Goal: Information Seeking & Learning: Check status

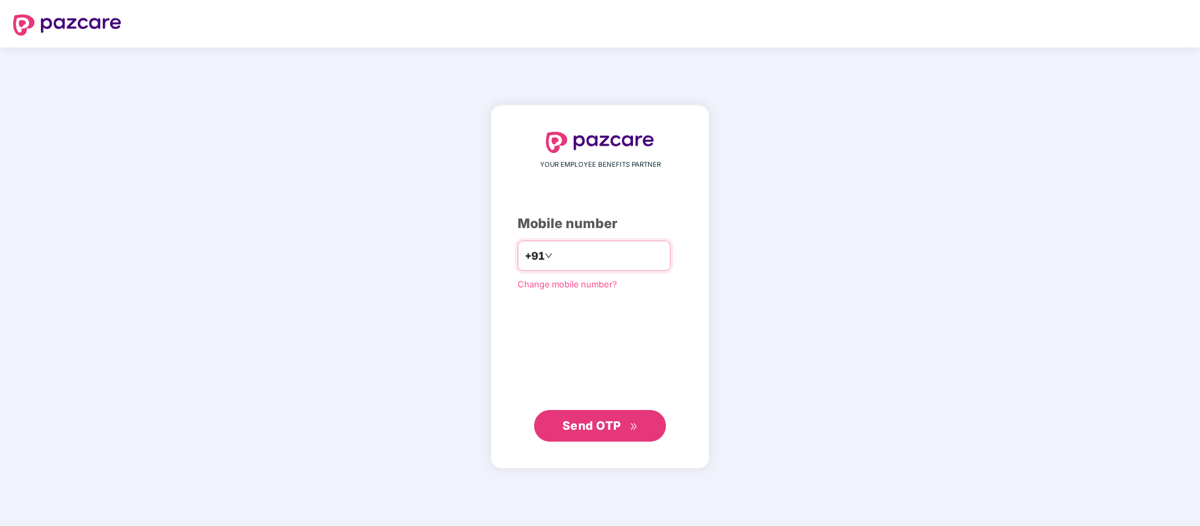
paste input "**********"
type input "**********"
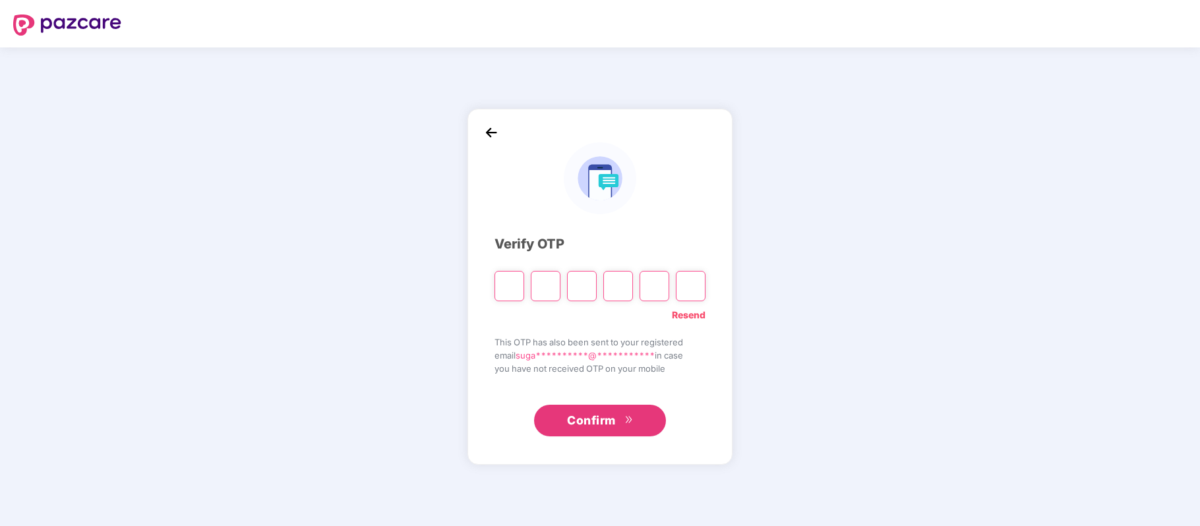
paste input "*"
type input "*"
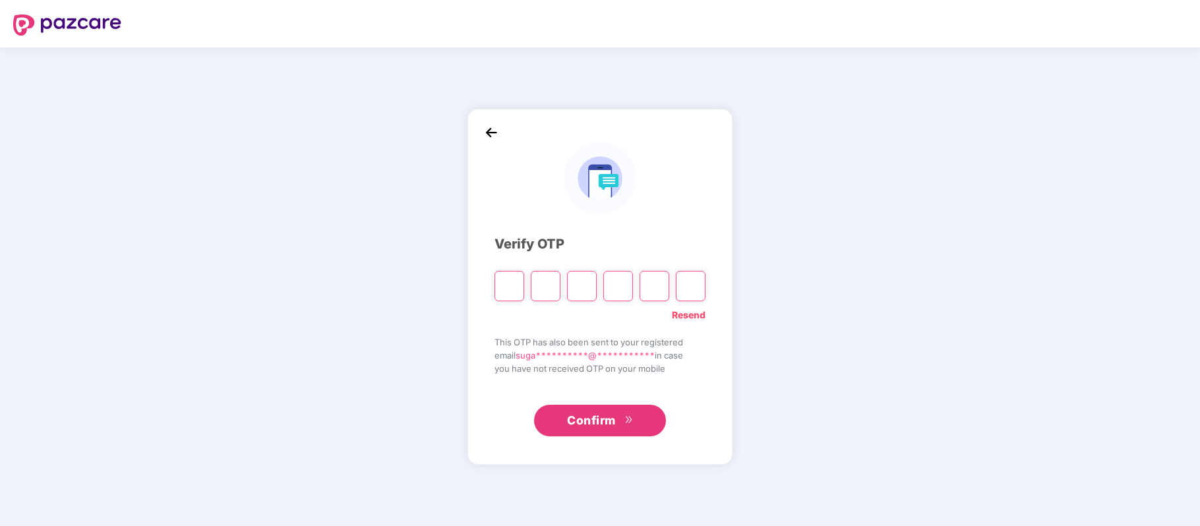
type input "*"
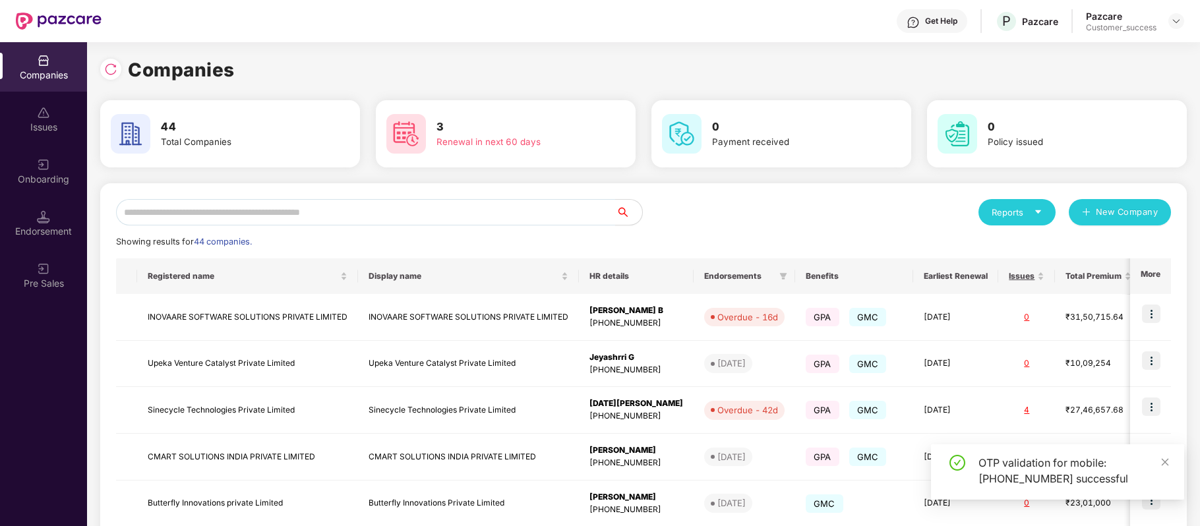
click at [943, 20] on div "Get Help" at bounding box center [941, 21] width 32 height 11
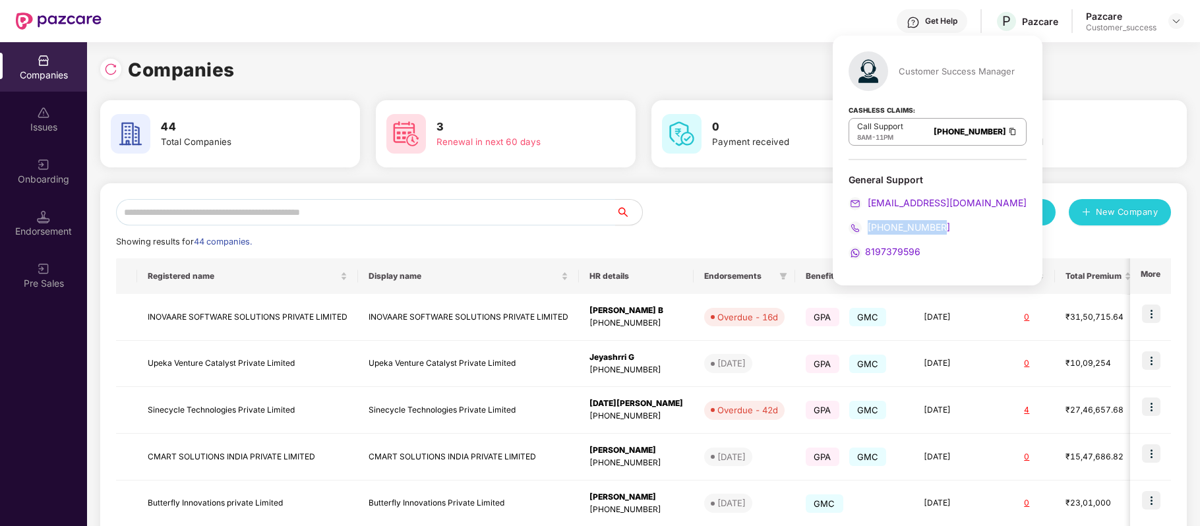
drag, startPoint x: 947, startPoint y: 225, endPoint x: 868, endPoint y: 225, distance: 79.8
click at [868, 225] on div "[PHONE_NUMBER]" at bounding box center [938, 227] width 178 height 15
copy span "[PHONE_NUMBER]"
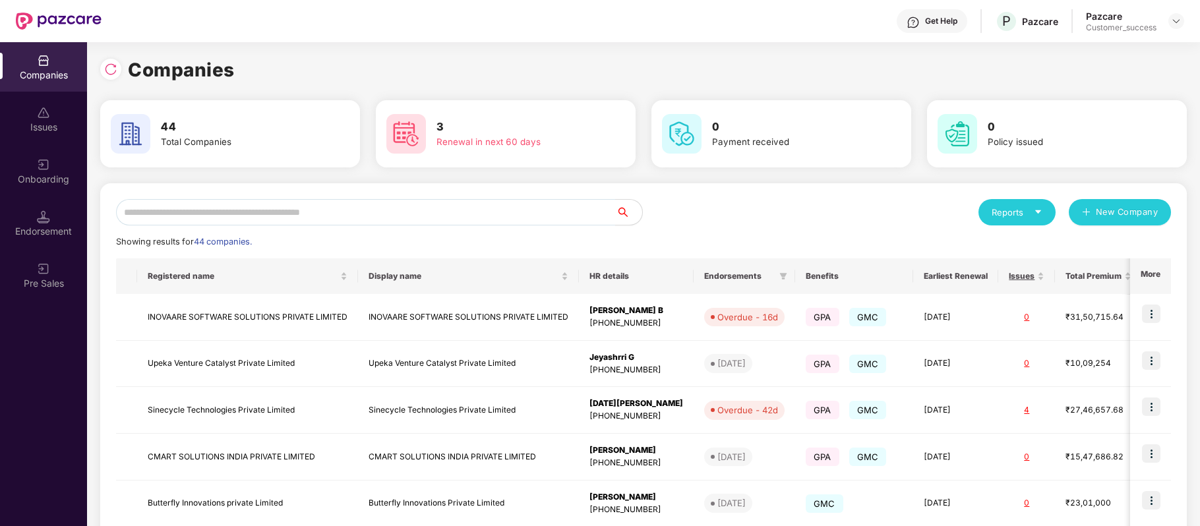
click at [549, 37] on div "Get Help P Pazcare Pazcare Customer_success" at bounding box center [643, 21] width 1083 height 42
click at [483, 208] on input "text" at bounding box center [366, 212] width 500 height 26
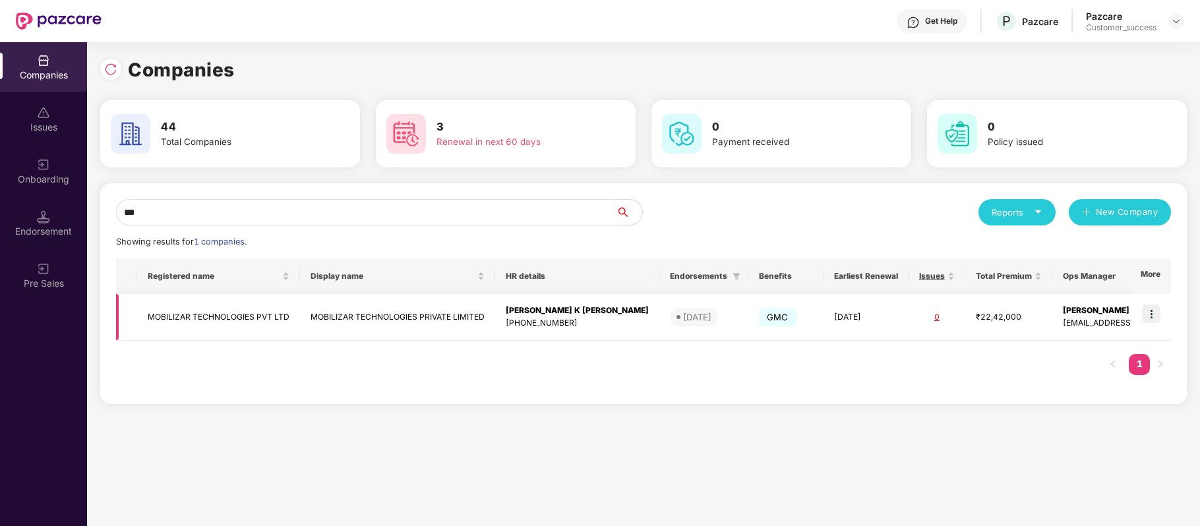
type input "***"
click at [1147, 316] on img at bounding box center [1151, 314] width 18 height 18
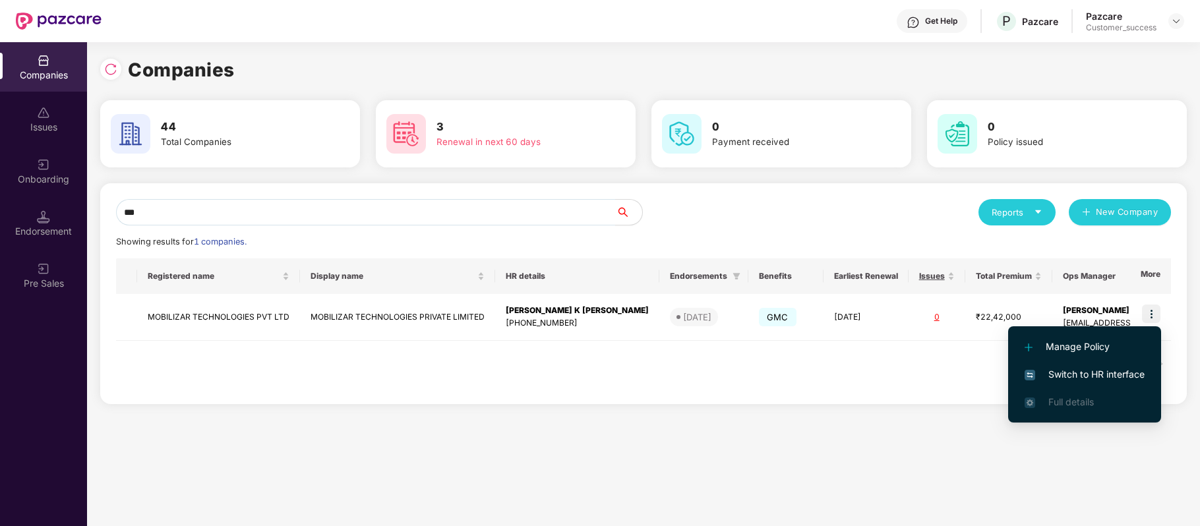
click at [1096, 367] on span "Switch to HR interface" at bounding box center [1085, 374] width 120 height 15
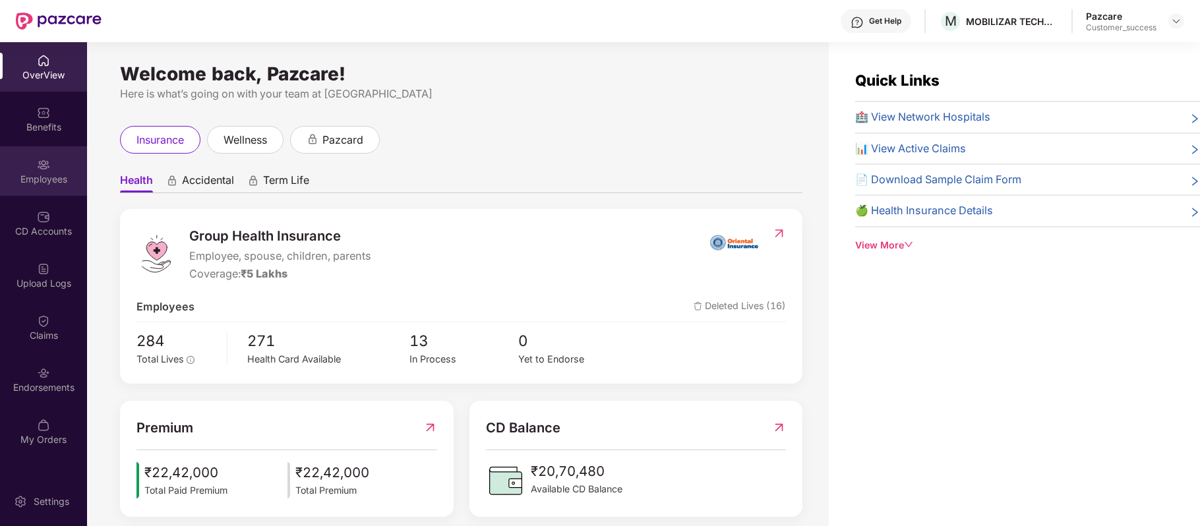
click at [32, 183] on div "Employees" at bounding box center [43, 179] width 87 height 13
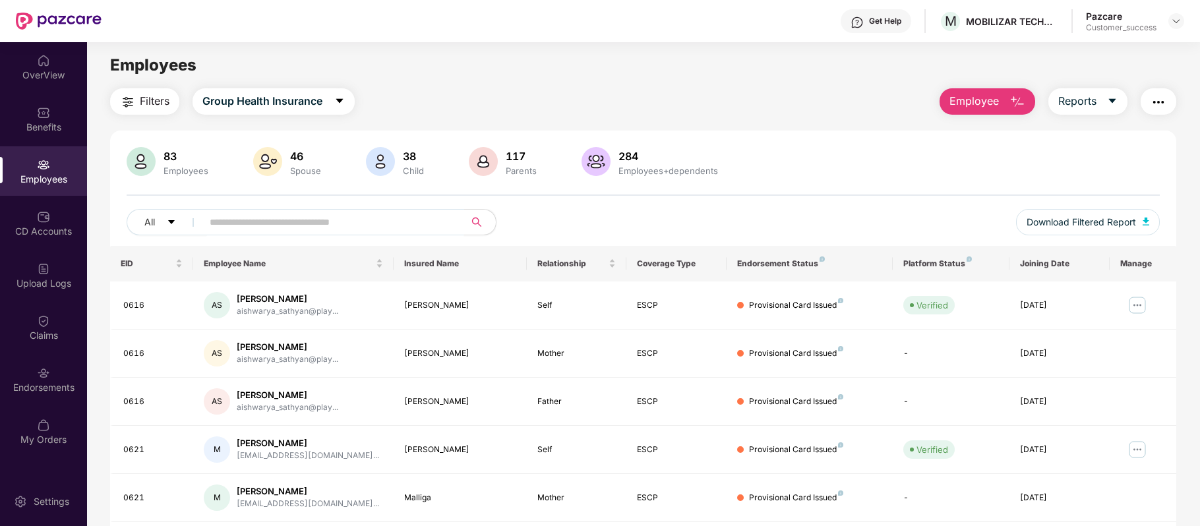
click at [369, 219] on input "text" at bounding box center [328, 222] width 237 height 20
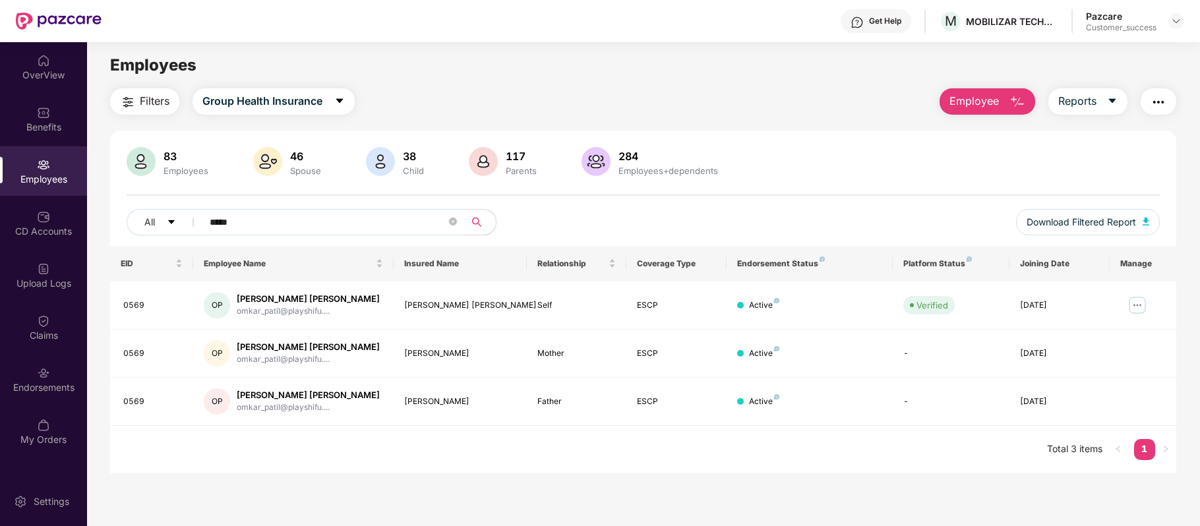
type input "*****"
click at [947, 24] on span "M" at bounding box center [951, 21] width 12 height 16
click at [947, 30] on span "M" at bounding box center [950, 21] width 23 height 23
click at [947, 17] on span "M" at bounding box center [951, 21] width 12 height 16
click at [889, 24] on div "Get Help" at bounding box center [885, 21] width 32 height 11
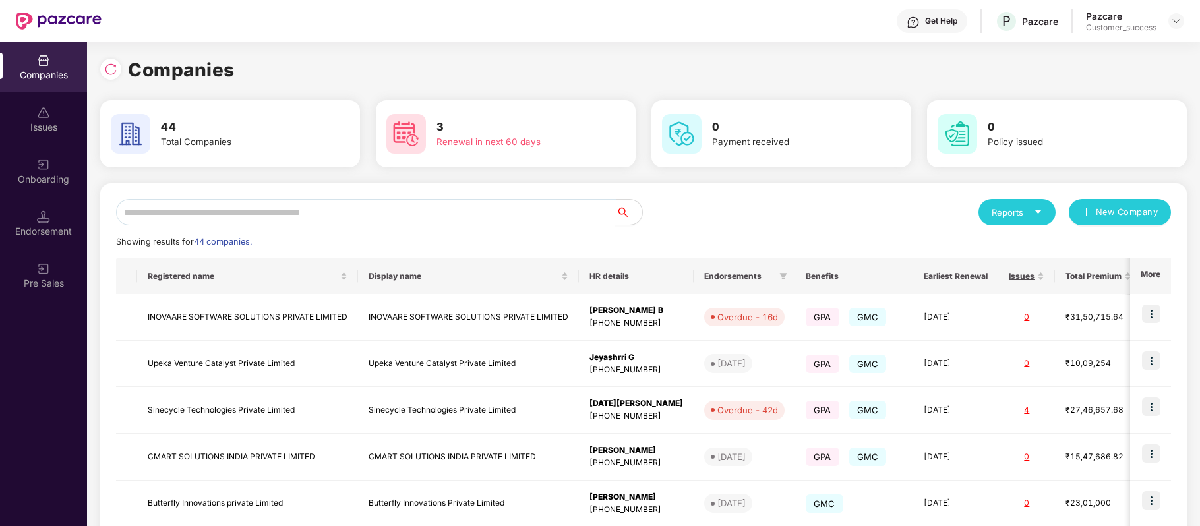
click at [336, 211] on input "text" at bounding box center [366, 212] width 500 height 26
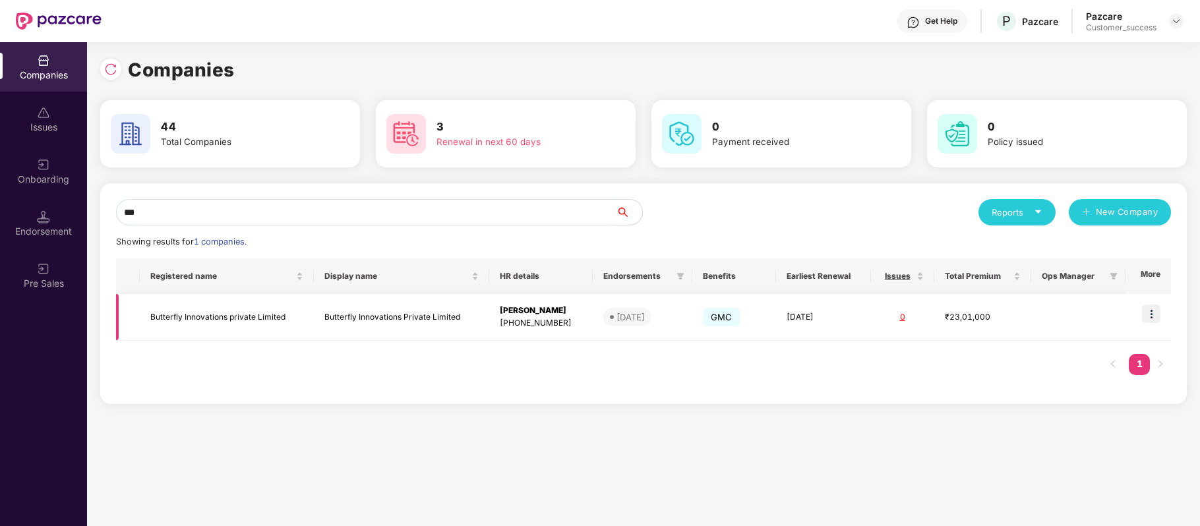
type input "***"
click at [1149, 322] on img at bounding box center [1151, 314] width 18 height 18
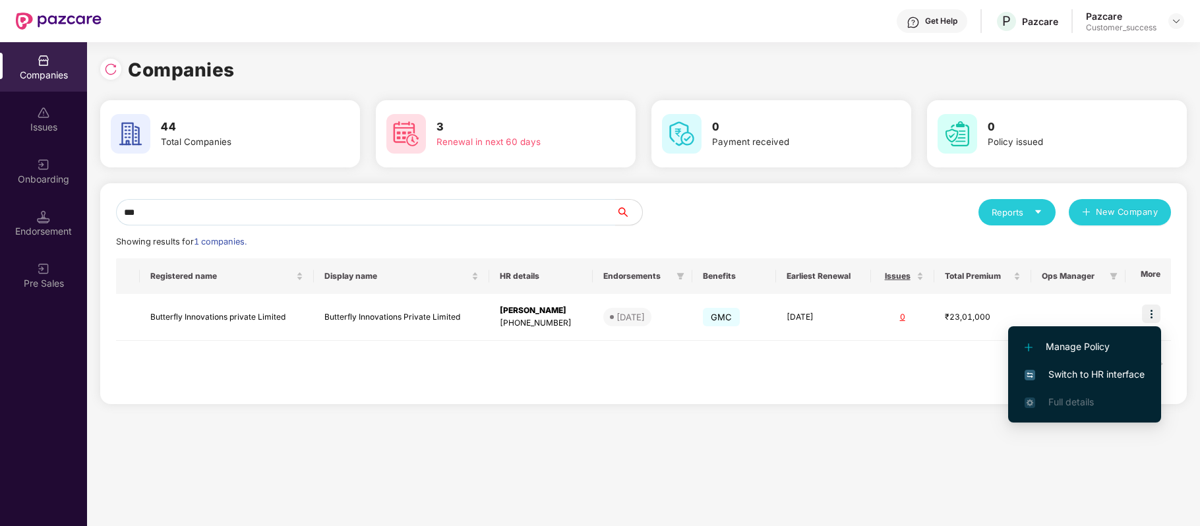
click at [1125, 380] on span "Switch to HR interface" at bounding box center [1085, 374] width 120 height 15
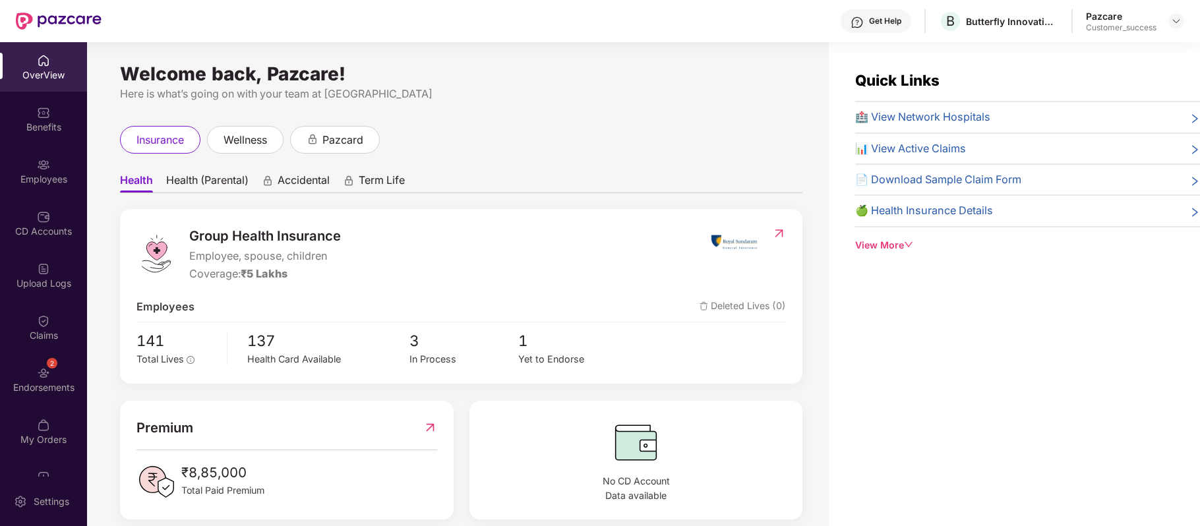
click at [41, 175] on div "Employees" at bounding box center [43, 179] width 87 height 13
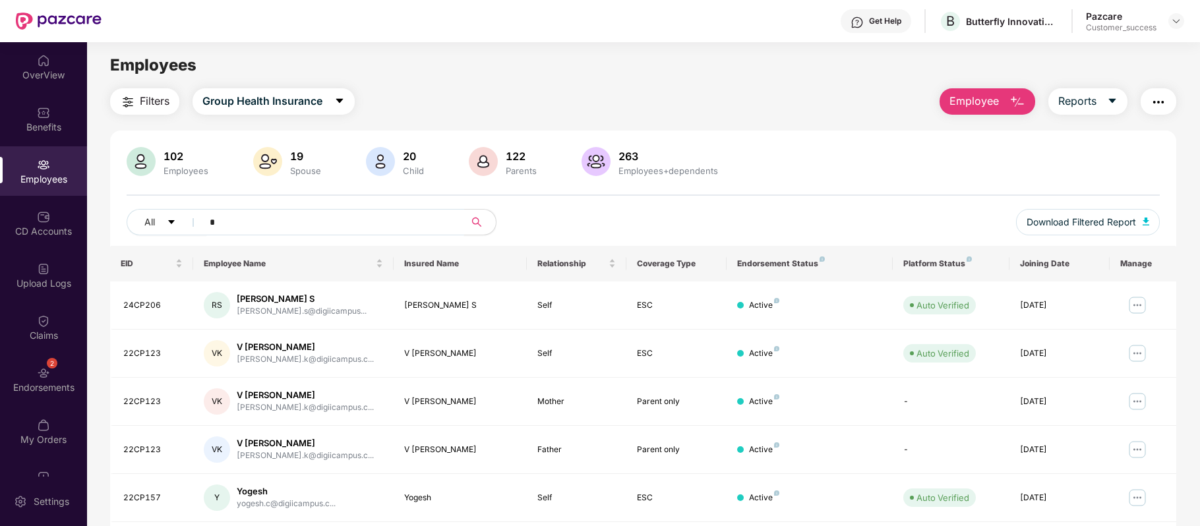
click at [249, 222] on input "*" at bounding box center [328, 222] width 237 height 20
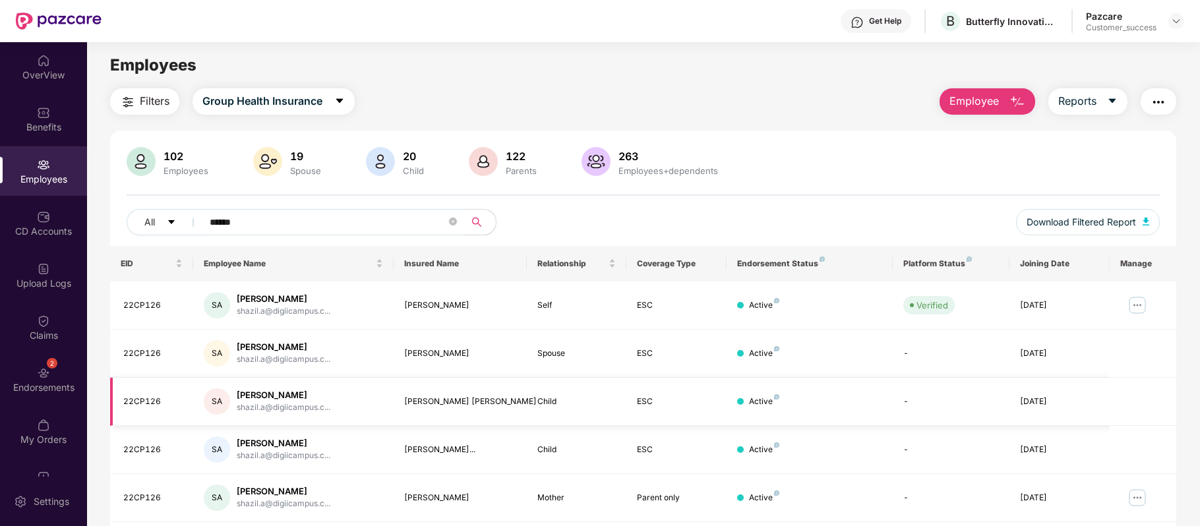
scroll to position [45, 0]
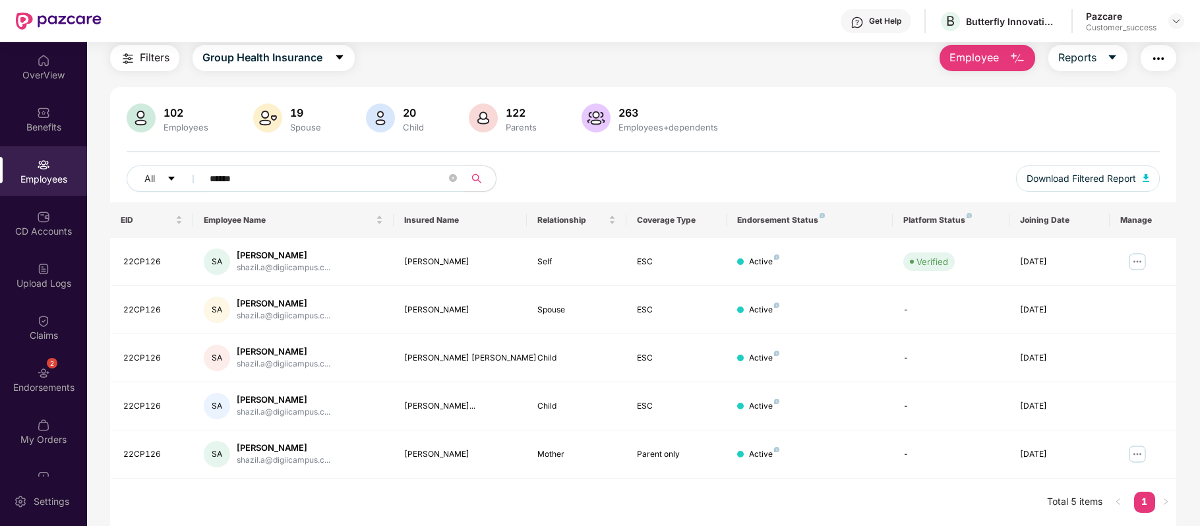
type input "******"
click at [1139, 259] on img at bounding box center [1137, 261] width 21 height 21
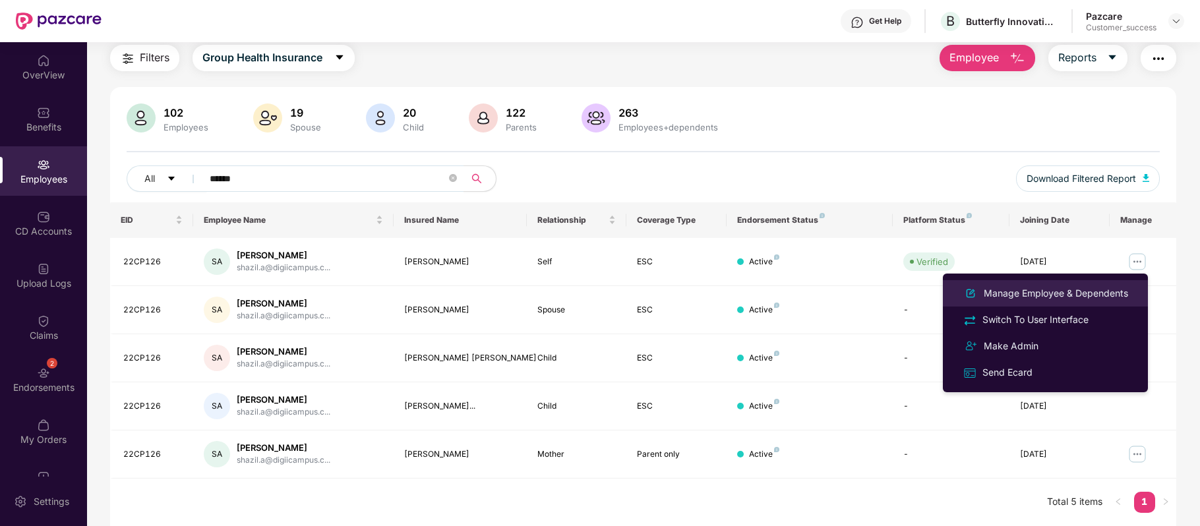
click at [1056, 288] on div "Manage Employee & Dependents" at bounding box center [1056, 293] width 150 height 15
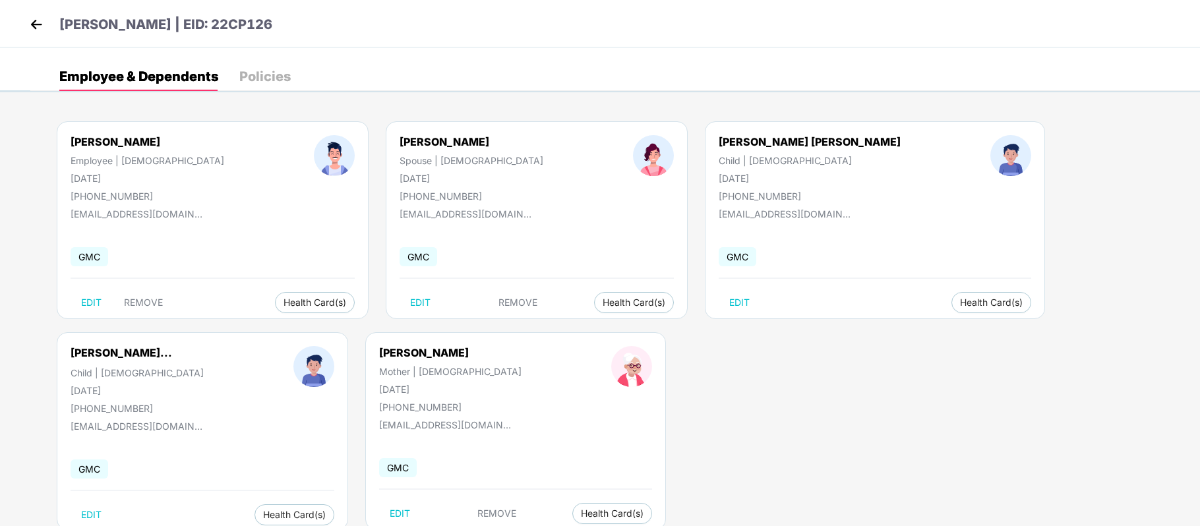
scroll to position [37, 0]
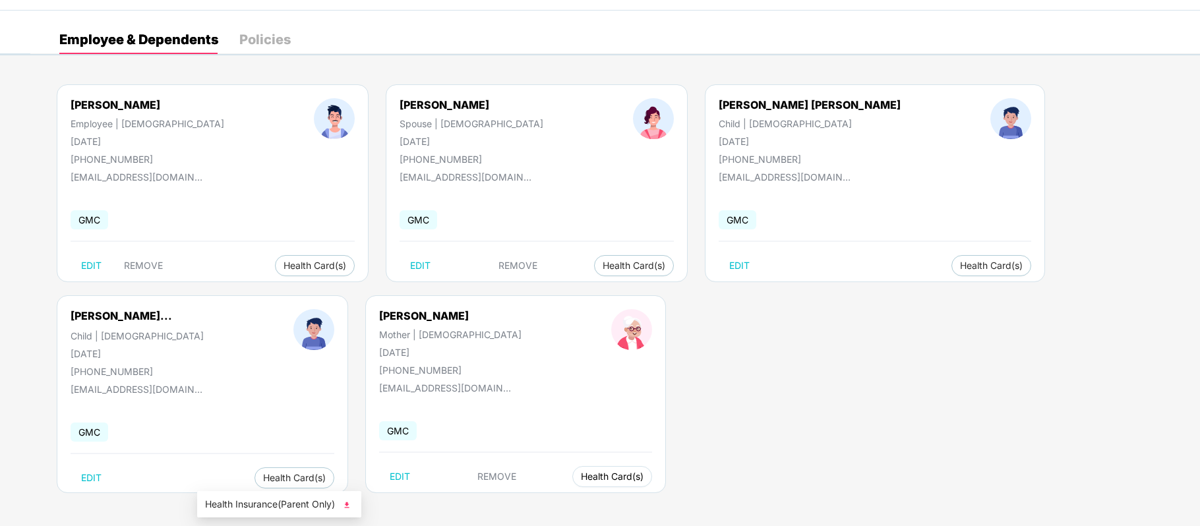
click at [581, 479] on span "Health Card(s)" at bounding box center [612, 476] width 63 height 7
click at [258, 499] on span "Health Insurance(Parent Only)" at bounding box center [279, 504] width 148 height 15
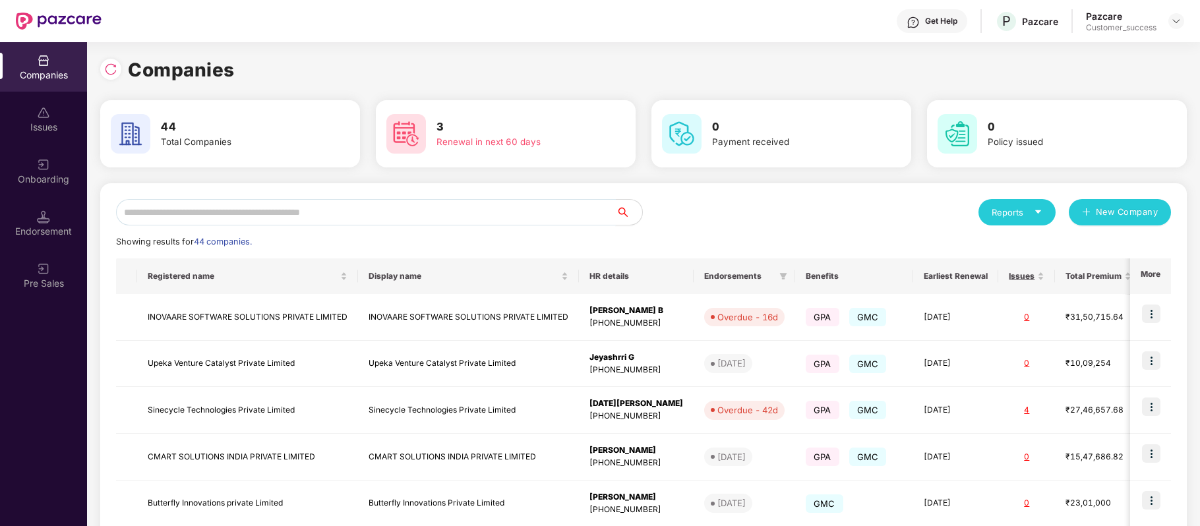
click at [348, 211] on input "text" at bounding box center [366, 212] width 500 height 26
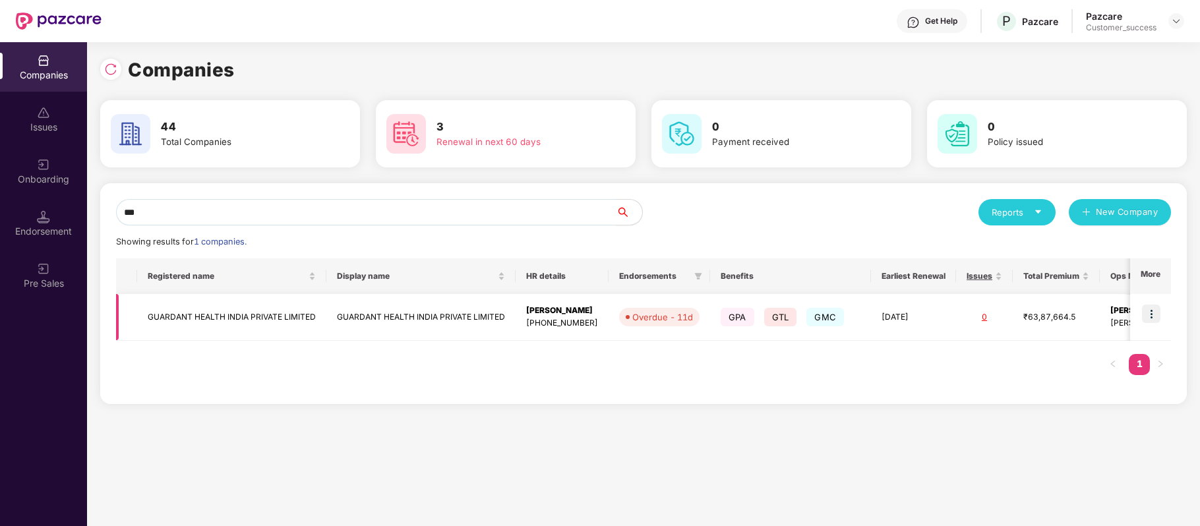
type input "***"
click at [1156, 311] on img at bounding box center [1151, 314] width 18 height 18
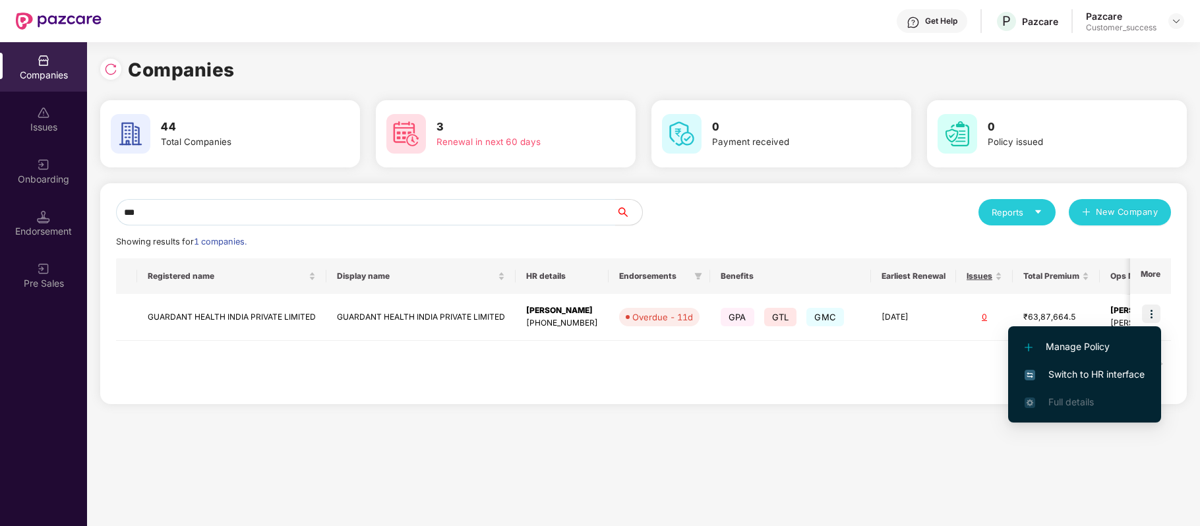
click at [1117, 373] on span "Switch to HR interface" at bounding box center [1085, 374] width 120 height 15
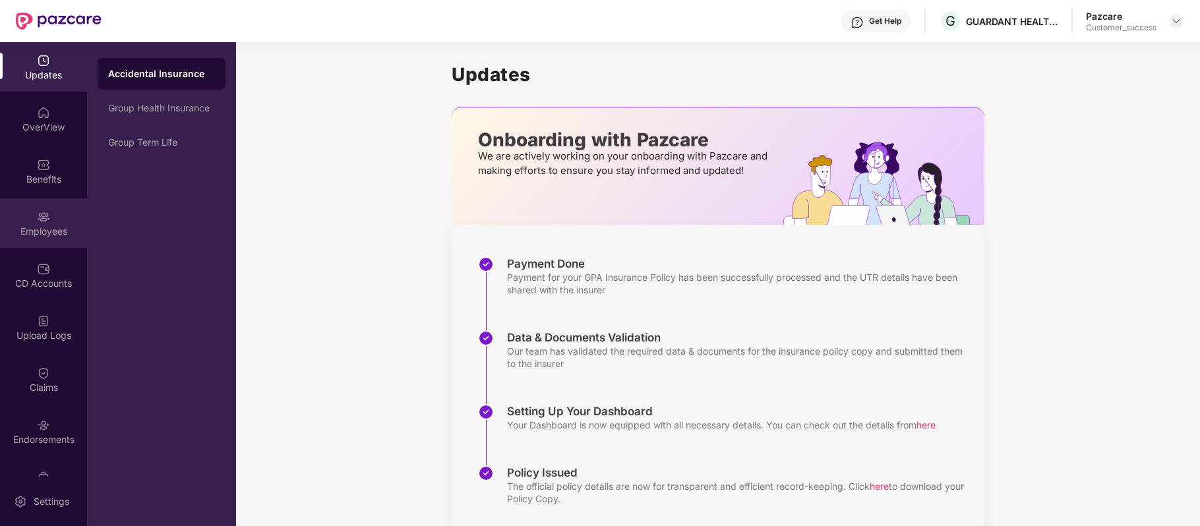
click at [44, 204] on div "Employees" at bounding box center [43, 222] width 87 height 49
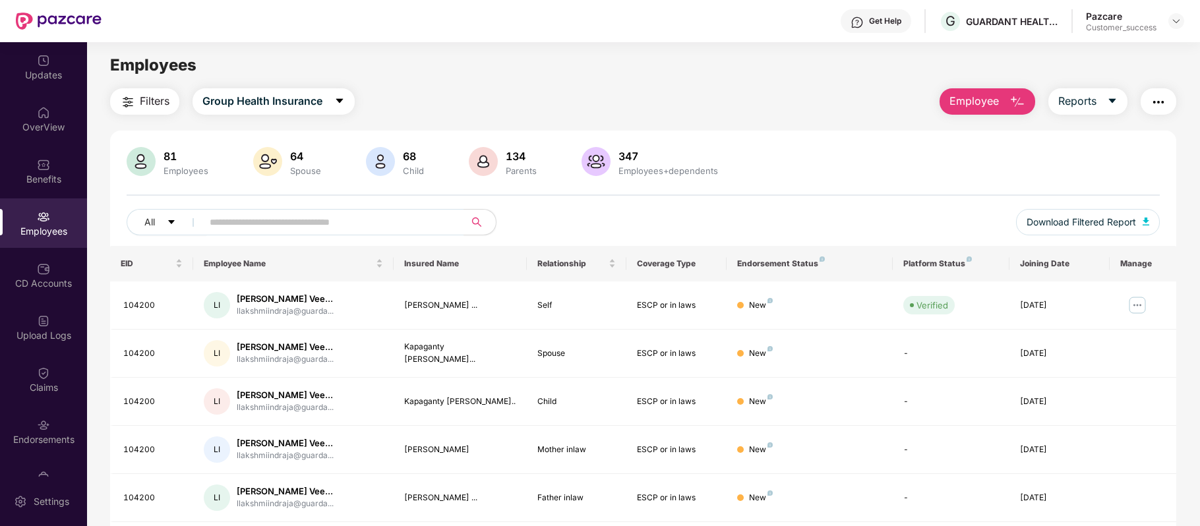
click at [940, 40] on div "Get Help G GUARDANT HEALTH INDIA PRIVATE LIMITED Pazcare Customer_success" at bounding box center [643, 21] width 1083 height 42
drag, startPoint x: 943, startPoint y: 34, endPoint x: 978, endPoint y: 51, distance: 39.5
click at [978, 525] on div "GUARDANT HEALTH INDIA PRIVATE LIMITED" at bounding box center [600, 526] width 1200 height 0
copy div "GUARDANT HEALTH INDIA PRIVATE LIMITED"
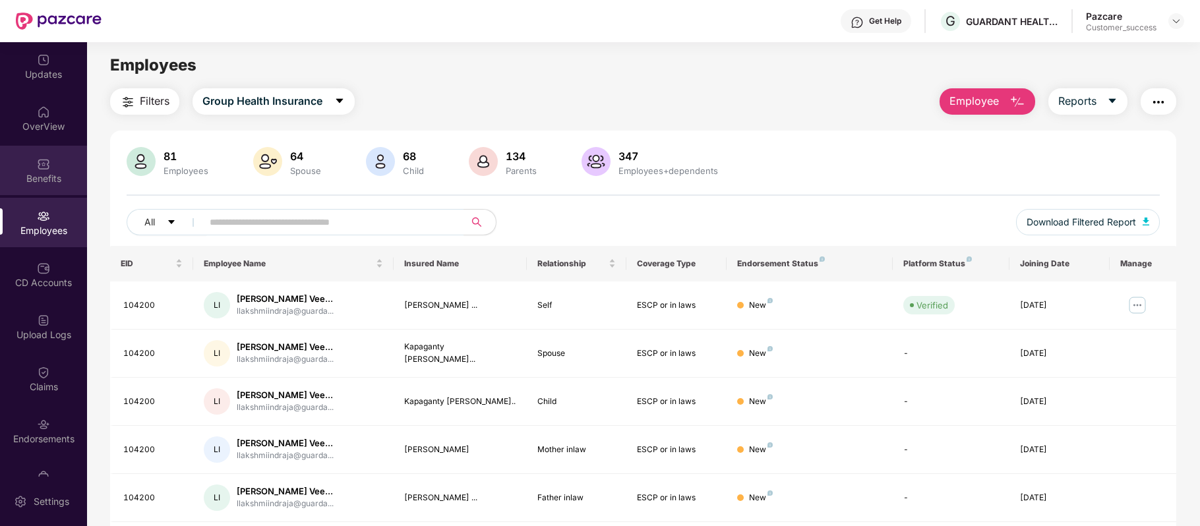
click at [45, 164] on img at bounding box center [43, 164] width 13 height 13
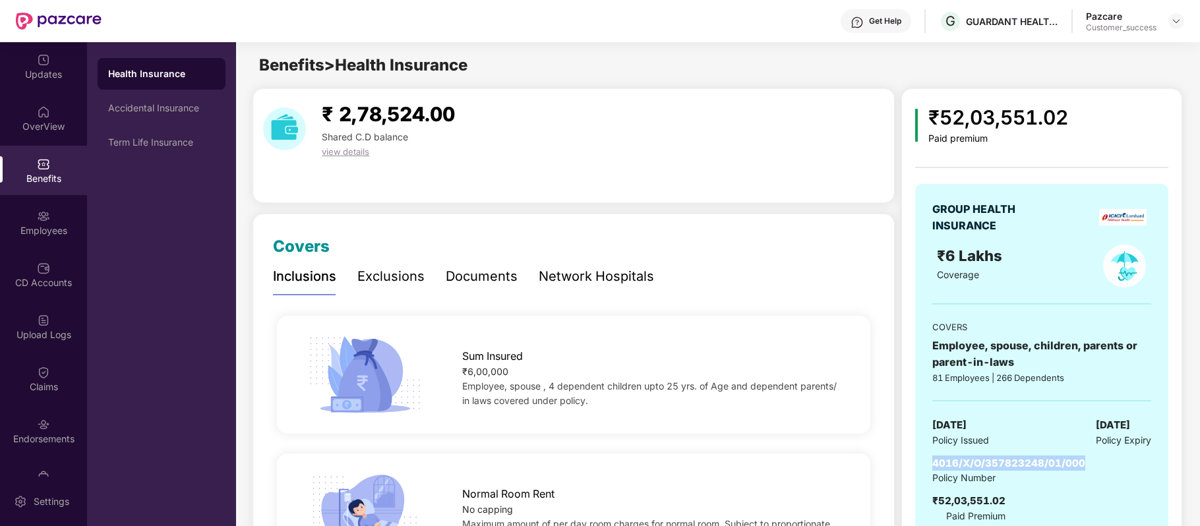
drag, startPoint x: 932, startPoint y: 463, endPoint x: 1080, endPoint y: 449, distance: 149.0
click at [1080, 449] on div "GROUP HEALTH INSURANCE ₹6 Lakhs Coverage COVERS Employee, spouse, children, par…" at bounding box center [1041, 362] width 253 height 357
copy span "4016/X/O/357823248/01/000"
click at [146, 138] on div "Term Life Insurance" at bounding box center [161, 142] width 107 height 11
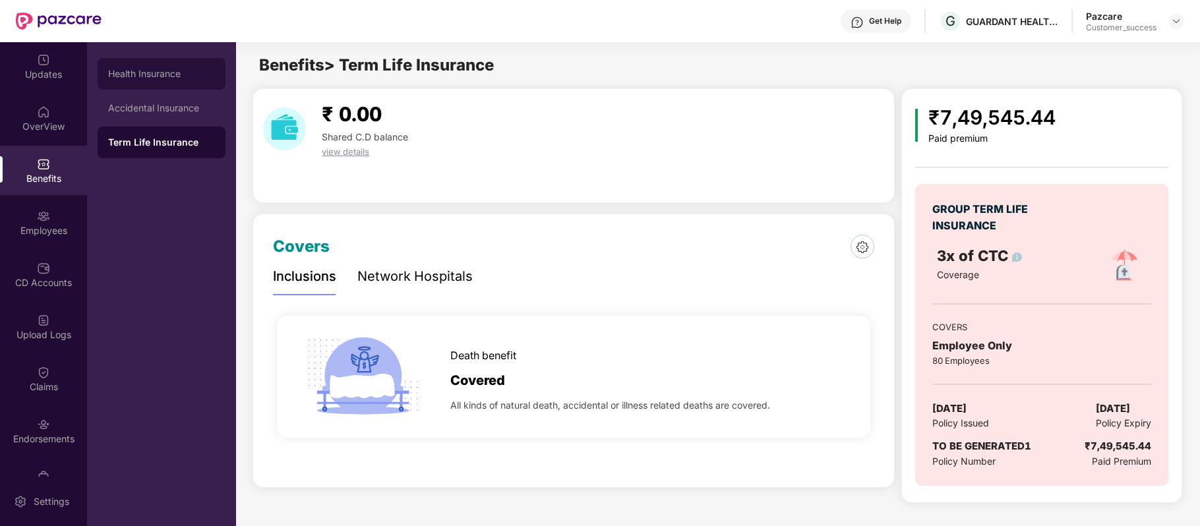
click at [173, 59] on div "Health Insurance" at bounding box center [162, 74] width 128 height 32
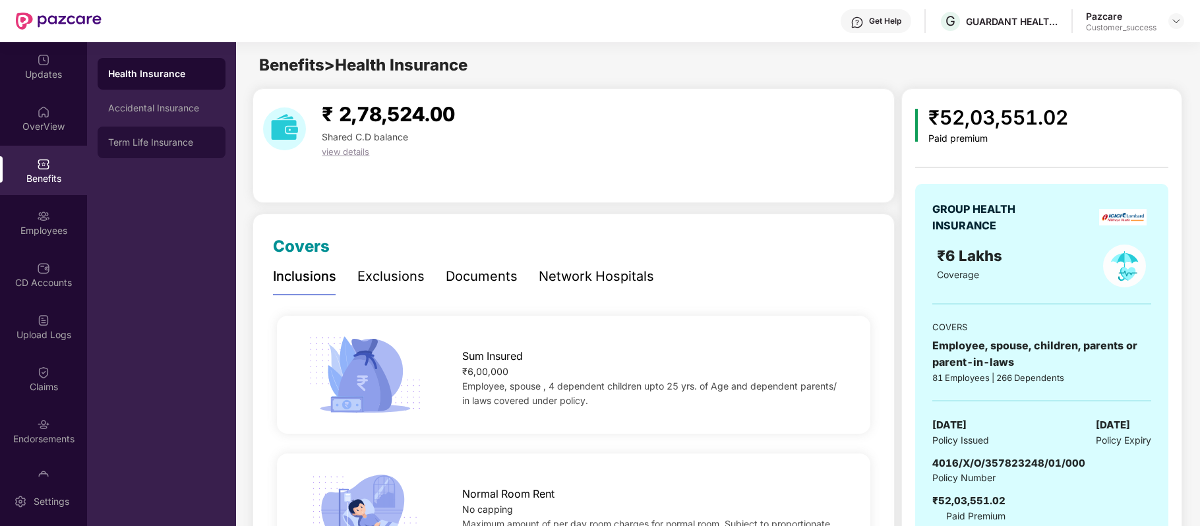
click at [141, 143] on div "Term Life Insurance" at bounding box center [161, 142] width 107 height 11
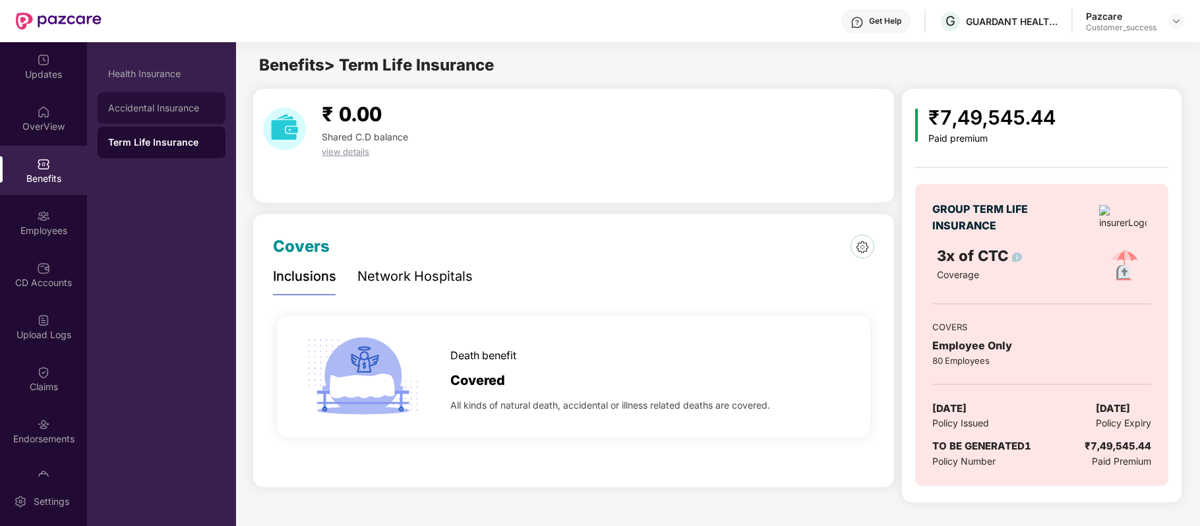
click at [179, 116] on div "Accidental Insurance" at bounding box center [162, 108] width 128 height 32
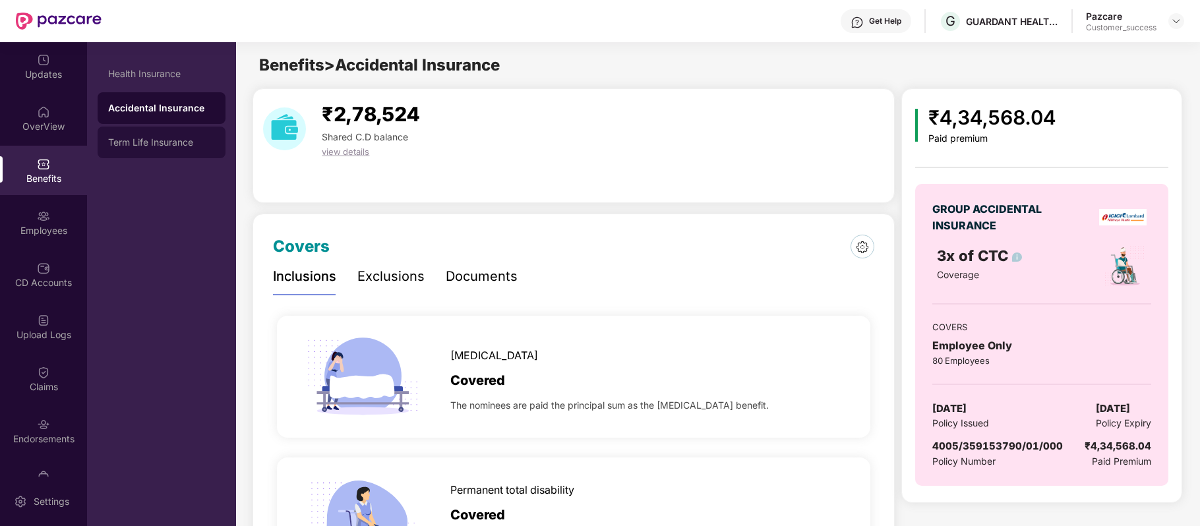
click at [177, 140] on div "Term Life Insurance" at bounding box center [161, 142] width 107 height 11
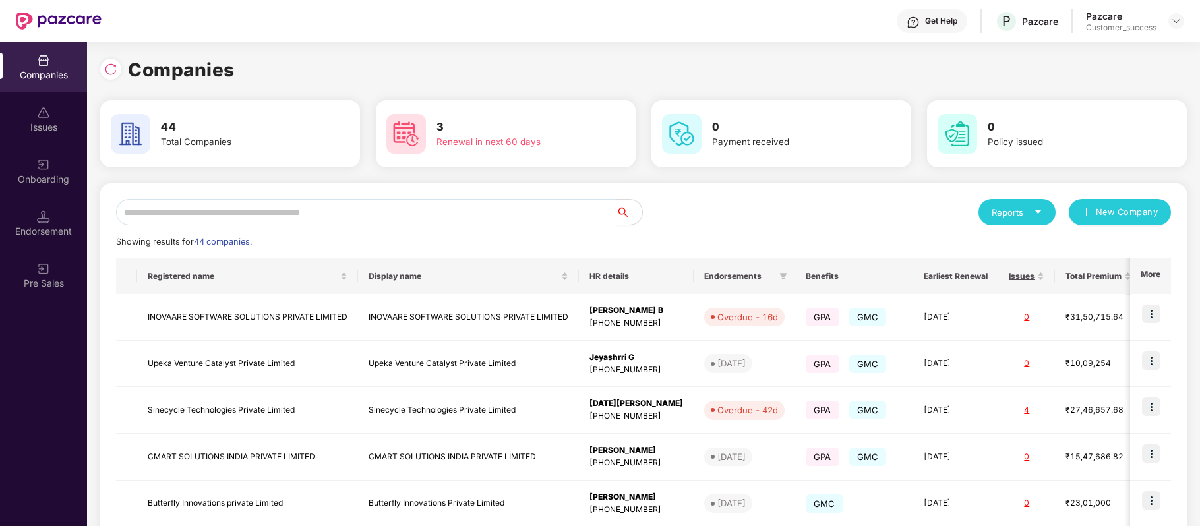
click at [342, 215] on input "text" at bounding box center [366, 212] width 500 height 26
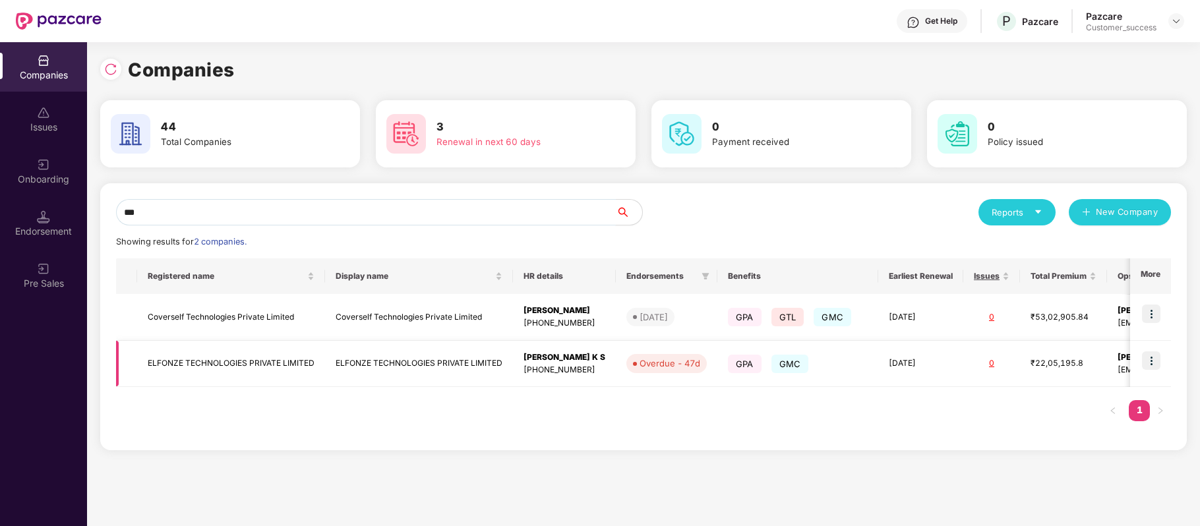
type input "***"
click at [1155, 363] on img at bounding box center [1151, 360] width 18 height 18
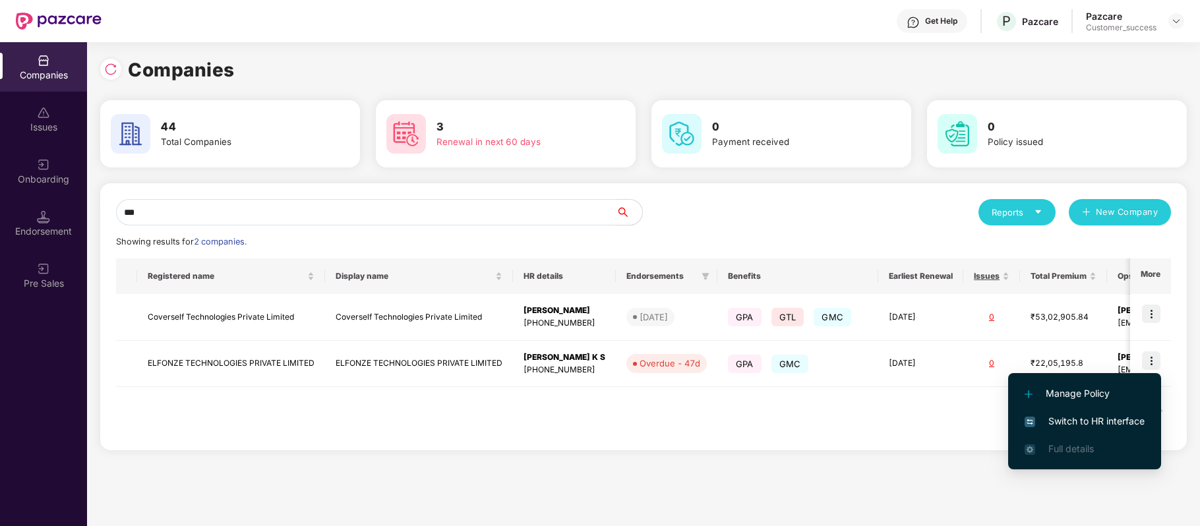
click at [1092, 415] on span "Switch to HR interface" at bounding box center [1085, 421] width 120 height 15
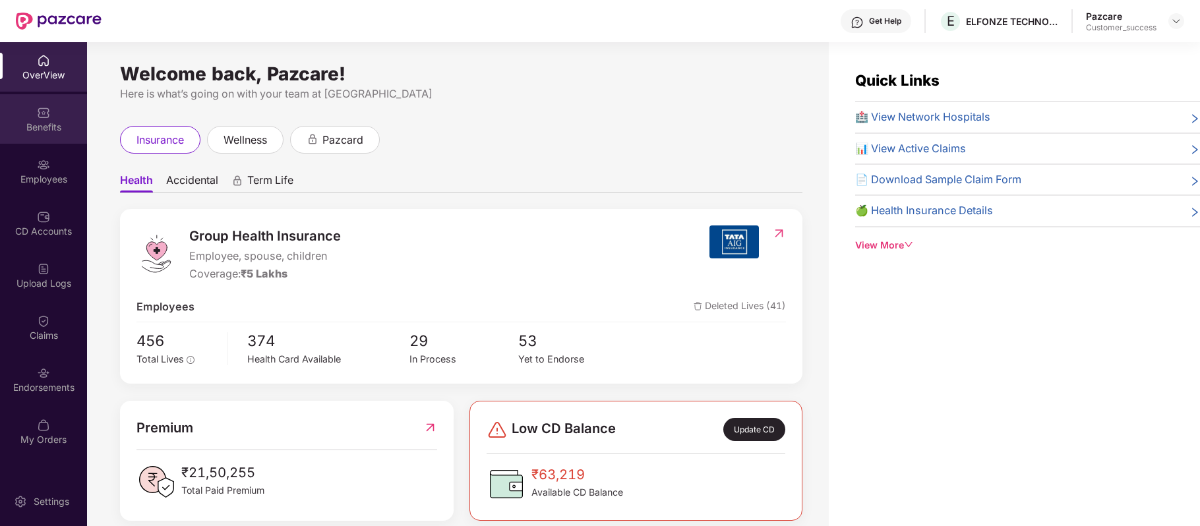
click at [45, 103] on div "Benefits" at bounding box center [43, 118] width 87 height 49
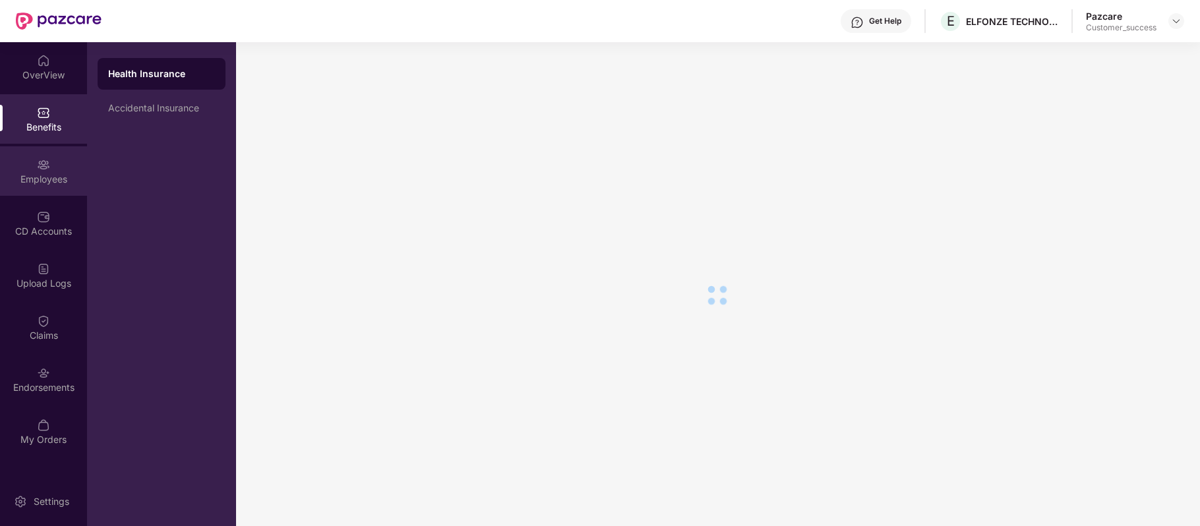
click at [44, 175] on div "Employees" at bounding box center [43, 179] width 87 height 13
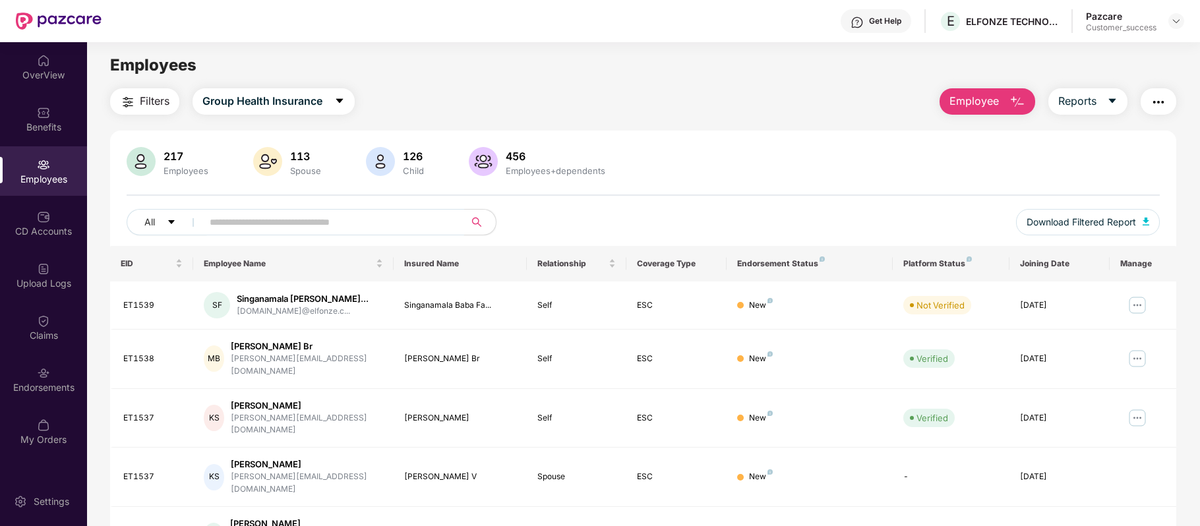
click at [298, 235] on span at bounding box center [329, 222] width 270 height 26
paste input "******"
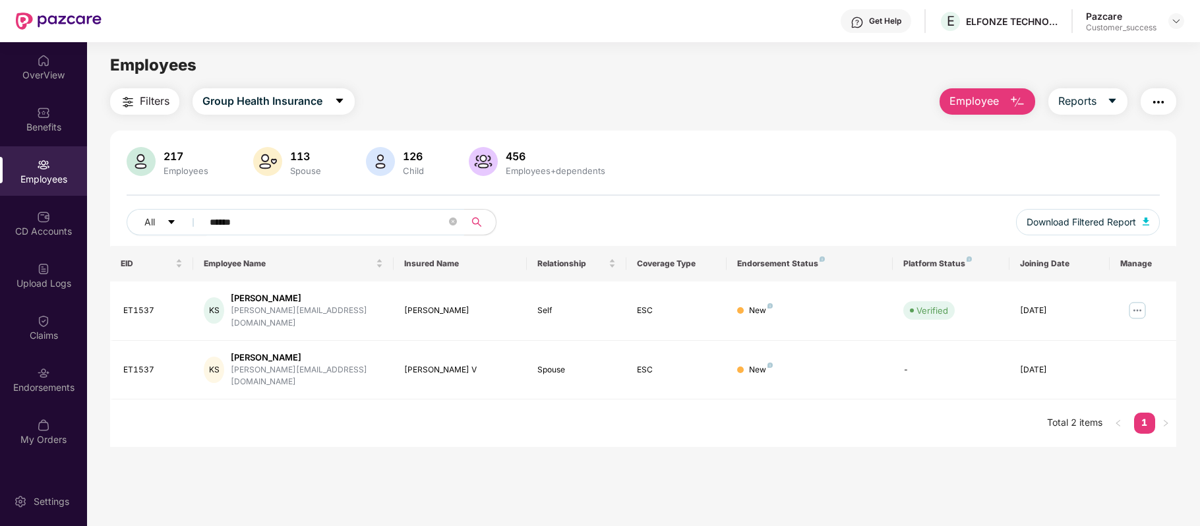
type input "******"
click at [57, 108] on div "Benefits" at bounding box center [43, 118] width 87 height 49
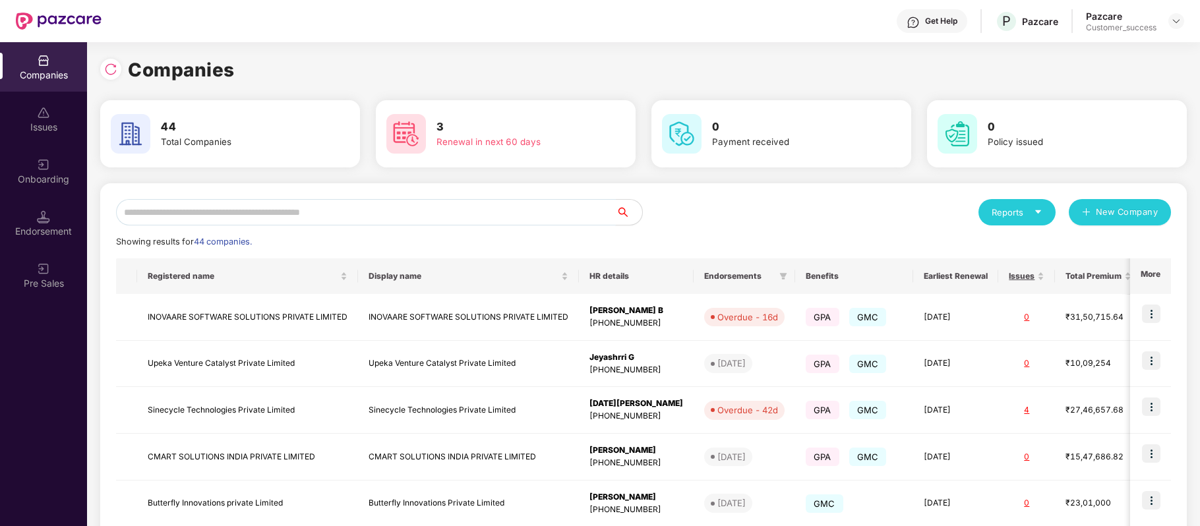
click at [280, 211] on input "text" at bounding box center [366, 212] width 500 height 26
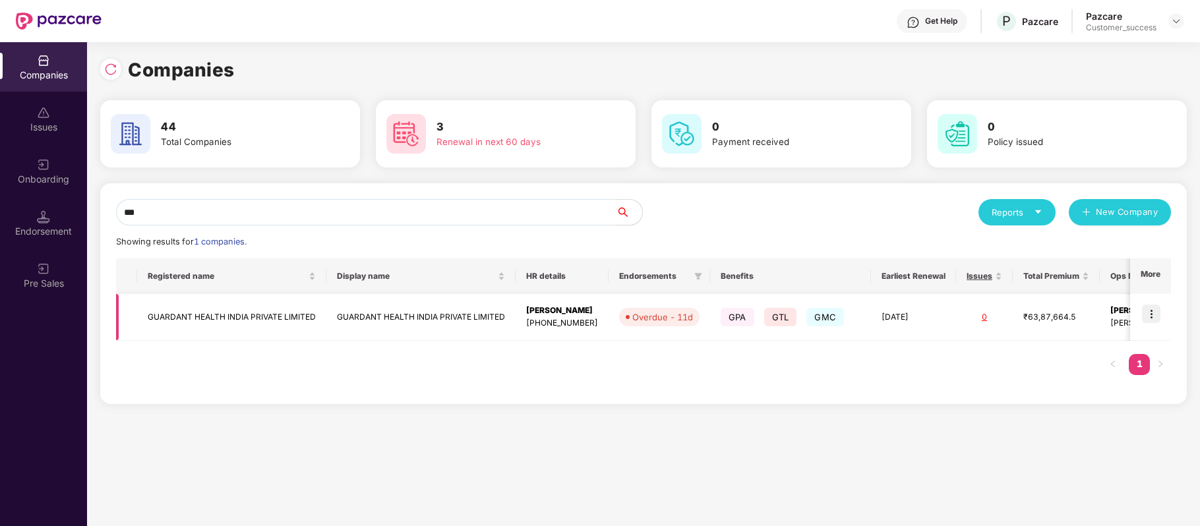
type input "***"
click at [1145, 316] on img at bounding box center [1151, 314] width 18 height 18
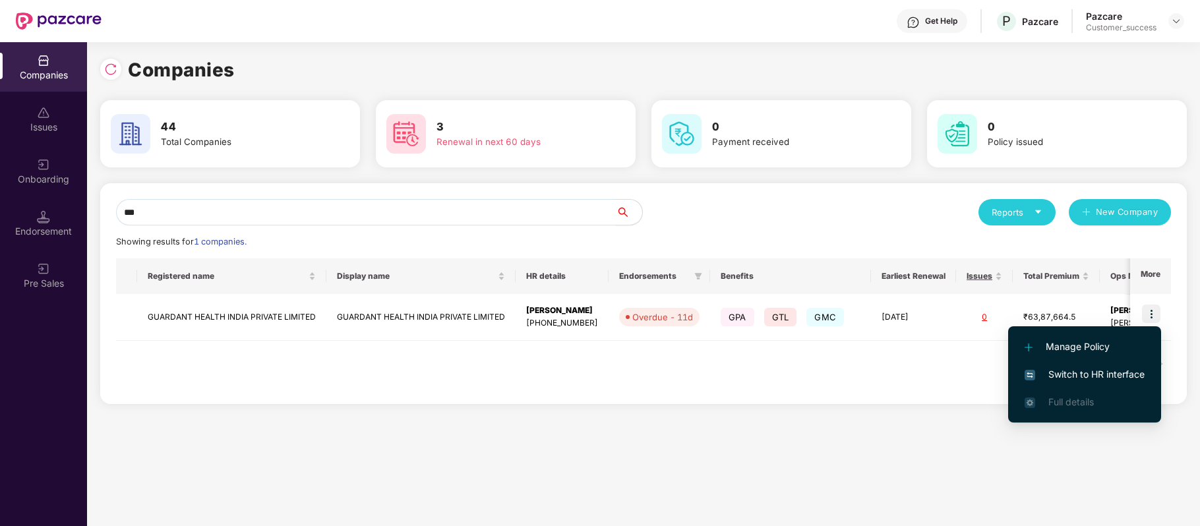
click at [1090, 370] on span "Switch to HR interface" at bounding box center [1085, 374] width 120 height 15
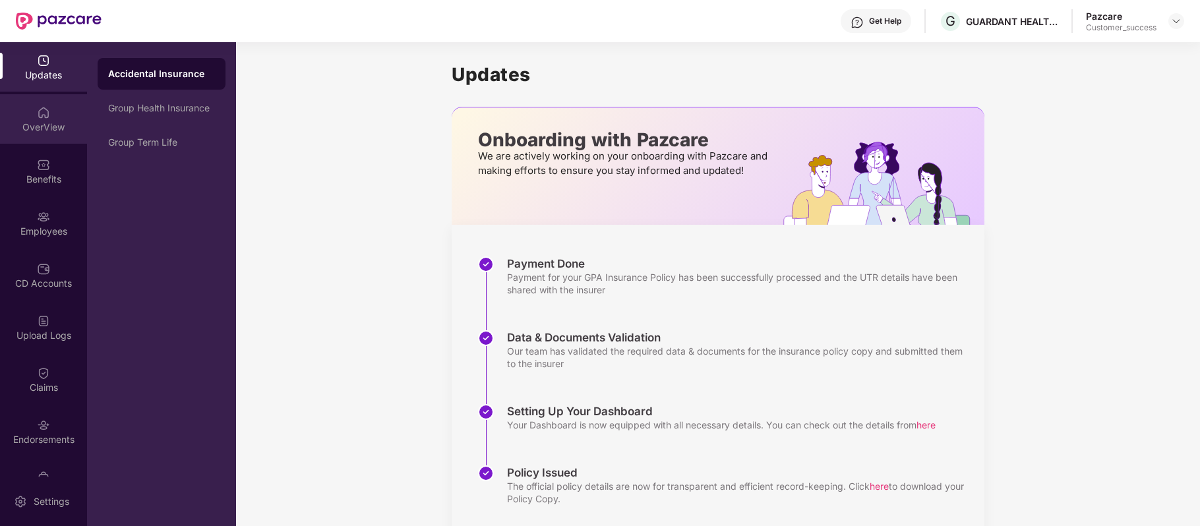
click at [43, 133] on div "OverView" at bounding box center [43, 118] width 87 height 49
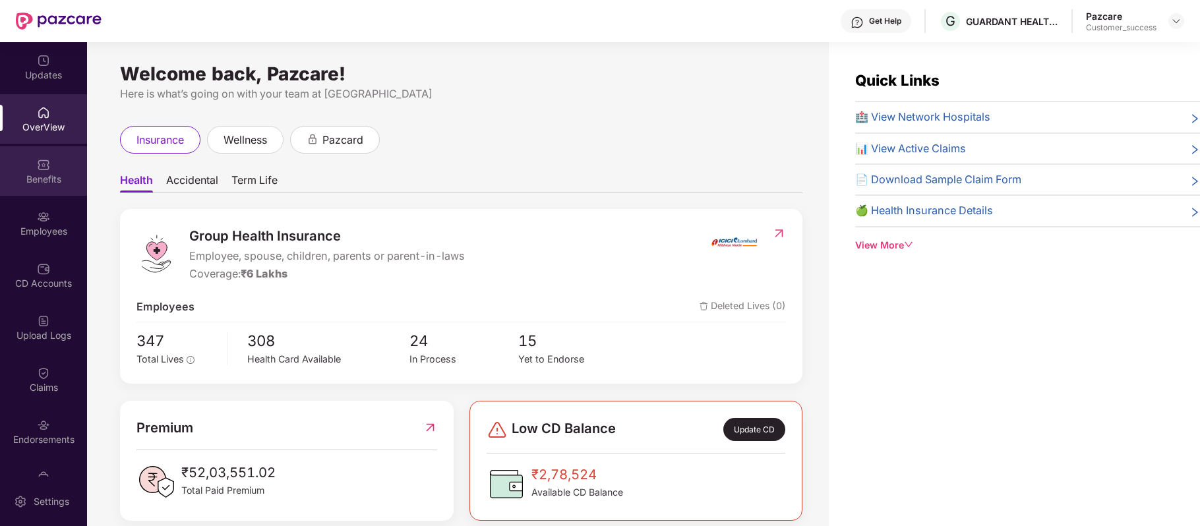
click at [41, 171] on div "Benefits" at bounding box center [43, 170] width 87 height 49
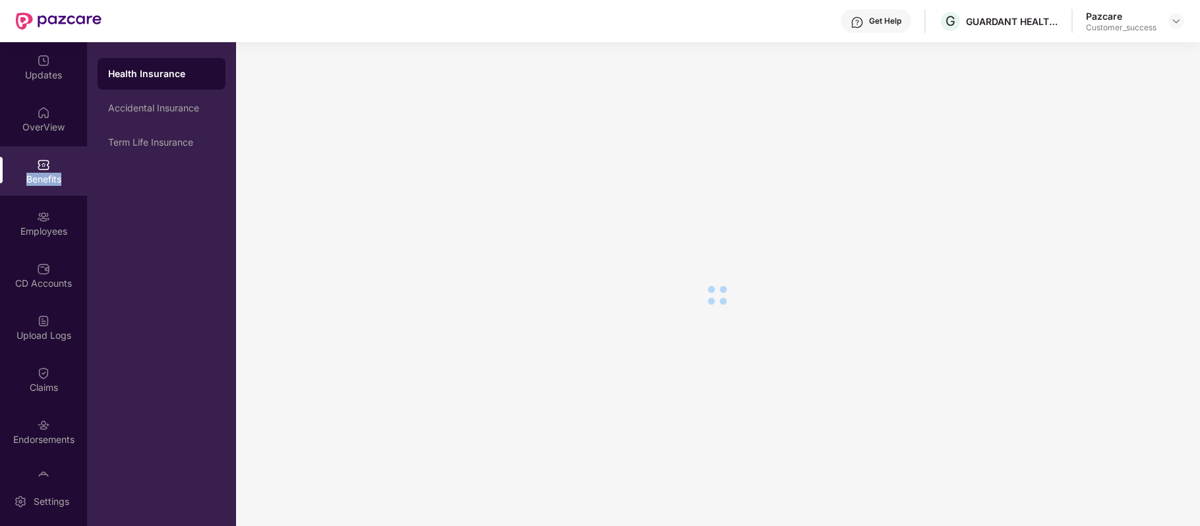
click at [41, 171] on div "Benefits" at bounding box center [43, 170] width 87 height 49
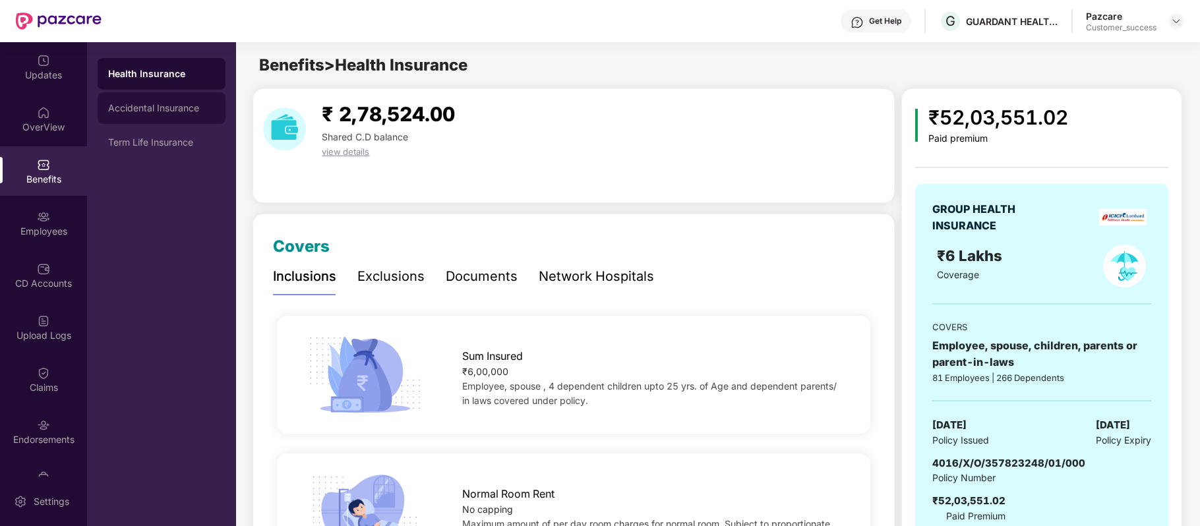
click at [145, 105] on div "Accidental Insurance" at bounding box center [161, 108] width 107 height 11
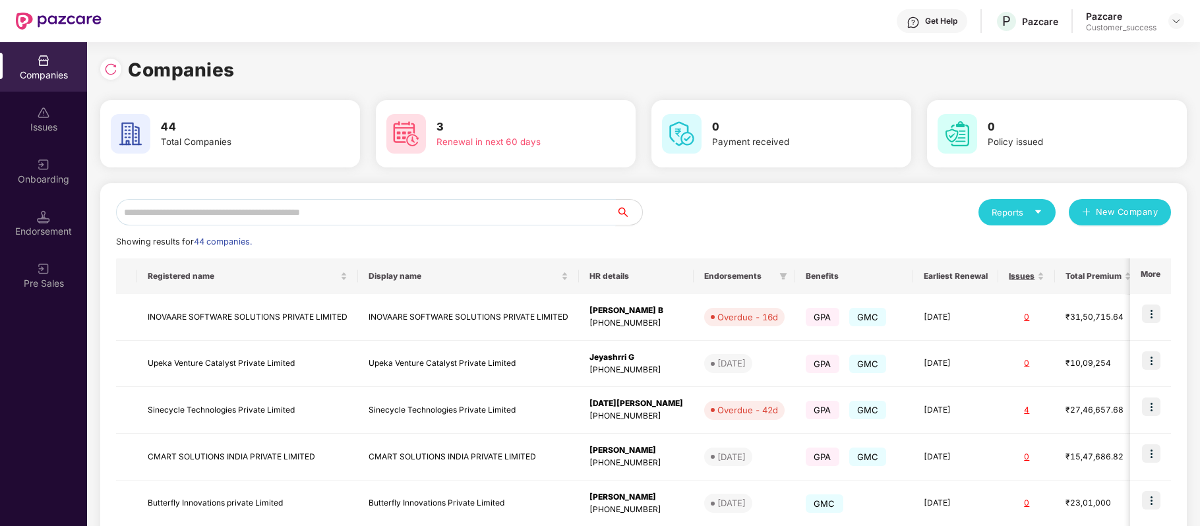
click at [304, 206] on input "text" at bounding box center [366, 212] width 500 height 26
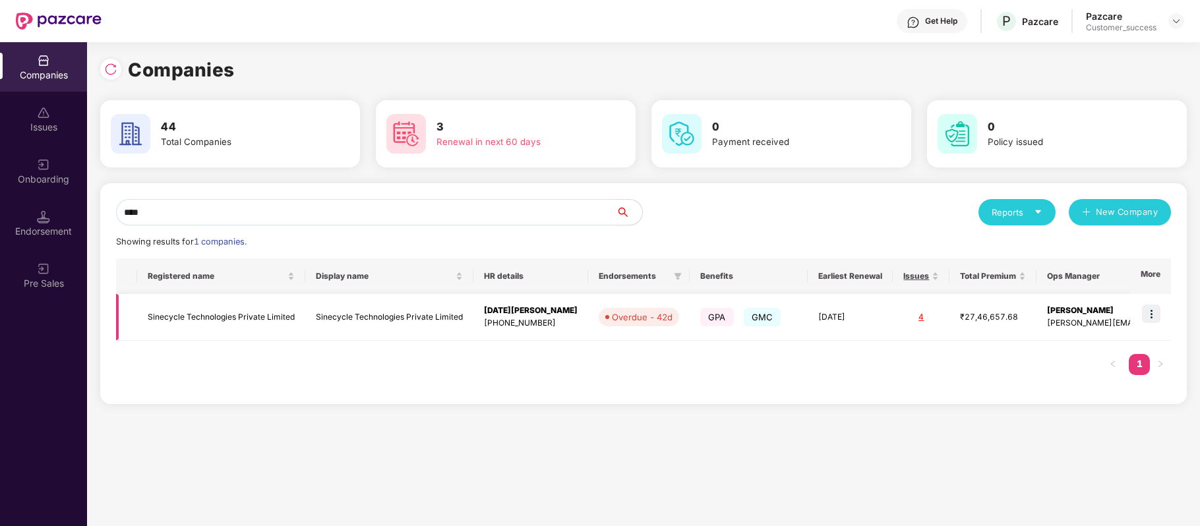
type input "****"
click at [1151, 315] on img at bounding box center [1151, 314] width 18 height 18
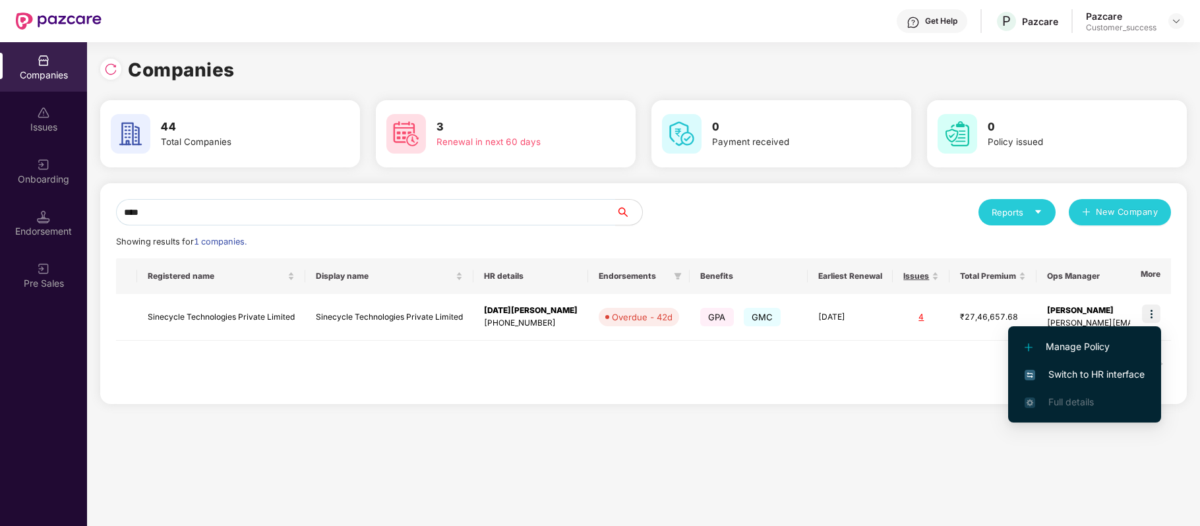
click at [1108, 375] on span "Switch to HR interface" at bounding box center [1085, 374] width 120 height 15
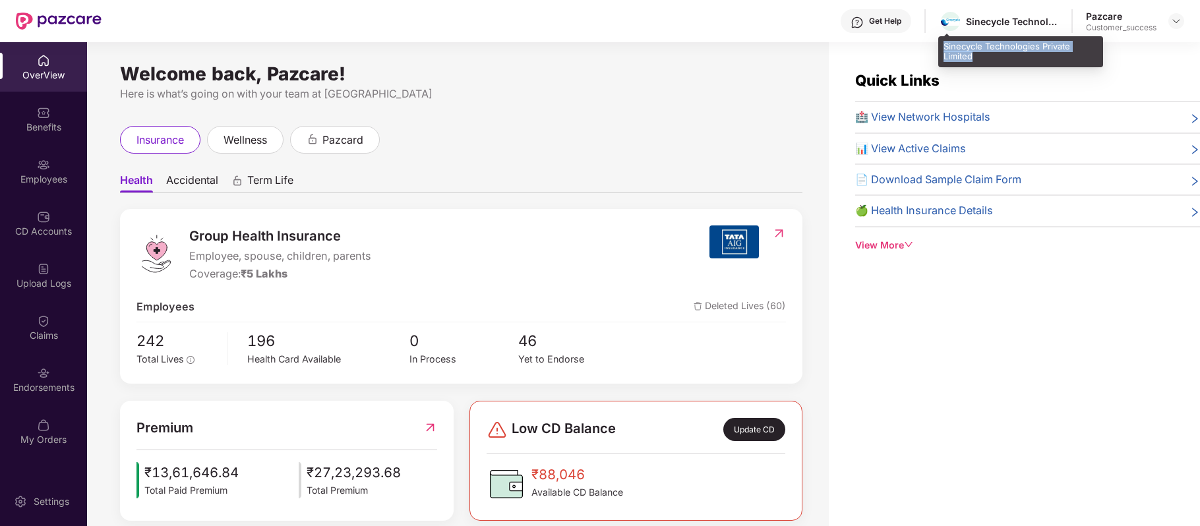
drag, startPoint x: 944, startPoint y: 38, endPoint x: 979, endPoint y: 53, distance: 37.8
click at [979, 53] on div "Sinecycle Technologies Private Limited" at bounding box center [1020, 51] width 165 height 31
copy div "Sinecycle Technologies Private Limited"
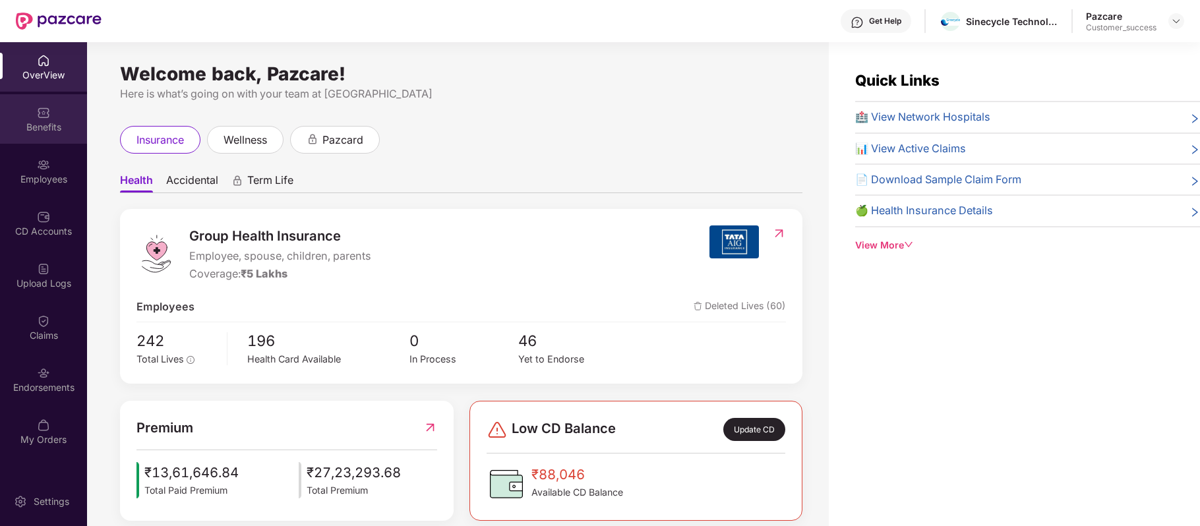
click at [47, 121] on div "Benefits" at bounding box center [43, 127] width 87 height 13
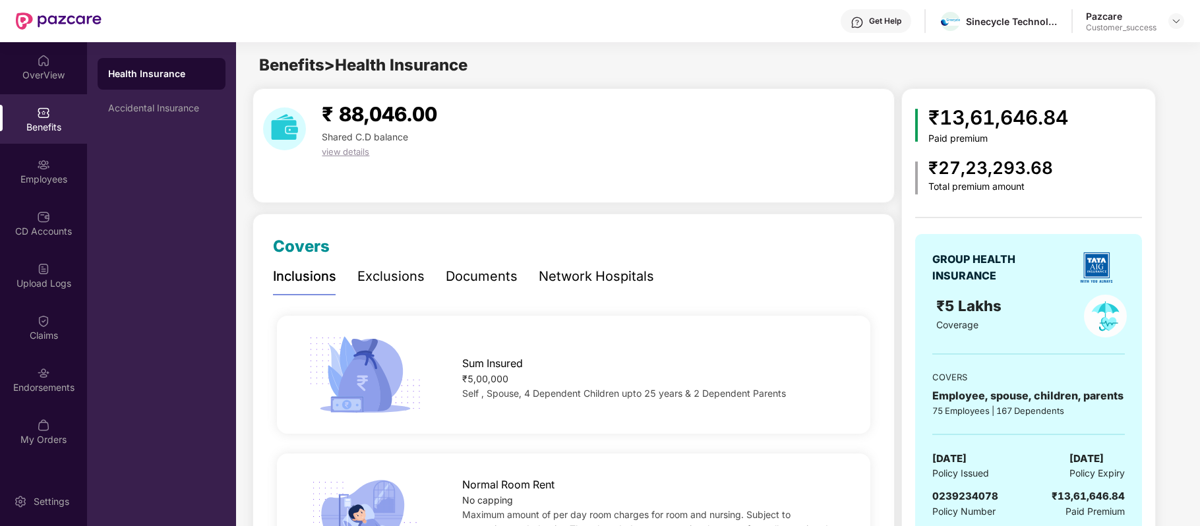
click at [955, 496] on span "0239234078" at bounding box center [965, 496] width 66 height 13
copy span "0239234078"
click at [955, 496] on span "0239234078" at bounding box center [965, 496] width 66 height 13
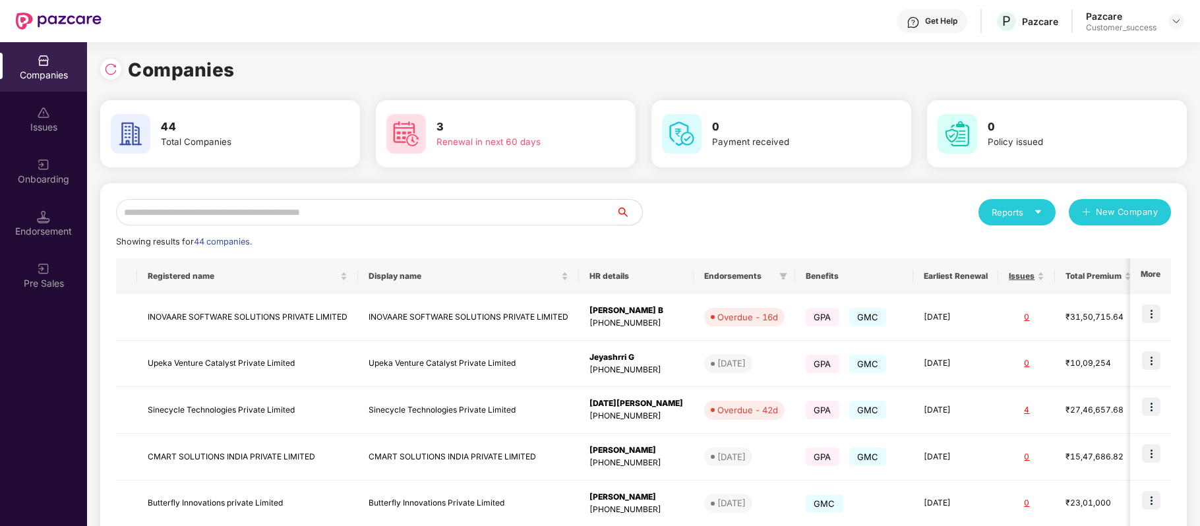
click at [282, 217] on input "text" at bounding box center [366, 212] width 500 height 26
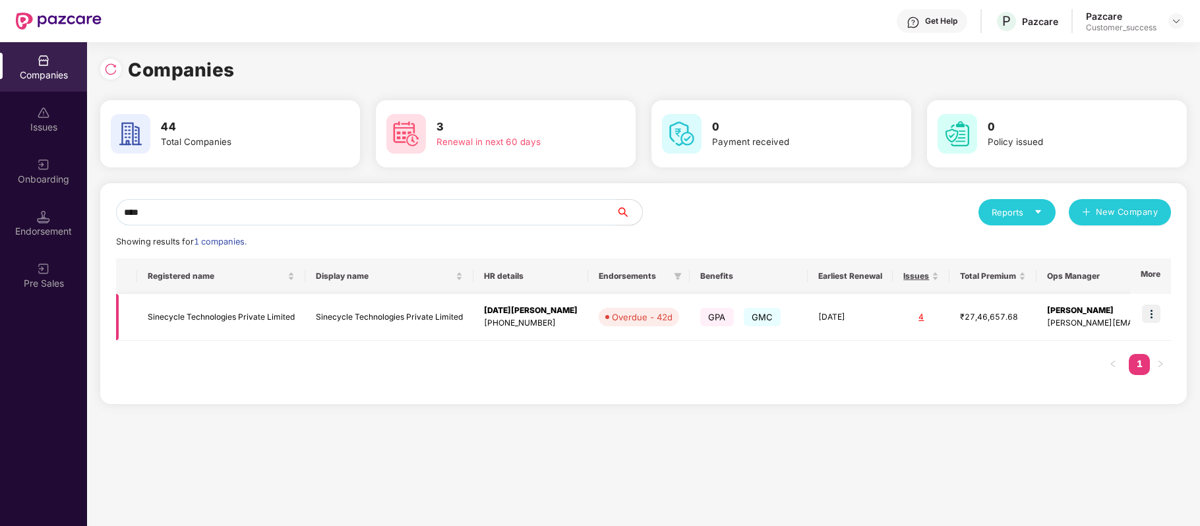
type input "****"
click at [1155, 316] on img at bounding box center [1151, 314] width 18 height 18
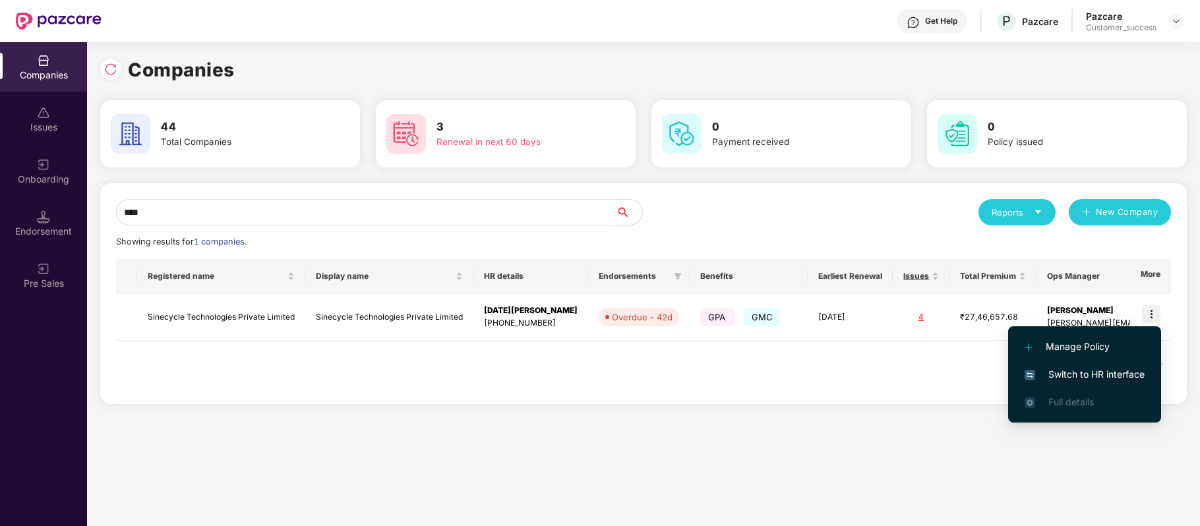
click at [1118, 381] on span "Switch to HR interface" at bounding box center [1085, 374] width 120 height 15
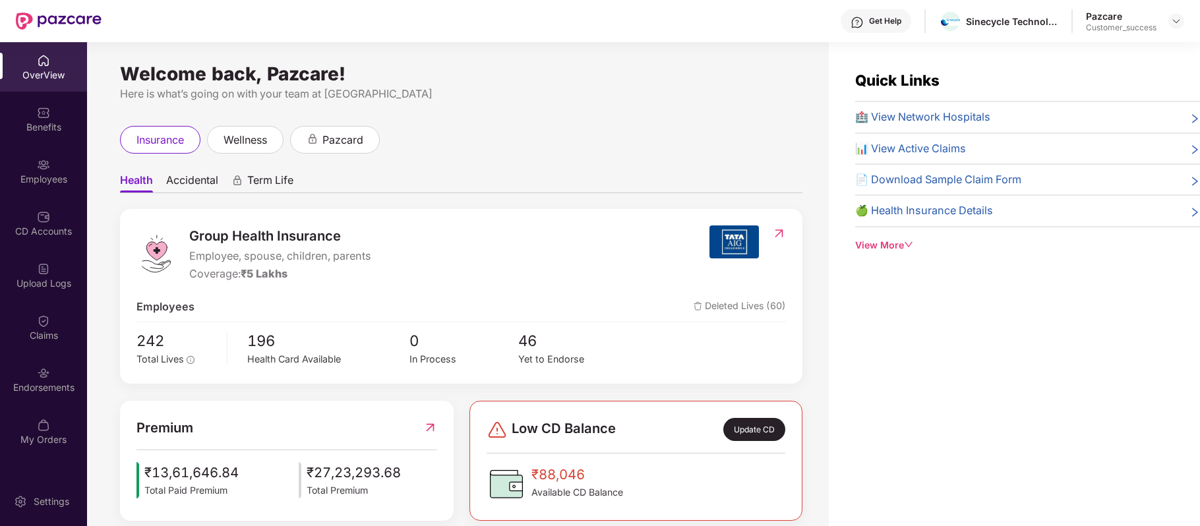
click at [51, 117] on div "Benefits" at bounding box center [43, 118] width 87 height 49
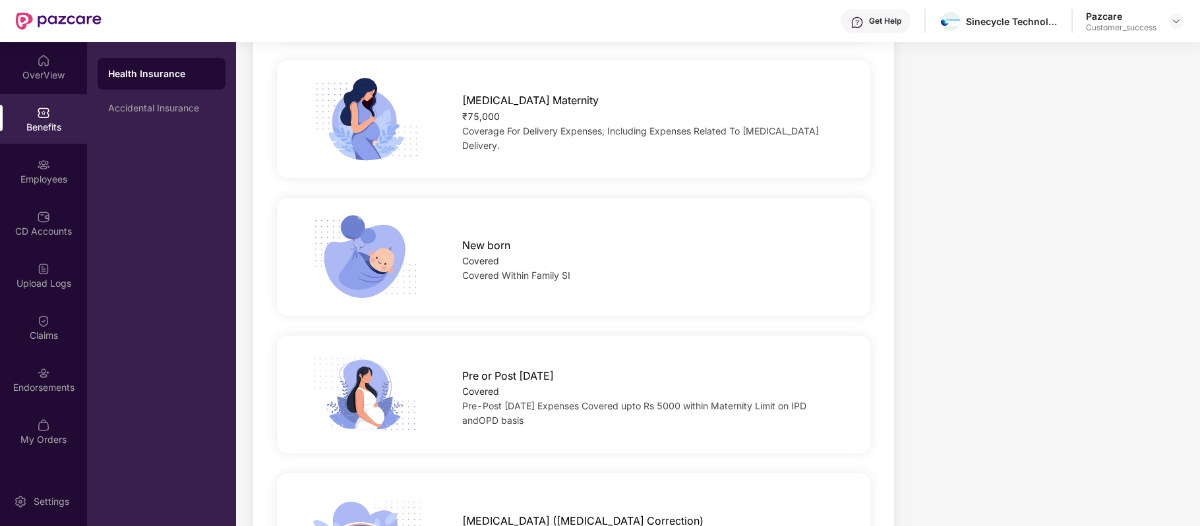
scroll to position [1654, 0]
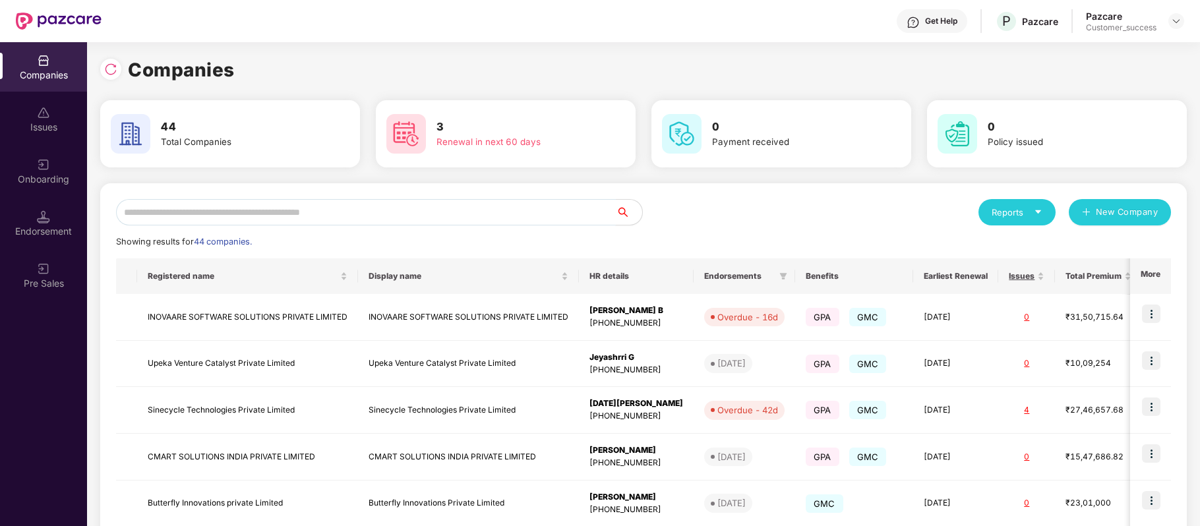
click at [355, 215] on input "text" at bounding box center [366, 212] width 500 height 26
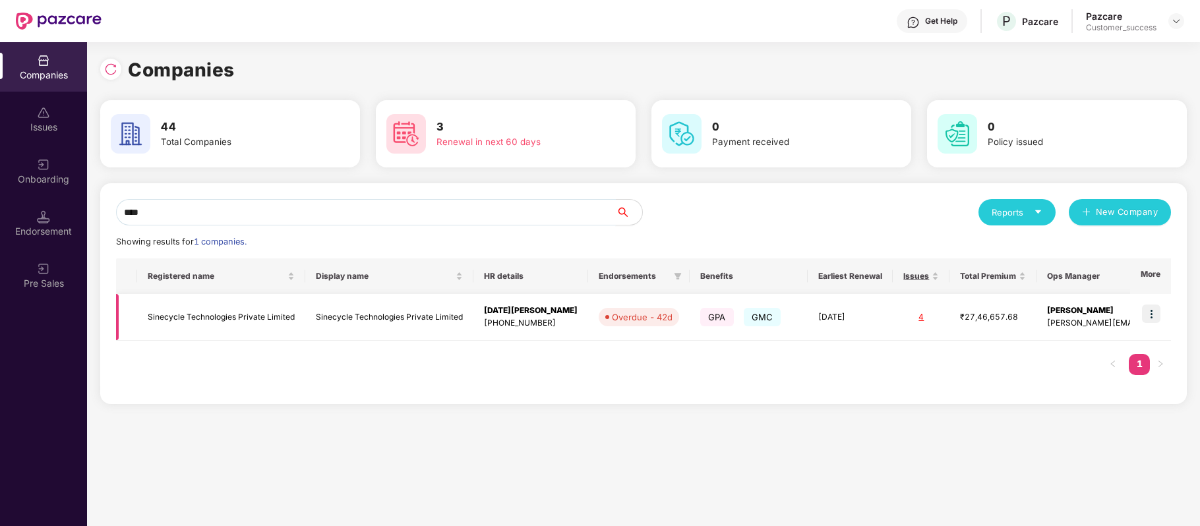
type input "****"
click at [284, 312] on td "Sinecycle Technologies Private Limited" at bounding box center [221, 317] width 168 height 47
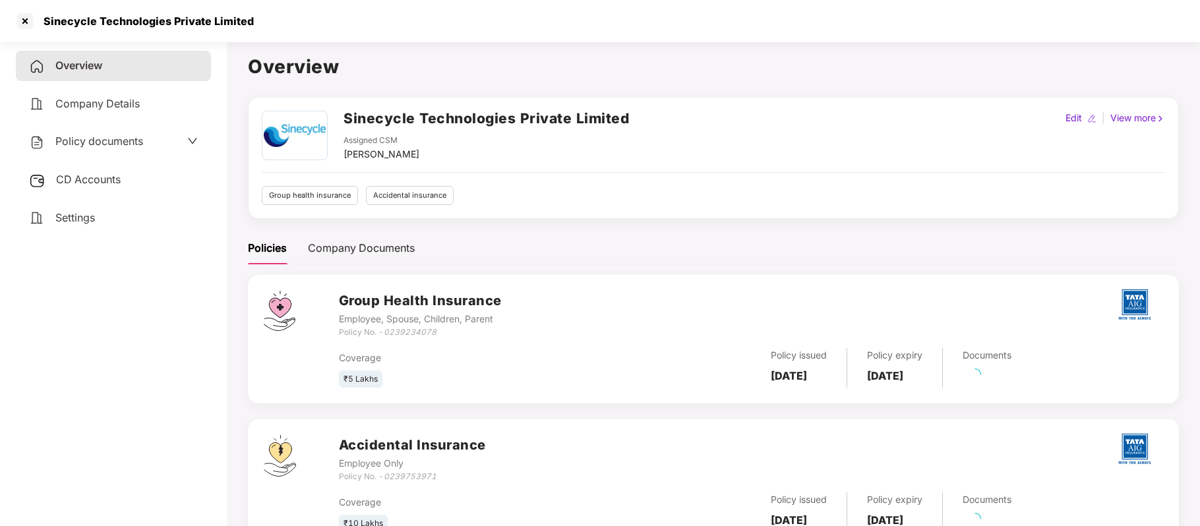
click at [102, 140] on span "Policy documents" at bounding box center [99, 141] width 88 height 13
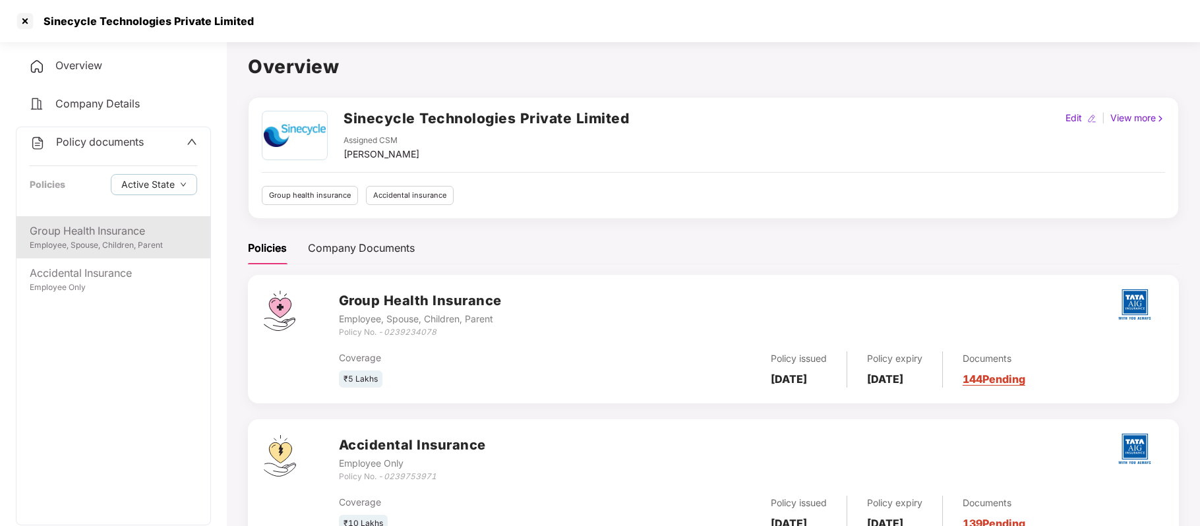
click at [95, 239] on div "Employee, Spouse, Children, Parent" at bounding box center [113, 245] width 167 height 13
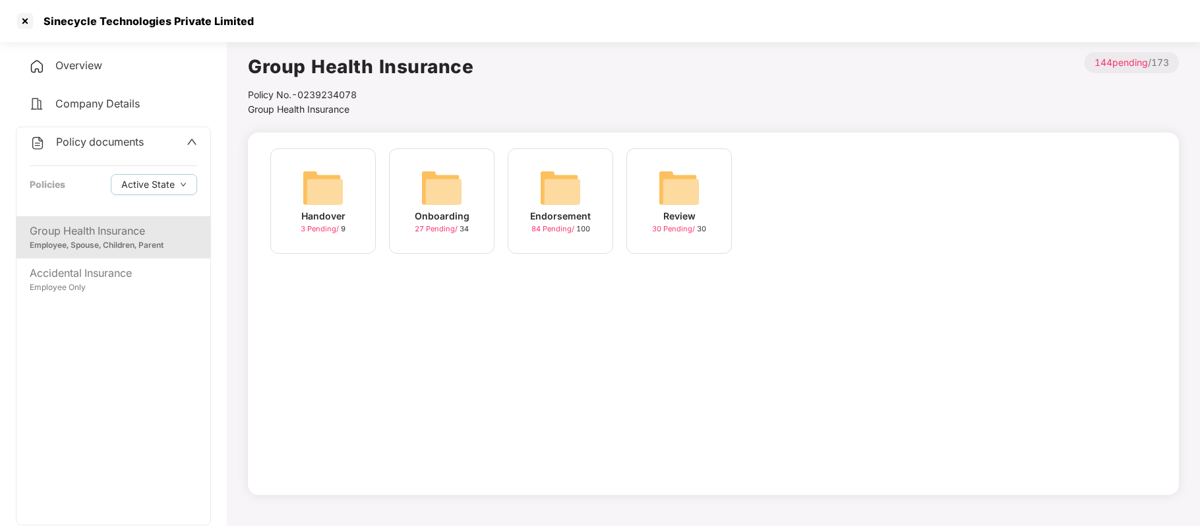
click at [430, 216] on div "Onboarding" at bounding box center [442, 216] width 55 height 15
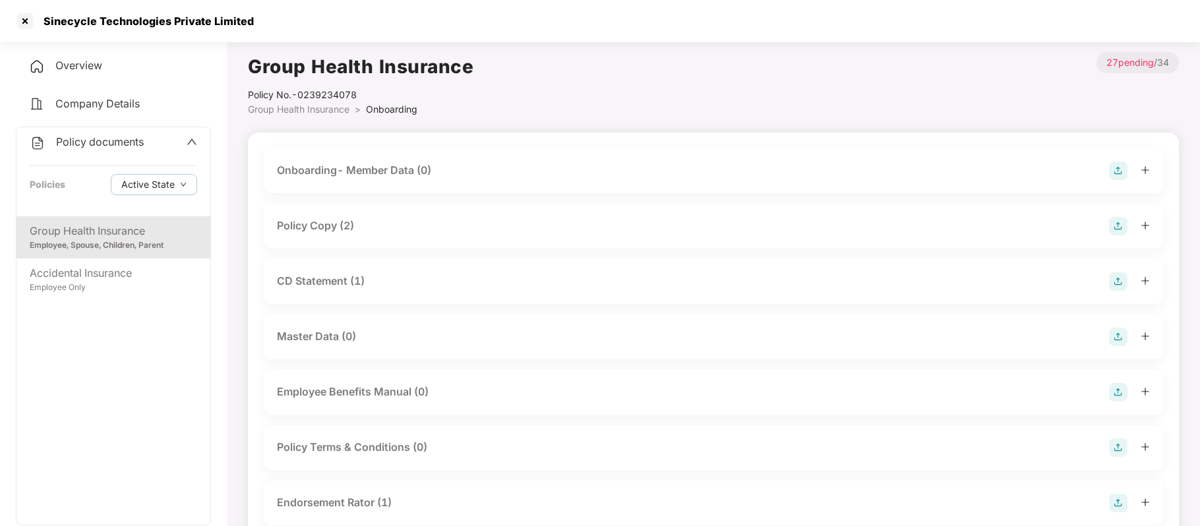
click at [332, 225] on div "Policy Copy (2)" at bounding box center [315, 226] width 77 height 16
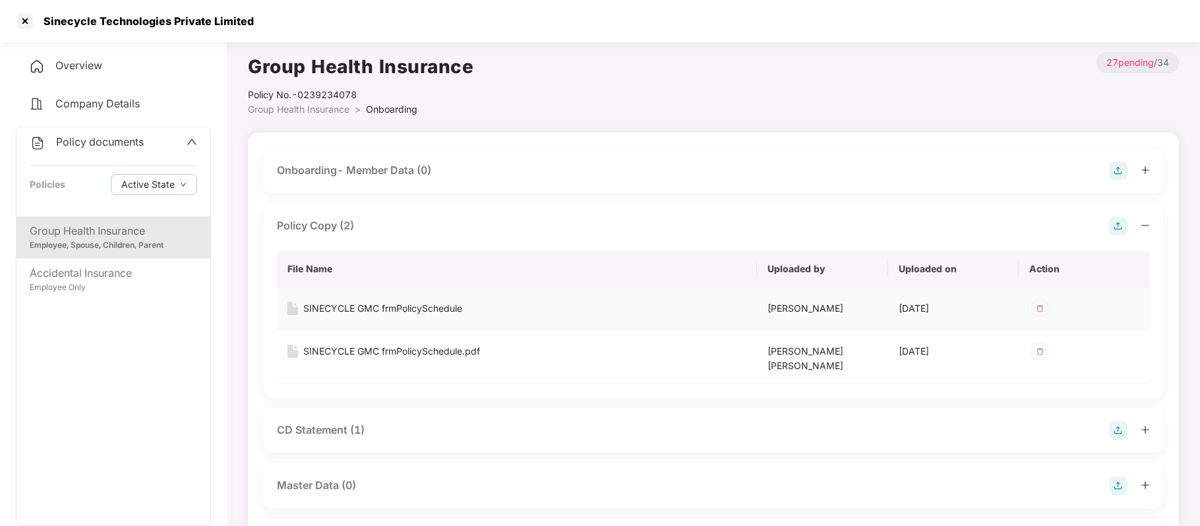
click at [346, 310] on div "SINECYCLE GMC frmPolicySchedule" at bounding box center [382, 308] width 159 height 15
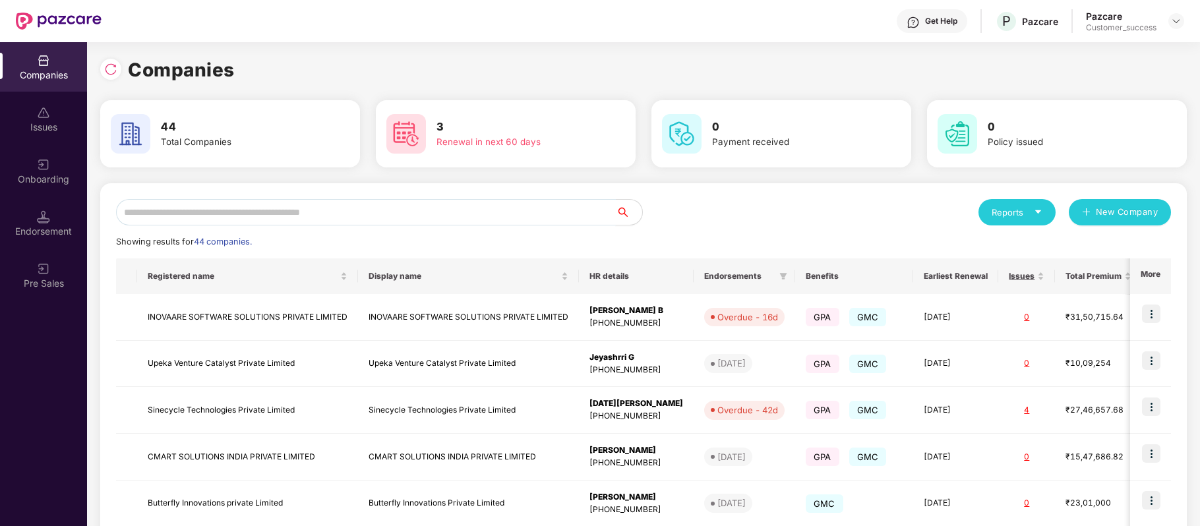
click at [365, 220] on input "text" at bounding box center [366, 212] width 500 height 26
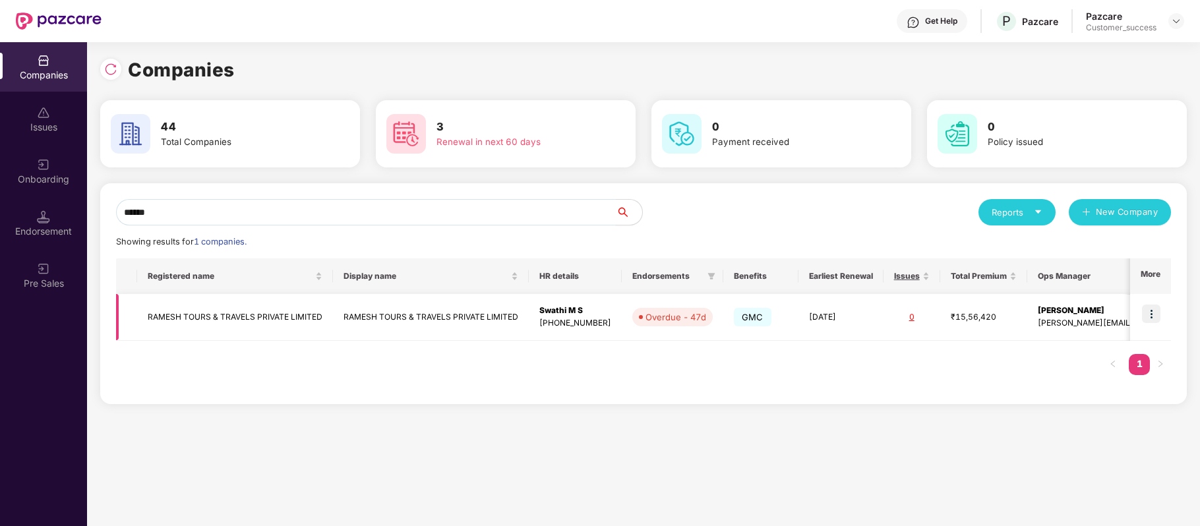
type input "******"
click at [1158, 314] on img at bounding box center [1151, 314] width 18 height 18
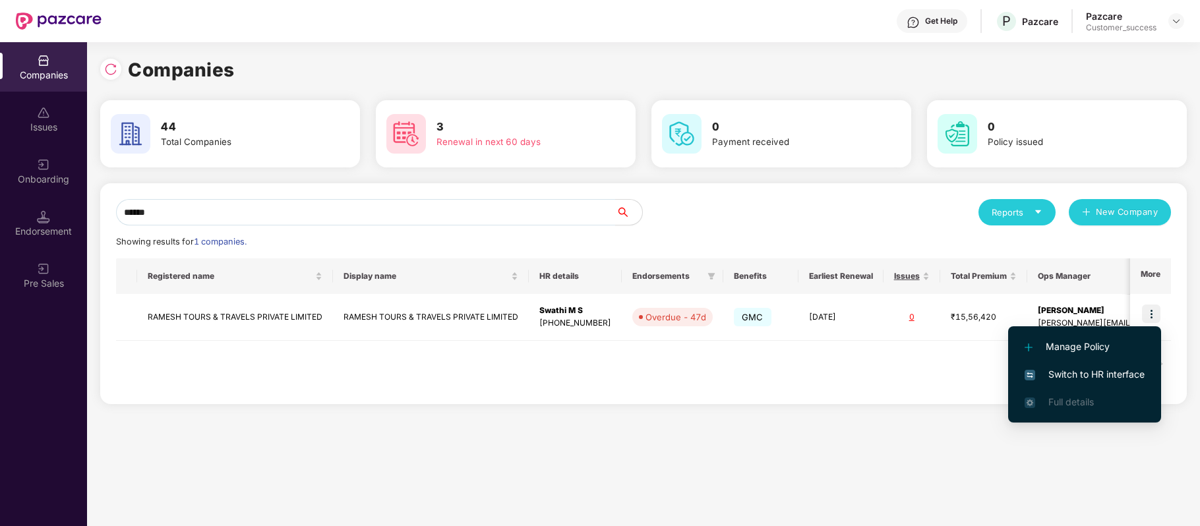
click at [1114, 370] on span "Switch to HR interface" at bounding box center [1085, 374] width 120 height 15
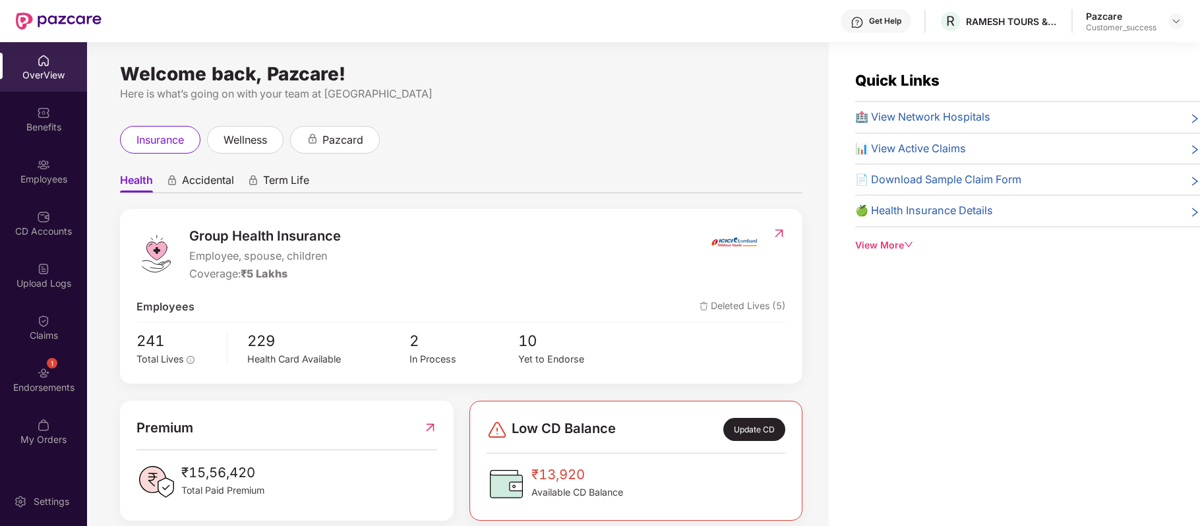
click at [37, 166] on img at bounding box center [43, 164] width 13 height 13
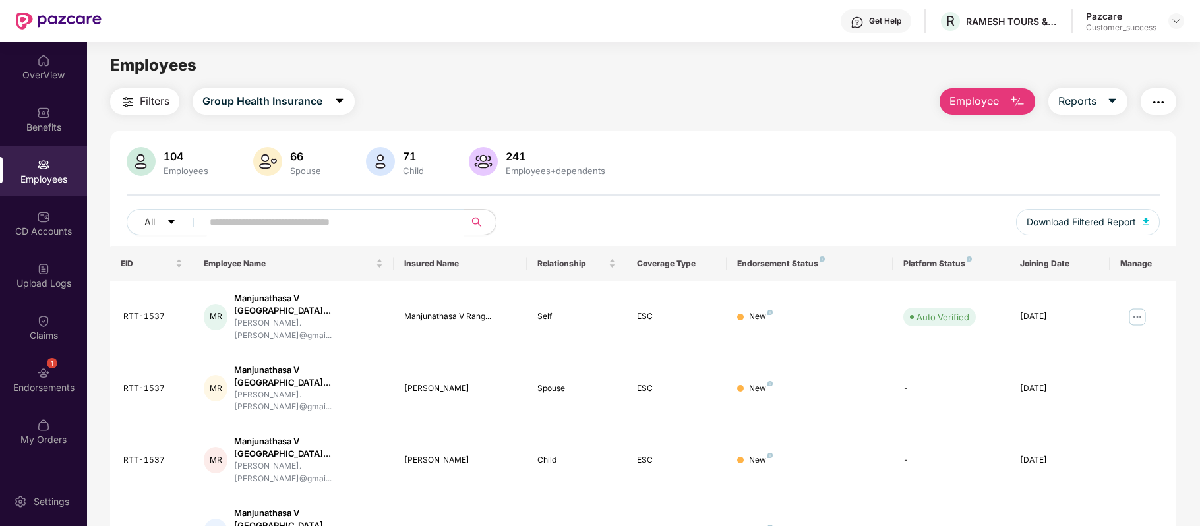
click at [351, 227] on input "text" at bounding box center [328, 222] width 237 height 20
paste input "******"
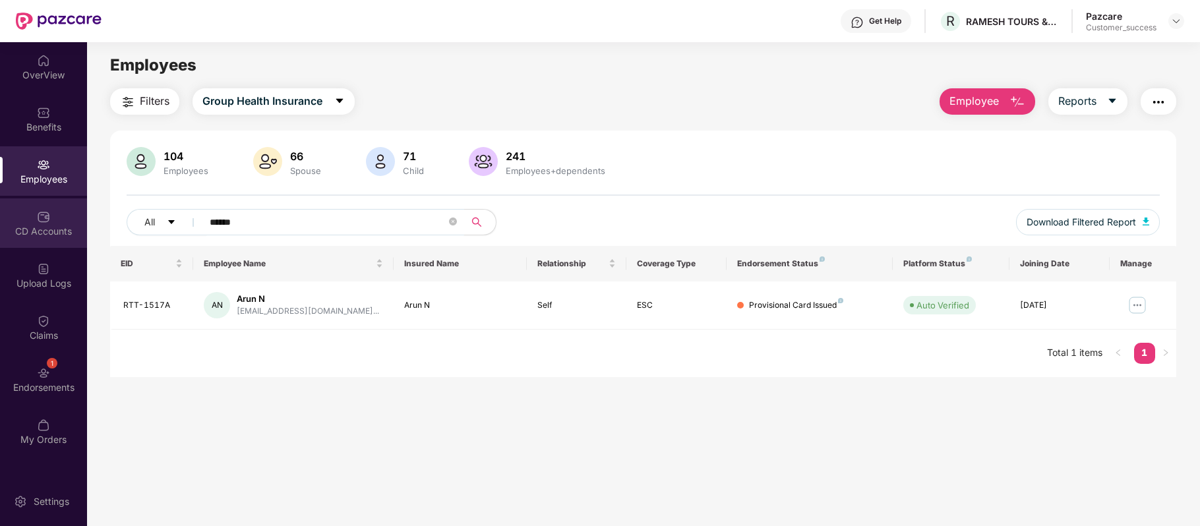
type input "******"
click at [63, 225] on div "CD Accounts" at bounding box center [43, 231] width 87 height 13
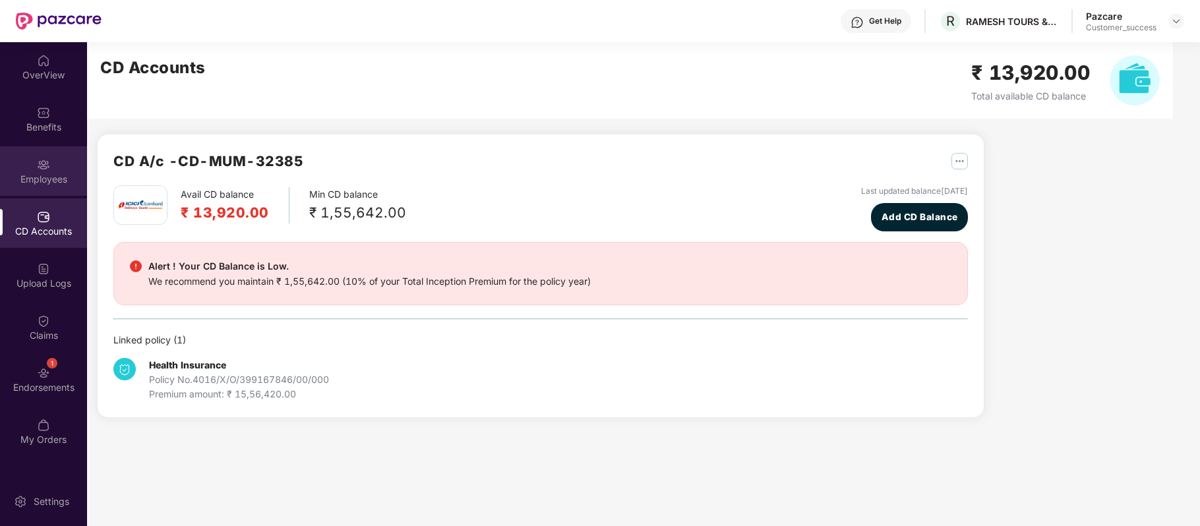
click at [59, 182] on div "Employees" at bounding box center [43, 179] width 87 height 13
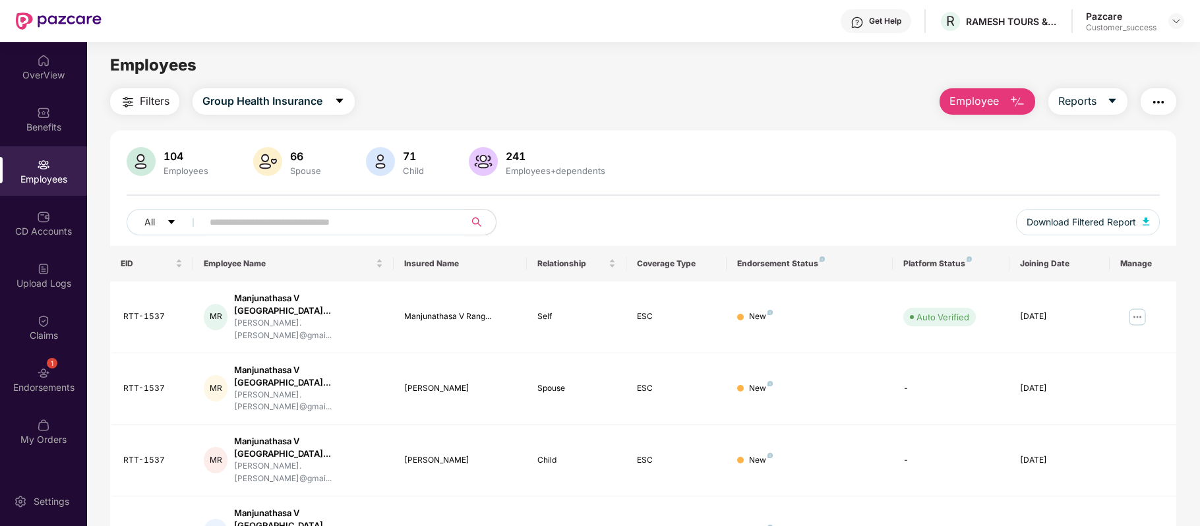
click at [346, 214] on input "text" at bounding box center [328, 222] width 237 height 20
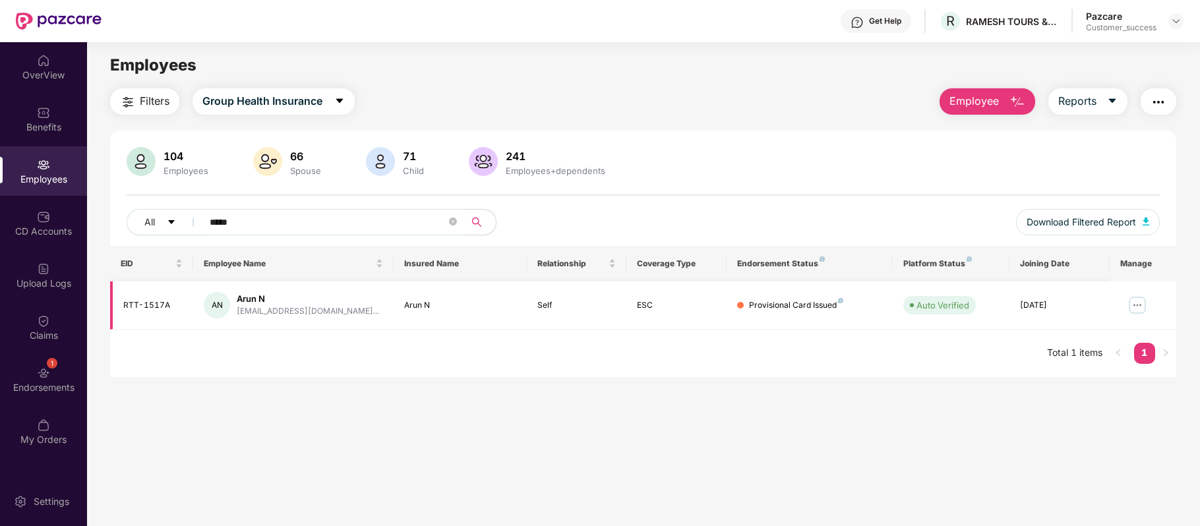
type input "****"
drag, startPoint x: 175, startPoint y: 309, endPoint x: 123, endPoint y: 302, distance: 52.5
click at [123, 302] on div "RTT-1517A" at bounding box center [152, 305] width 59 height 13
copy div "RTT-1517A"
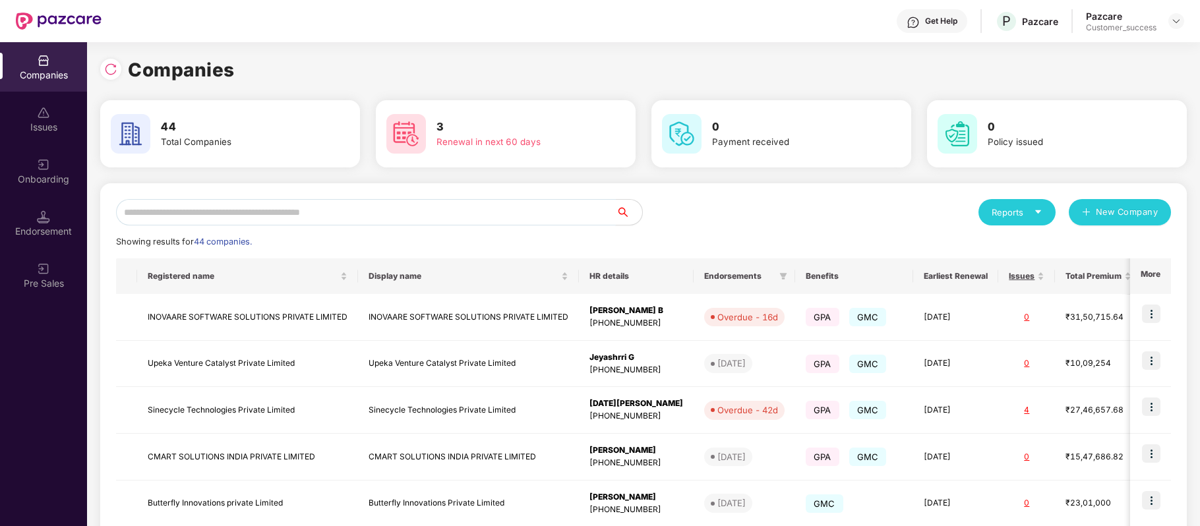
click at [331, 204] on input "text" at bounding box center [366, 212] width 500 height 26
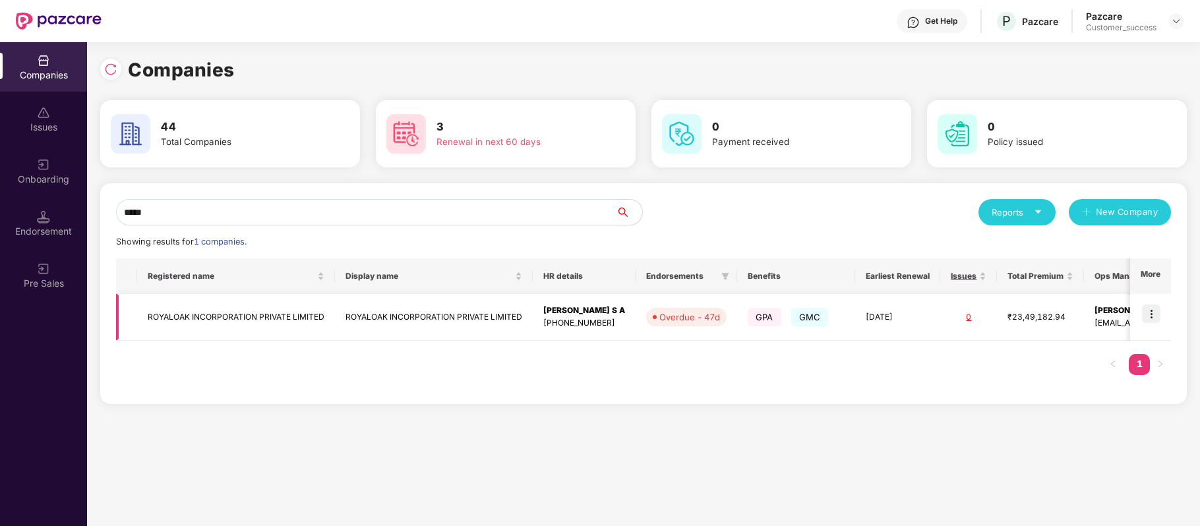
type input "*****"
click at [1153, 307] on img at bounding box center [1151, 314] width 18 height 18
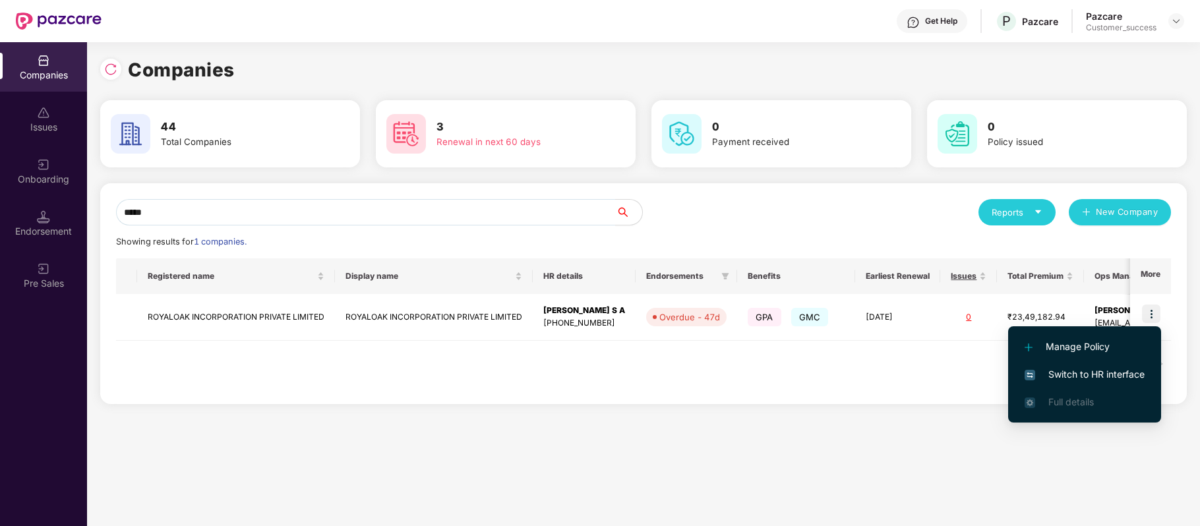
click at [1134, 367] on span "Switch to HR interface" at bounding box center [1085, 374] width 120 height 15
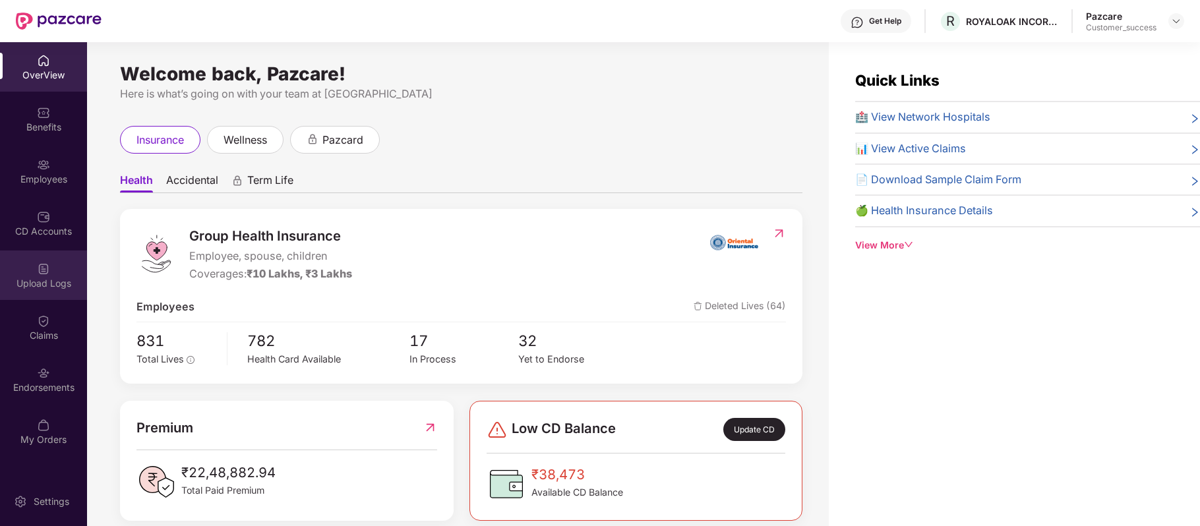
click at [38, 295] on div "Upload Logs" at bounding box center [43, 275] width 87 height 49
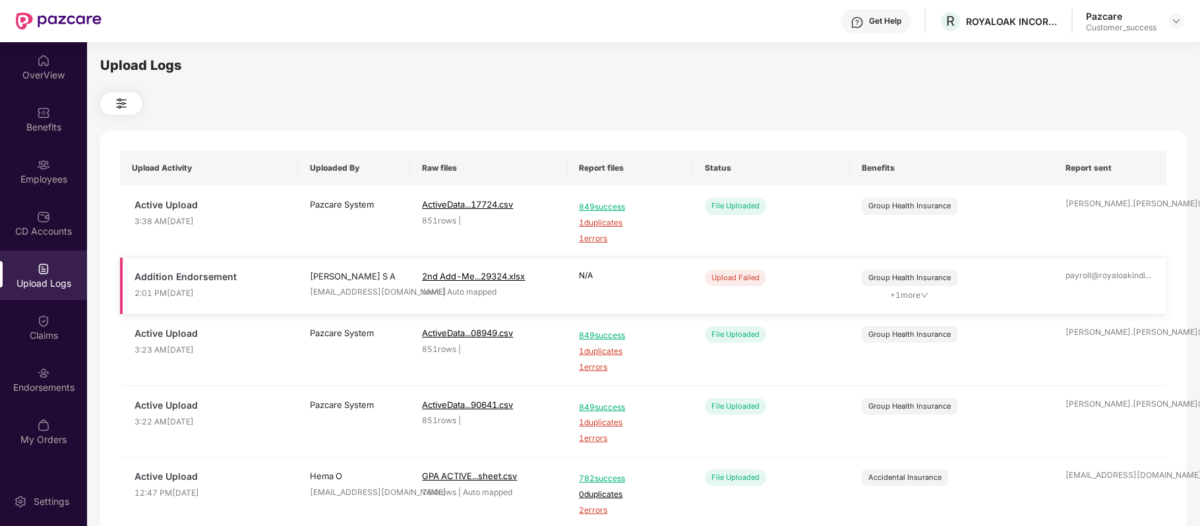
click at [736, 280] on div "Upload Failed" at bounding box center [735, 278] width 61 height 16
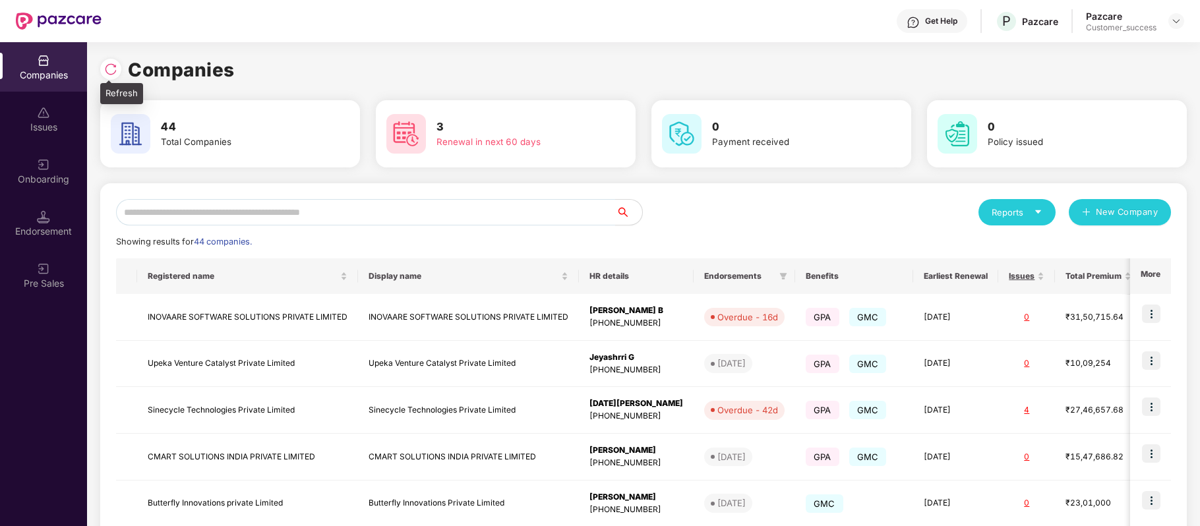
click at [111, 65] on img at bounding box center [110, 69] width 13 height 13
click at [320, 215] on input "text" at bounding box center [366, 212] width 500 height 26
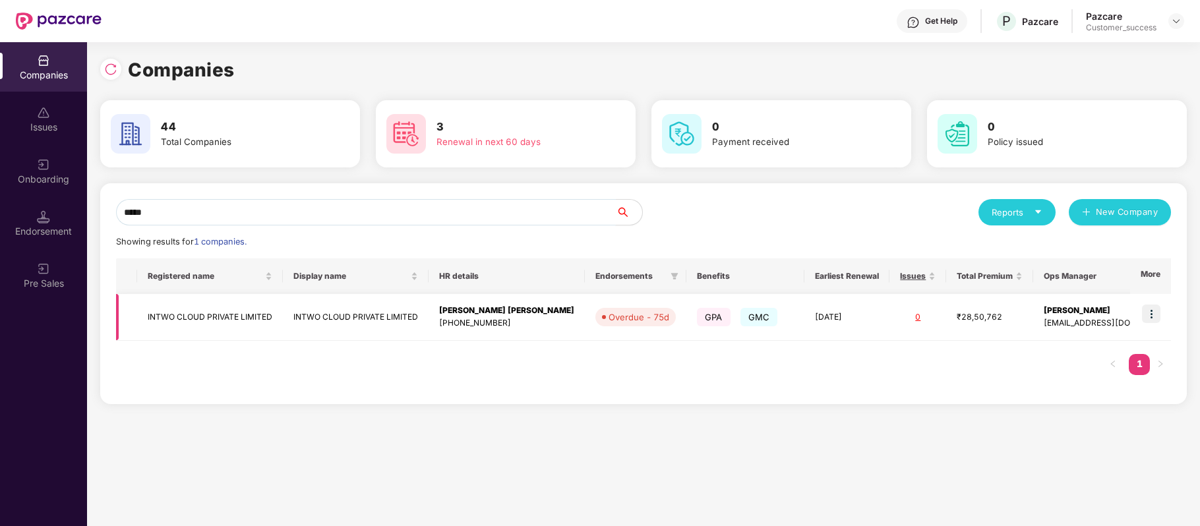
type input "*****"
click at [1151, 316] on img at bounding box center [1151, 314] width 18 height 18
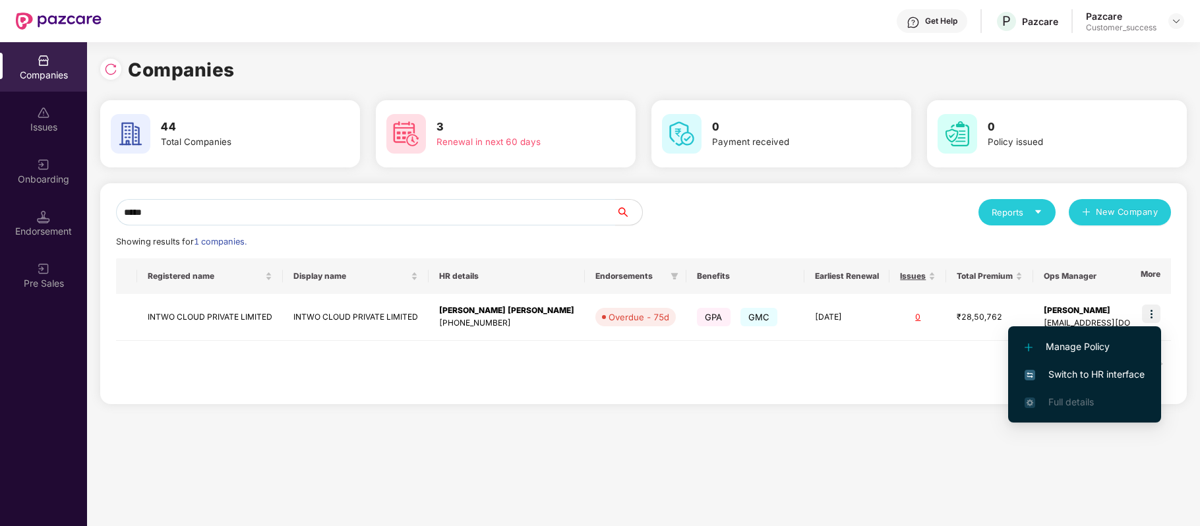
click at [1117, 369] on span "Switch to HR interface" at bounding box center [1085, 374] width 120 height 15
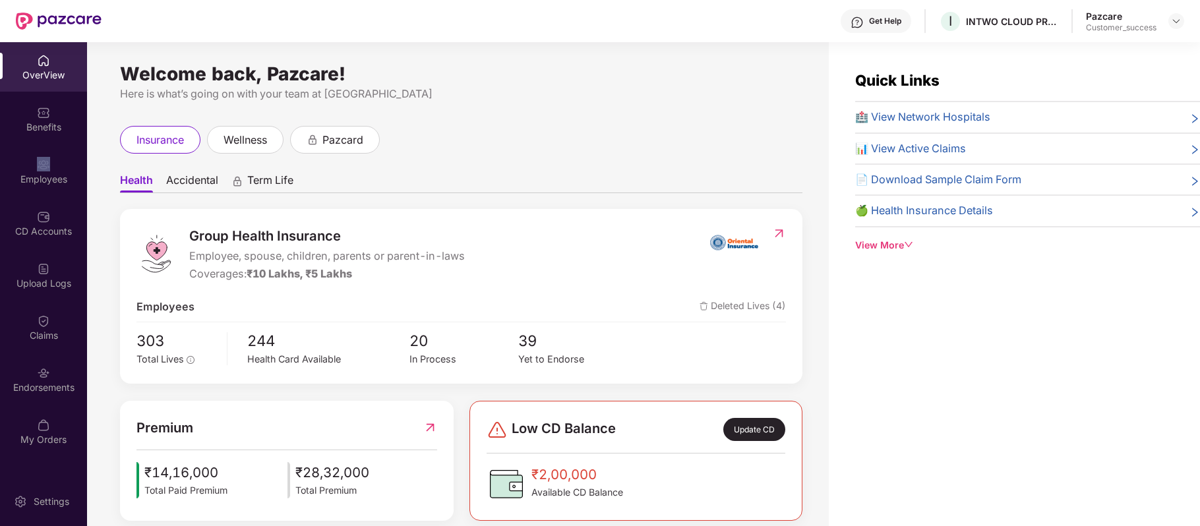
click at [47, 170] on div "Employees" at bounding box center [43, 170] width 87 height 49
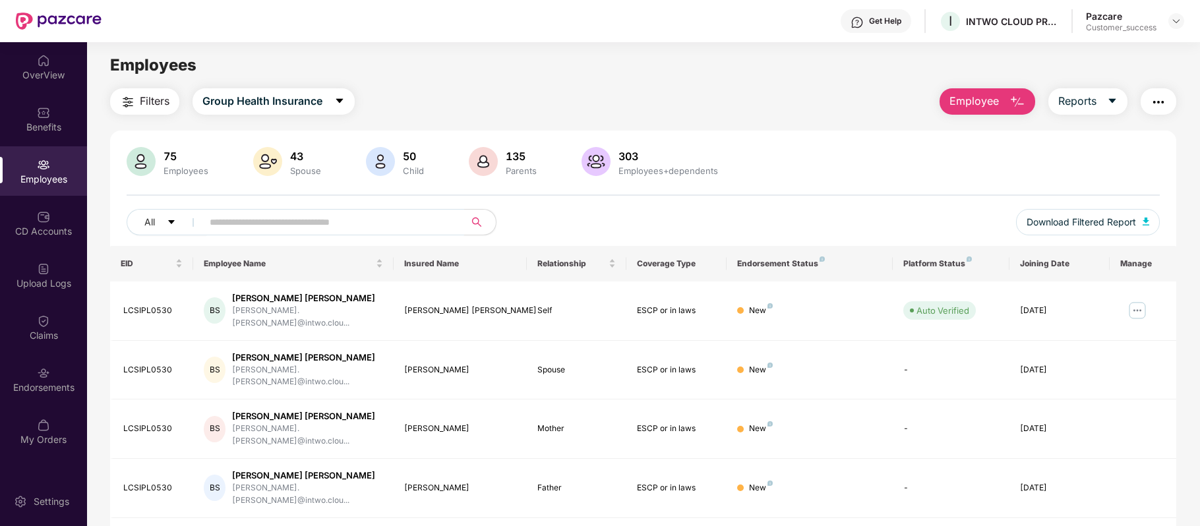
paste input "*******"
click at [299, 222] on input "*******" at bounding box center [328, 222] width 237 height 20
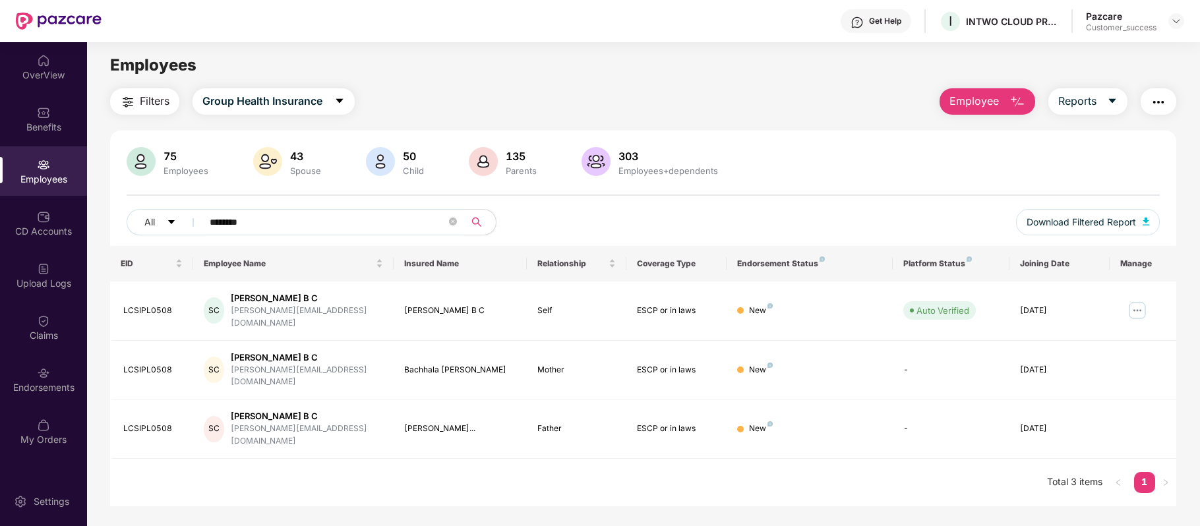
type input "*******"
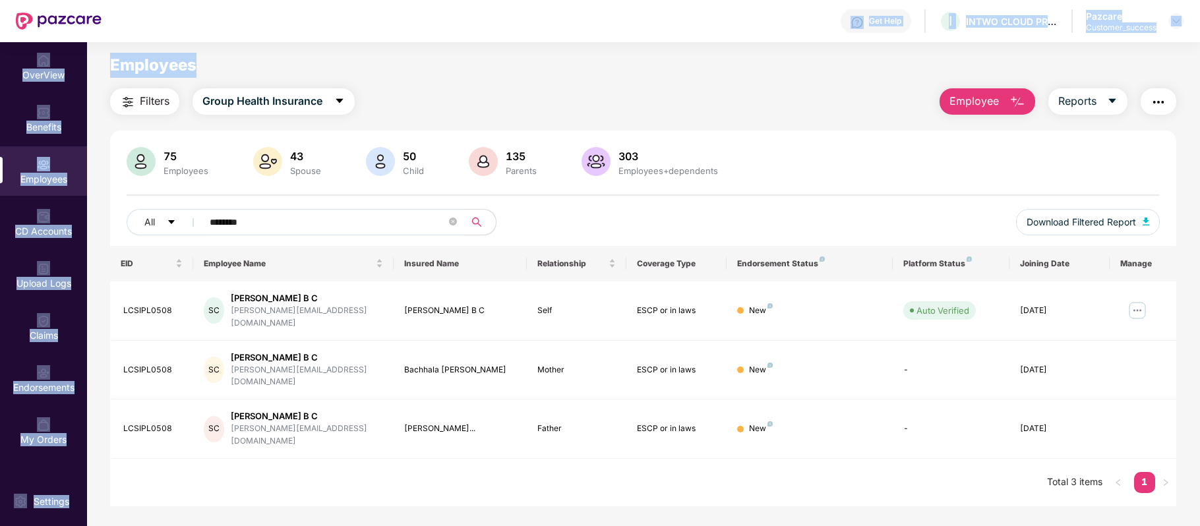
drag, startPoint x: 421, startPoint y: 25, endPoint x: 414, endPoint y: 124, distance: 99.1
click at [414, 124] on div "Get Help I INTWO CLOUD PRIVATE LIMITED Pazcare Customer_success OverView Benefi…" at bounding box center [600, 263] width 1200 height 526
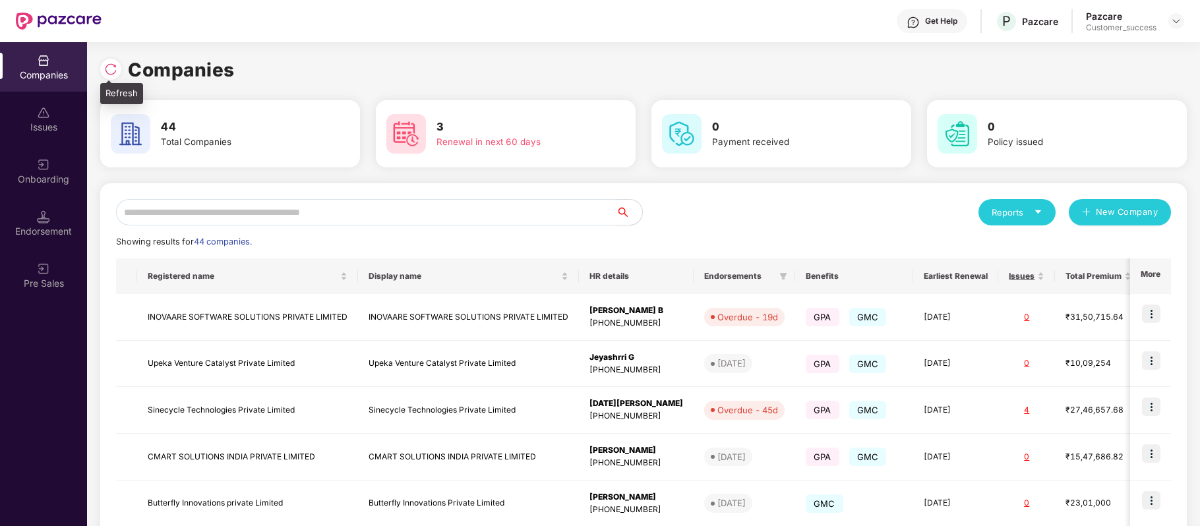
click at [113, 69] on img at bounding box center [110, 69] width 13 height 13
click at [111, 64] on img at bounding box center [110, 69] width 13 height 13
click at [185, 209] on input "text" at bounding box center [366, 212] width 500 height 26
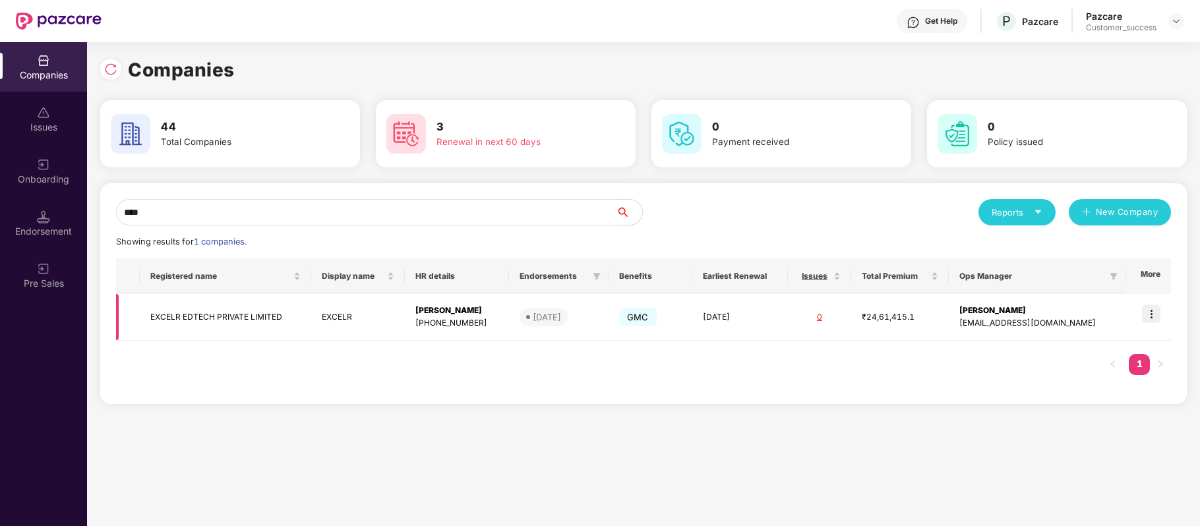
type input "****"
click at [1153, 316] on img at bounding box center [1151, 314] width 18 height 18
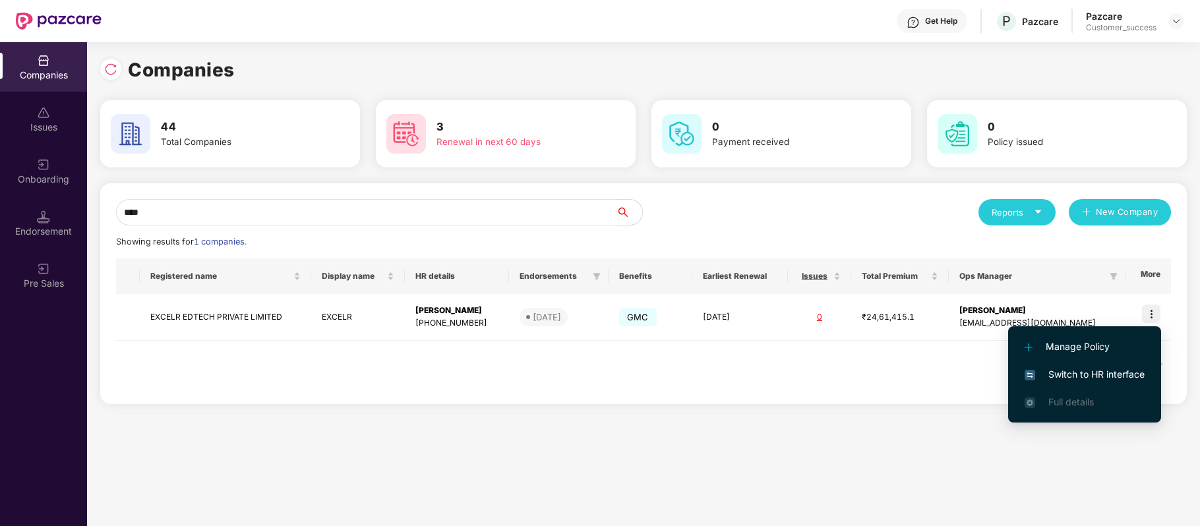
click at [1121, 373] on span "Switch to HR interface" at bounding box center [1085, 374] width 120 height 15
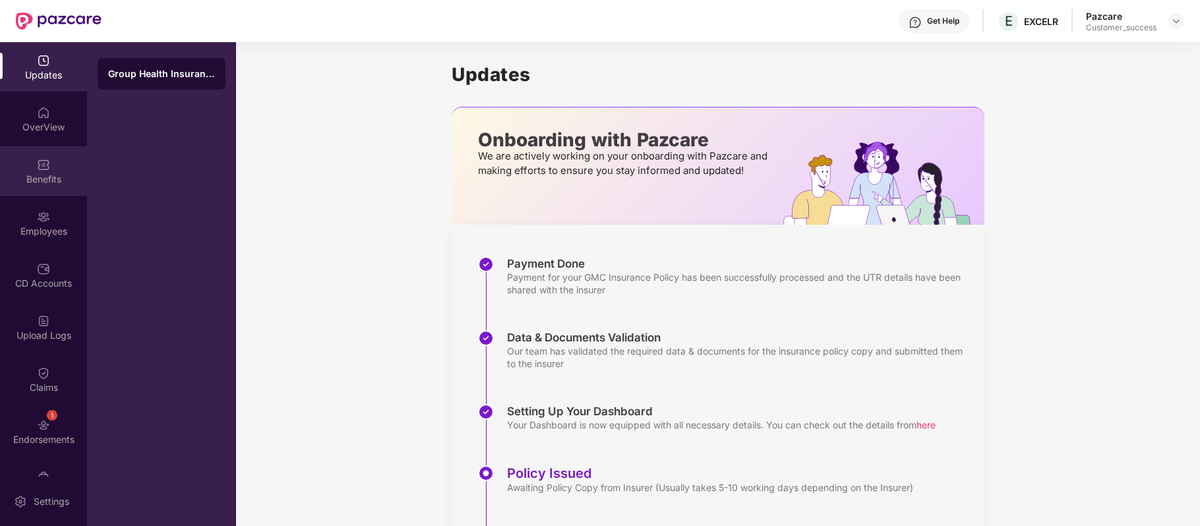
click at [46, 164] on img at bounding box center [43, 164] width 13 height 13
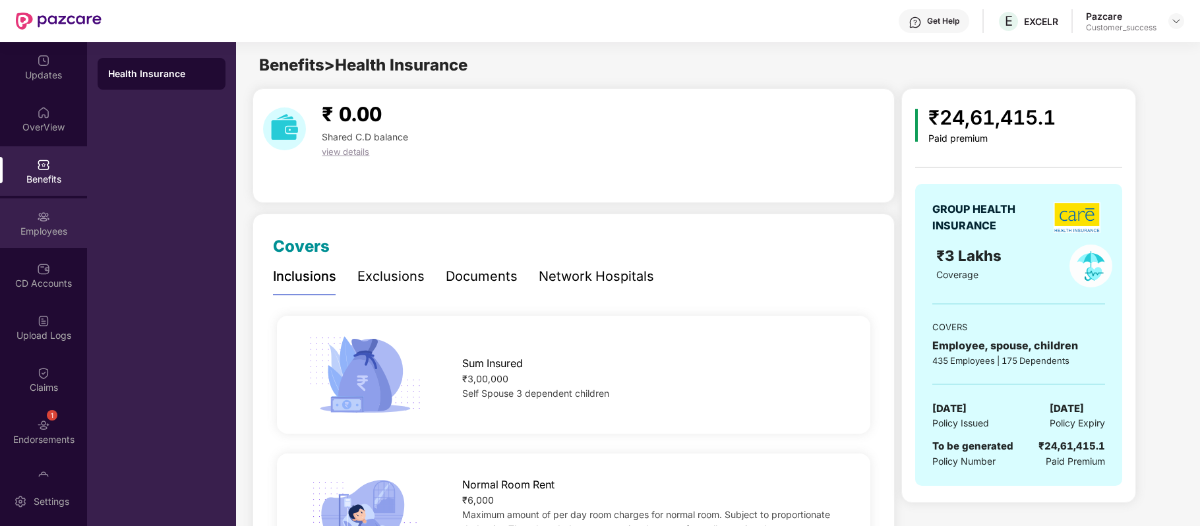
click at [50, 212] on div "Employees" at bounding box center [43, 222] width 87 height 49
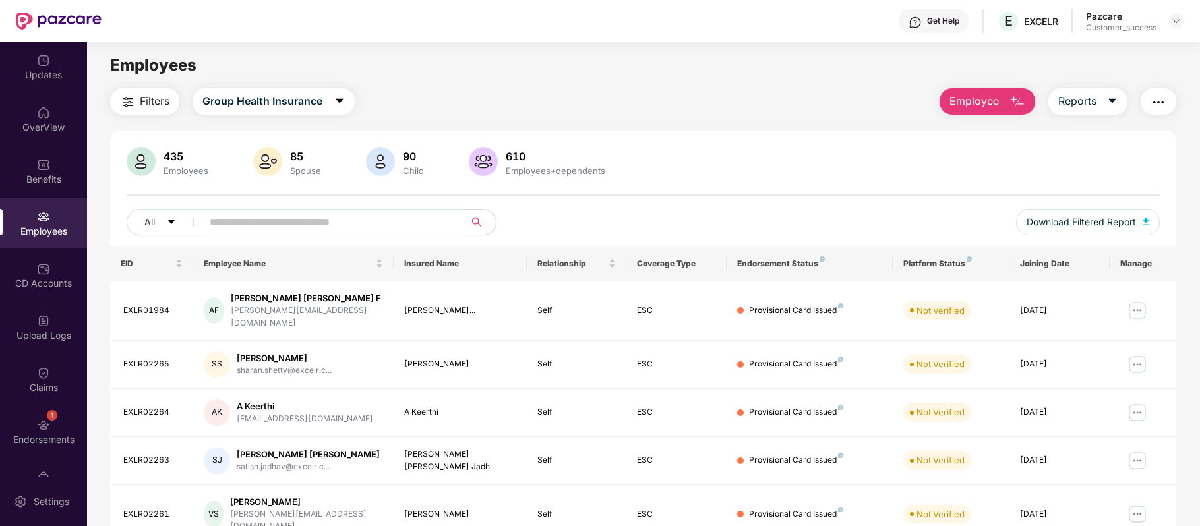
click at [304, 217] on input "text" at bounding box center [328, 222] width 237 height 20
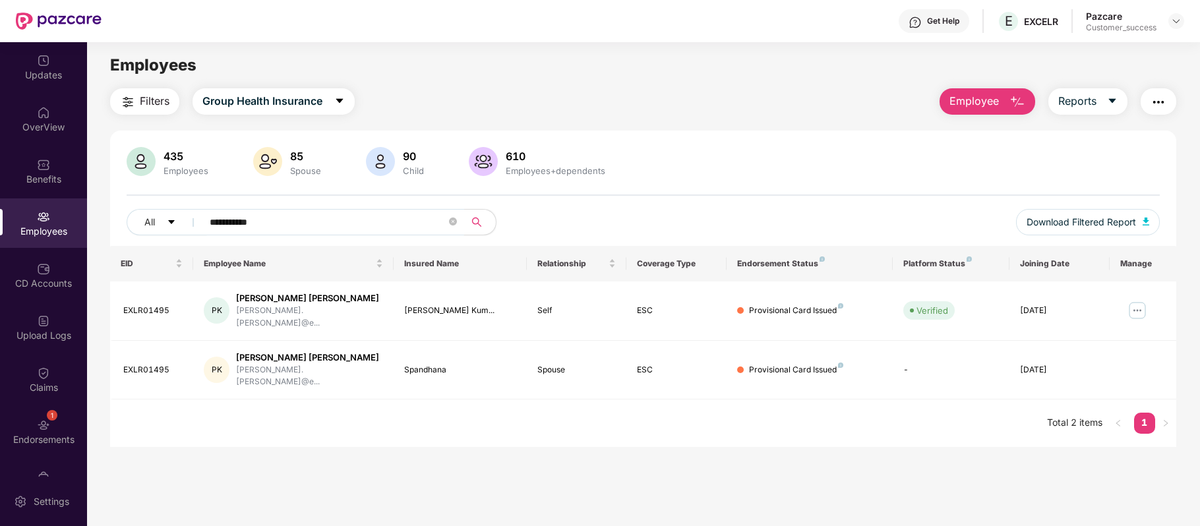
type input "**********"
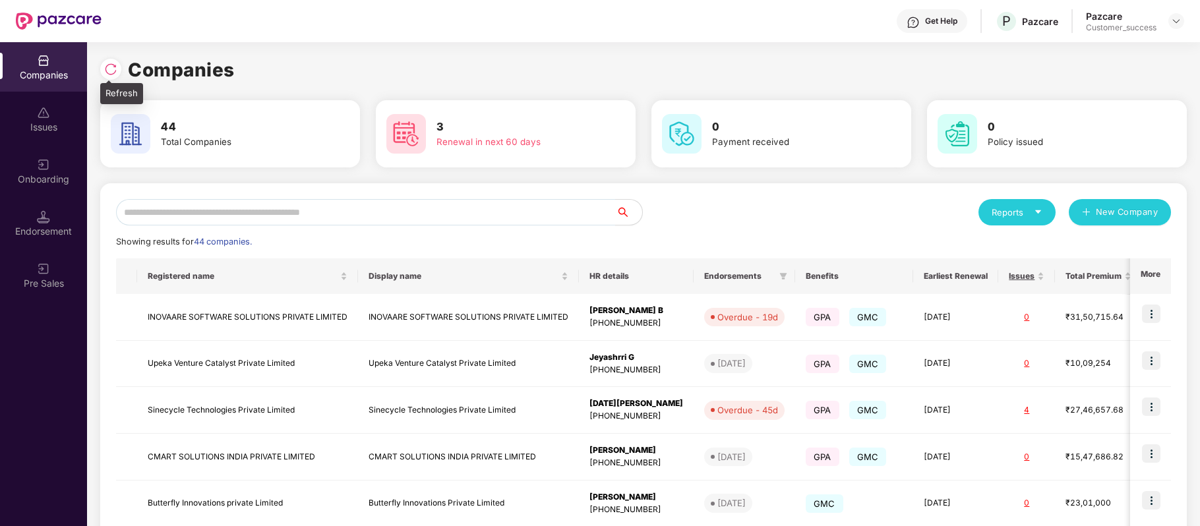
click at [105, 67] on img at bounding box center [110, 69] width 13 height 13
click at [229, 212] on input "text" at bounding box center [366, 212] width 500 height 26
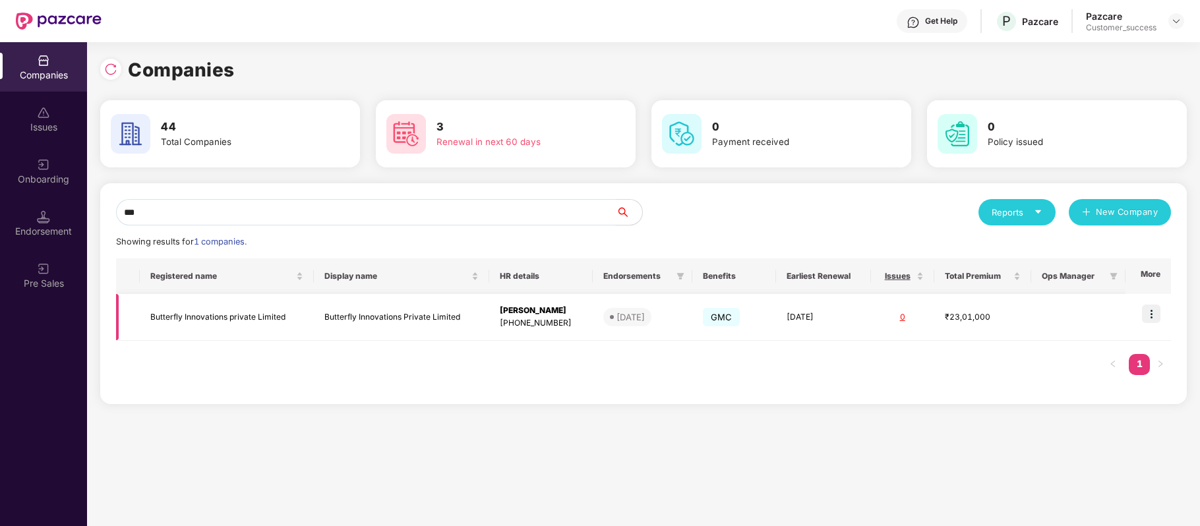
type input "***"
click at [1153, 309] on img at bounding box center [1151, 314] width 18 height 18
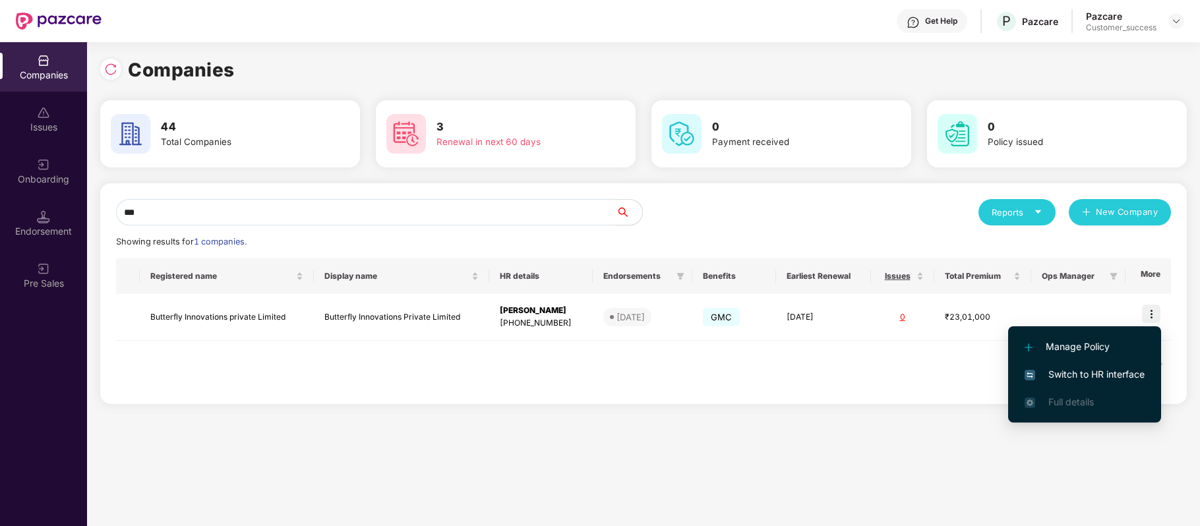
click at [1125, 372] on span "Switch to HR interface" at bounding box center [1085, 374] width 120 height 15
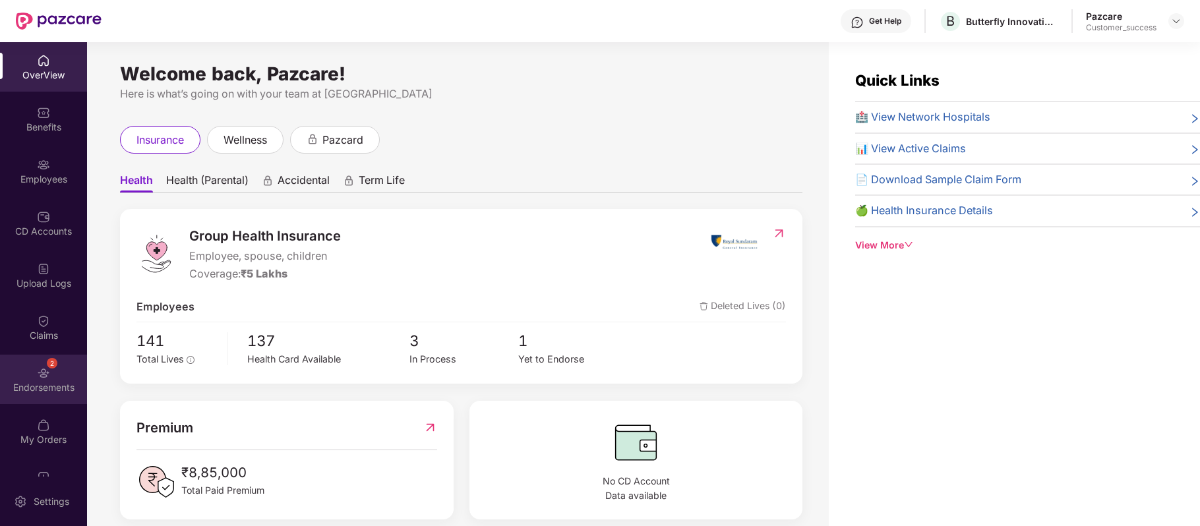
click at [46, 373] on img at bounding box center [43, 373] width 13 height 13
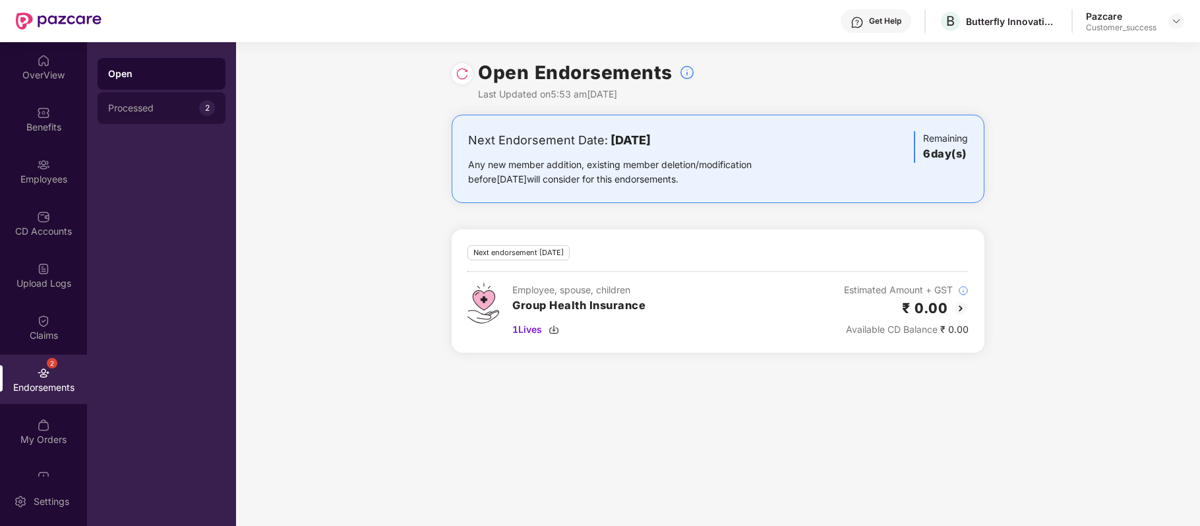
click at [151, 101] on div "Processed 2" at bounding box center [162, 108] width 128 height 32
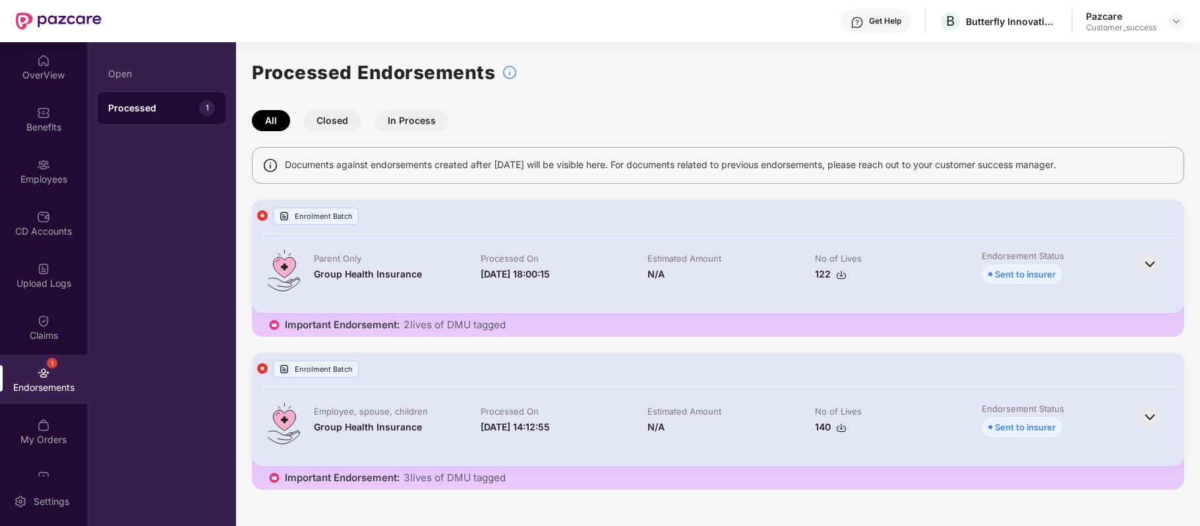
click at [143, 78] on div "Open" at bounding box center [161, 74] width 107 height 11
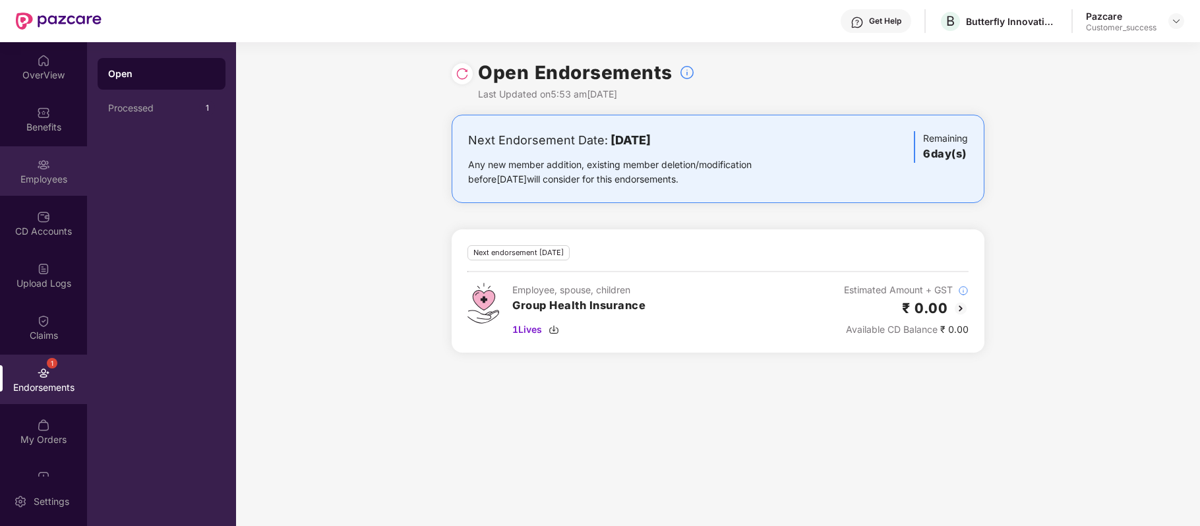
click at [43, 177] on div "Employees" at bounding box center [43, 179] width 87 height 13
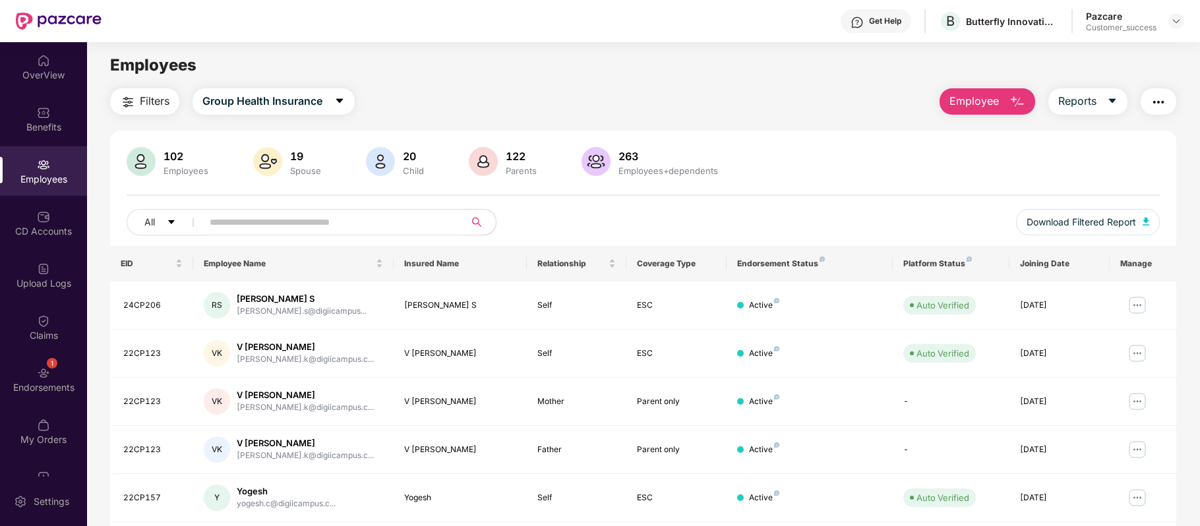
click at [146, 100] on span "Filters" at bounding box center [155, 101] width 30 height 16
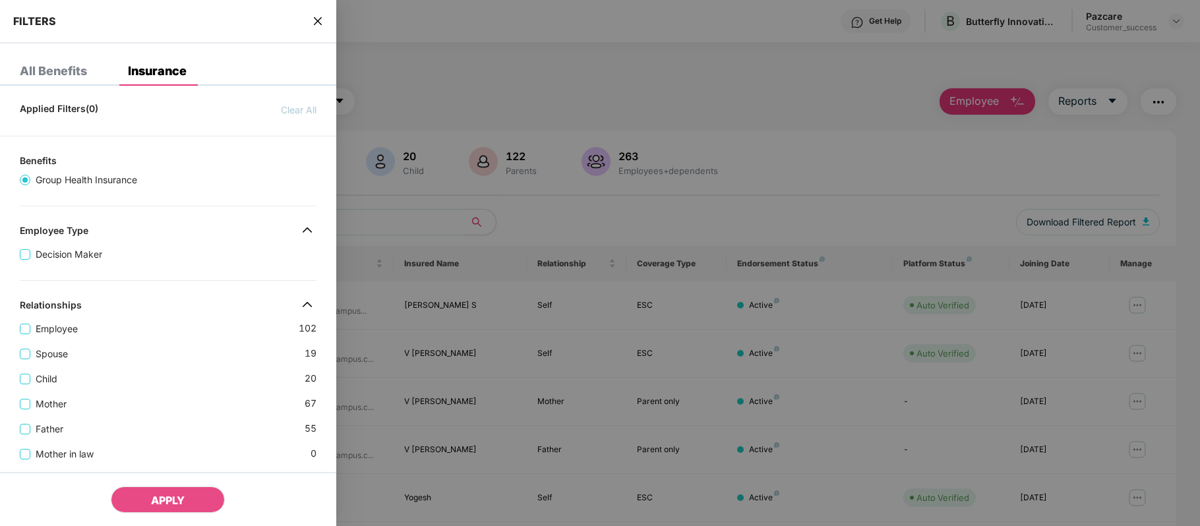
scroll to position [426, 0]
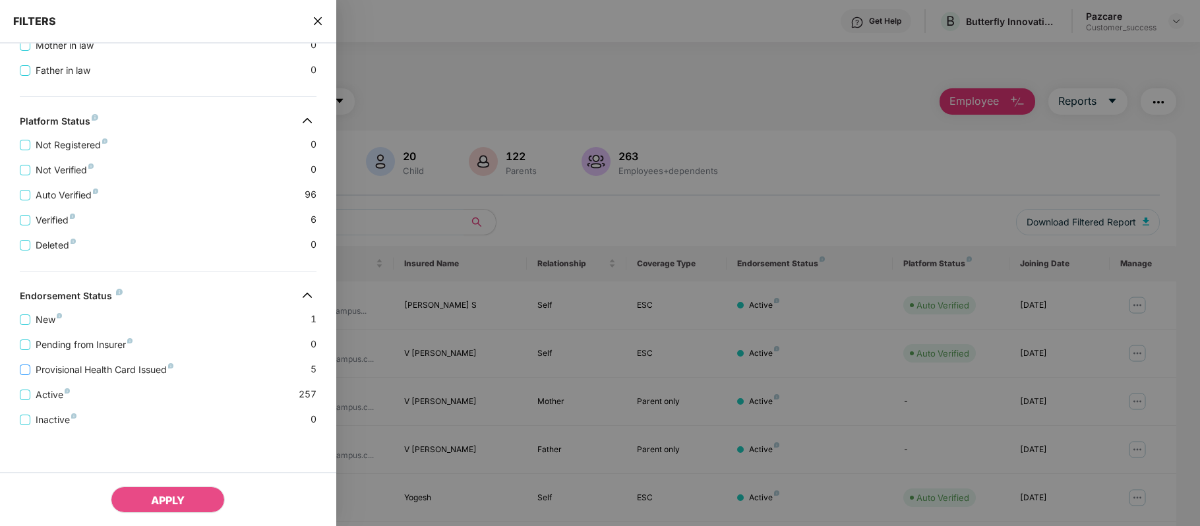
click at [86, 367] on span "Provisional Health Card Issued" at bounding box center [104, 370] width 148 height 15
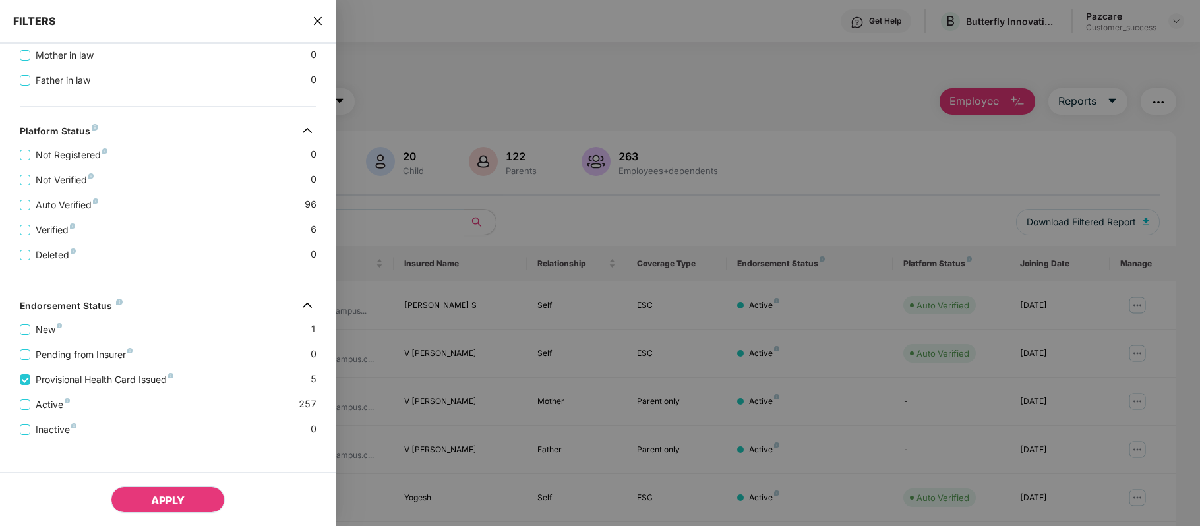
click at [195, 495] on button "APPLY" at bounding box center [168, 500] width 114 height 26
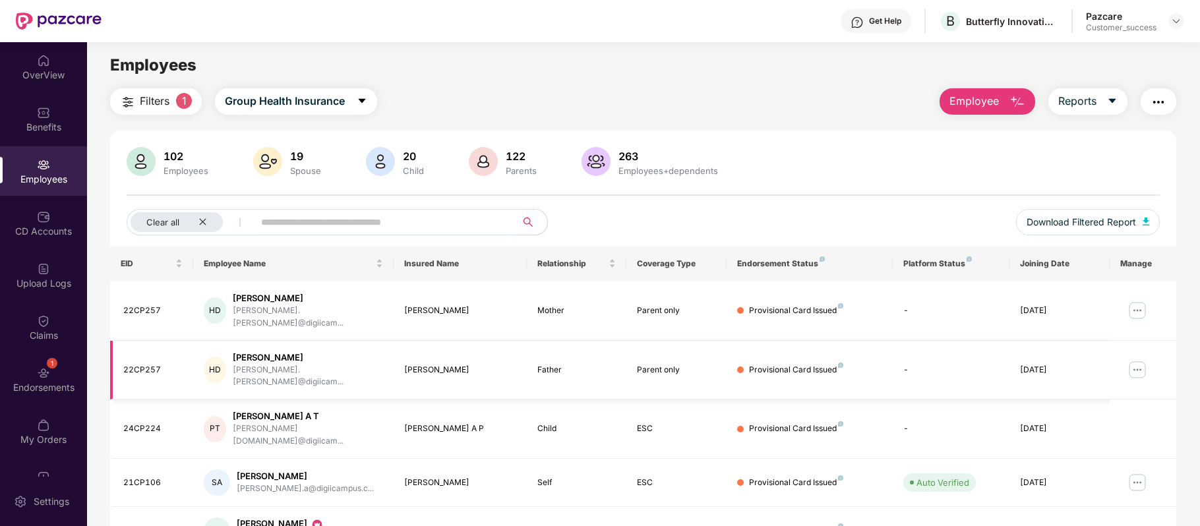
scroll to position [45, 0]
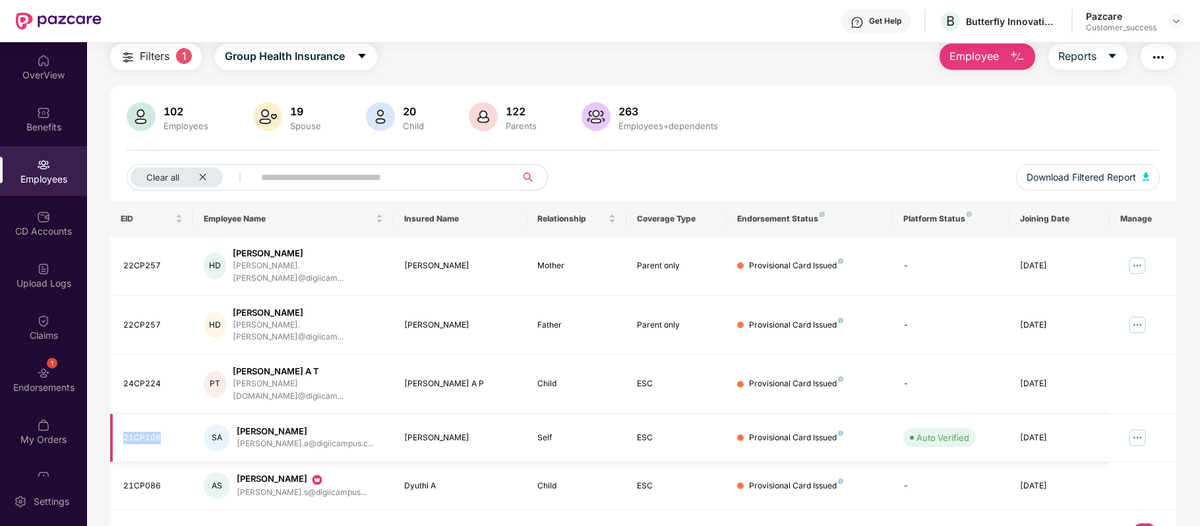
drag, startPoint x: 166, startPoint y: 402, endPoint x: 125, endPoint y: 404, distance: 41.6
click at [125, 432] on div "21CP106" at bounding box center [152, 438] width 59 height 13
copy div "21CP106"
click at [1129, 462] on td at bounding box center [1143, 486] width 67 height 48
drag, startPoint x: 264, startPoint y: 439, endPoint x: 278, endPoint y: 454, distance: 19.6
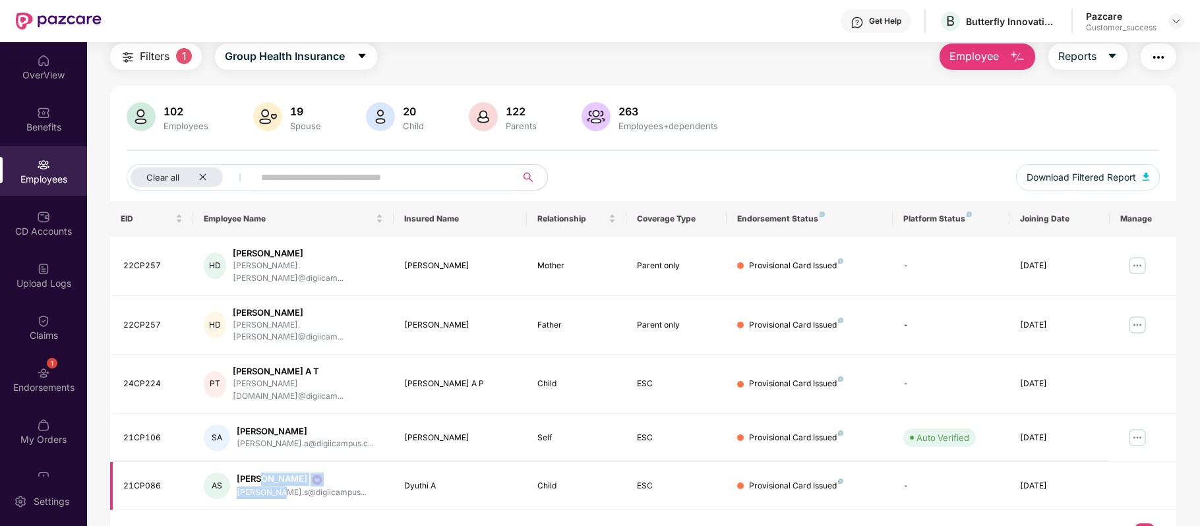
click at [278, 462] on td "AS Achyutha Sreepathy achyutha.s@digiicampus..." at bounding box center [293, 486] width 200 height 48
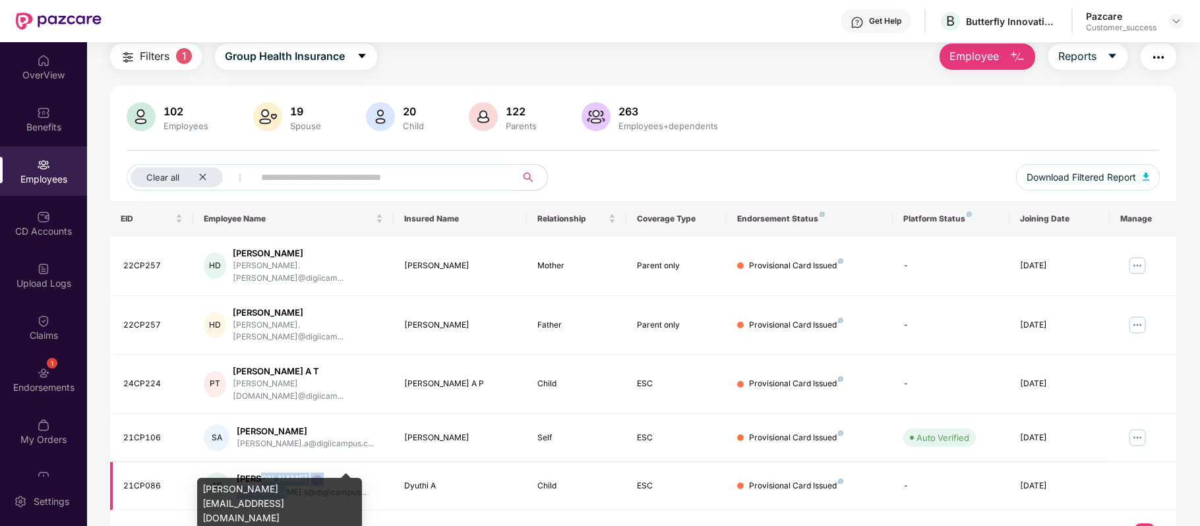
click at [278, 487] on div "achyutha.s@digiicampus..." at bounding box center [302, 493] width 130 height 13
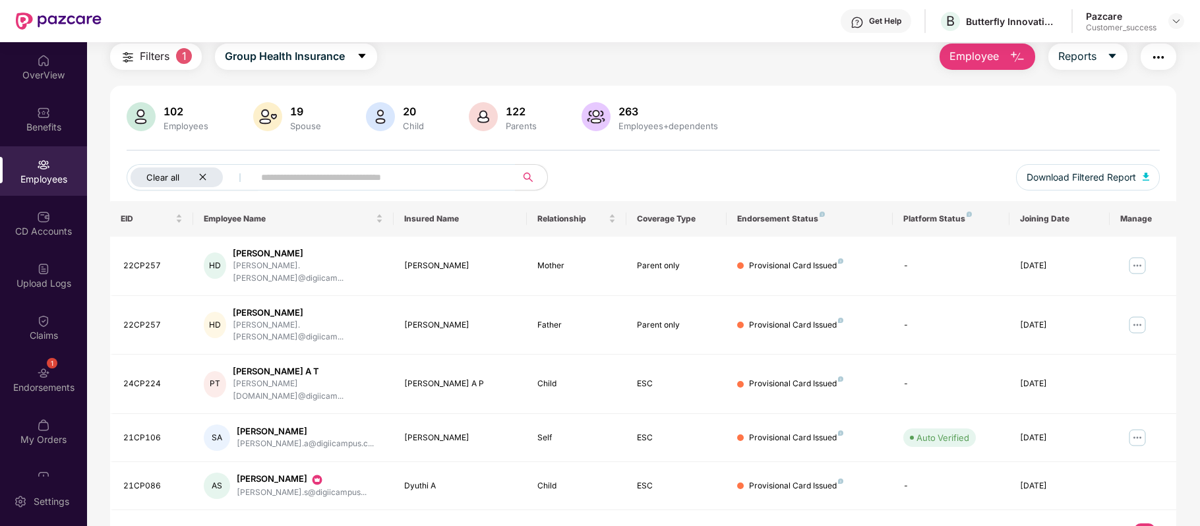
click at [207, 177] on div "Clear all" at bounding box center [177, 177] width 92 height 20
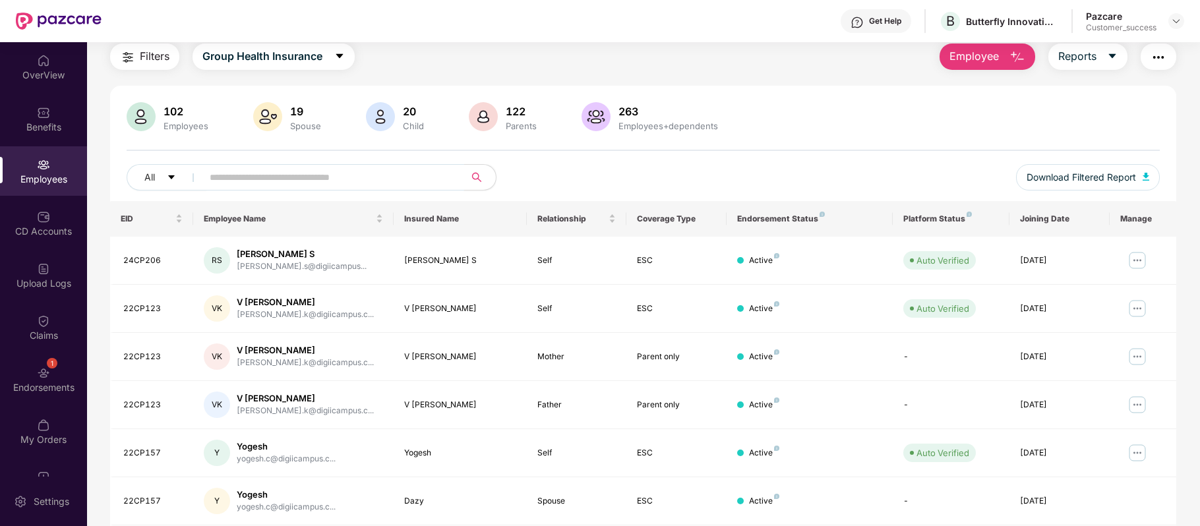
click at [268, 180] on input "text" at bounding box center [328, 177] width 237 height 20
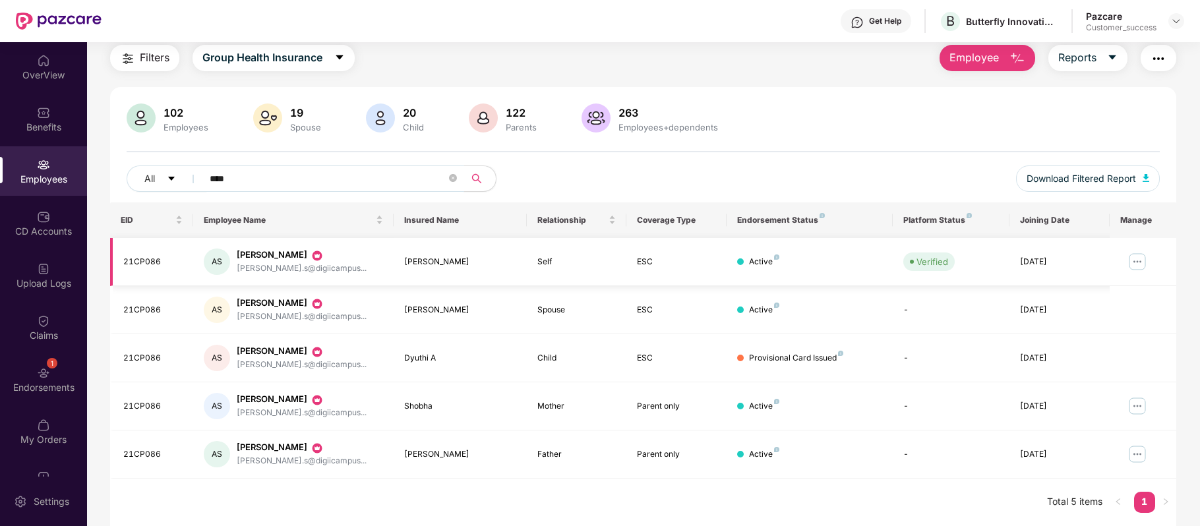
type input "****"
click at [1140, 260] on img at bounding box center [1137, 261] width 21 height 21
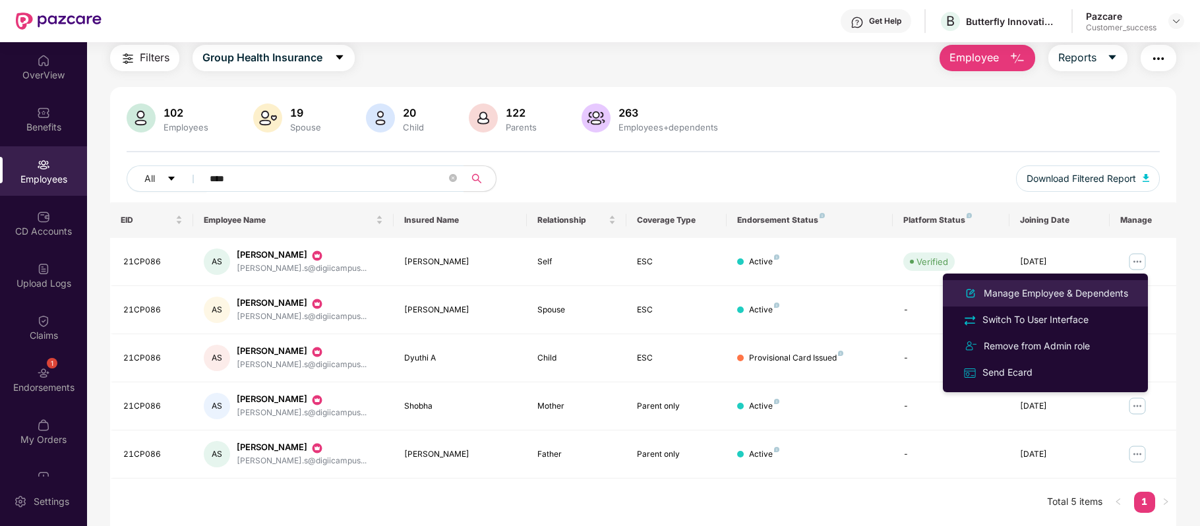
click at [1088, 297] on div "Manage Employee & Dependents" at bounding box center [1056, 293] width 150 height 15
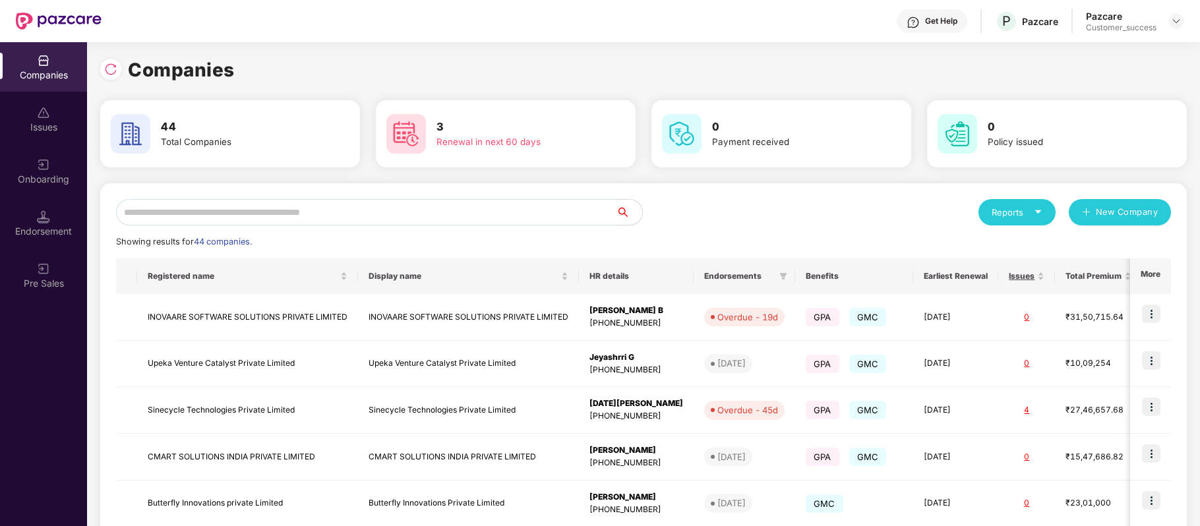
click at [419, 212] on input "text" at bounding box center [366, 212] width 500 height 26
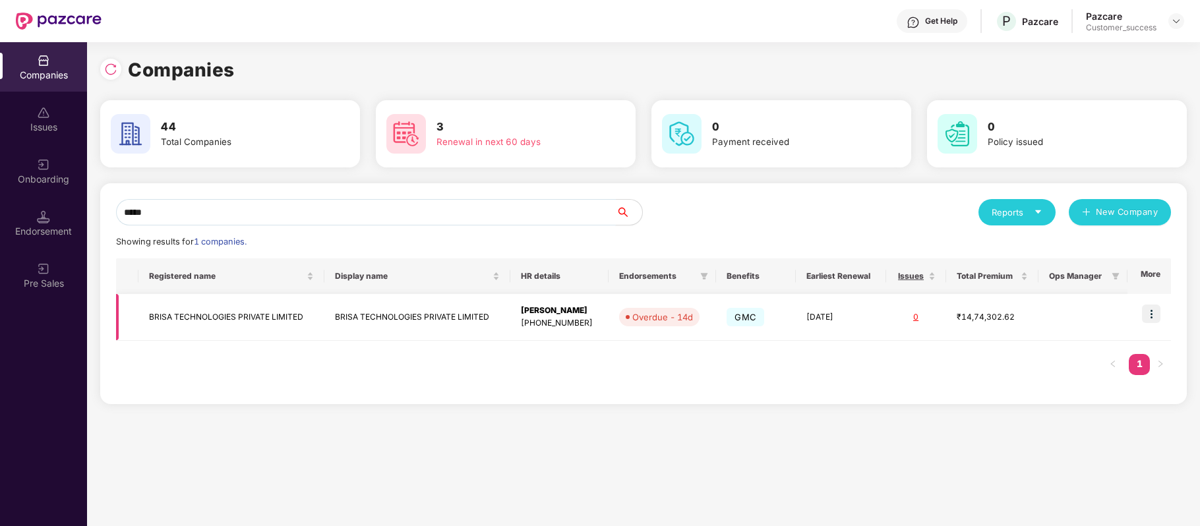
type input "*****"
click at [1151, 319] on img at bounding box center [1151, 314] width 18 height 18
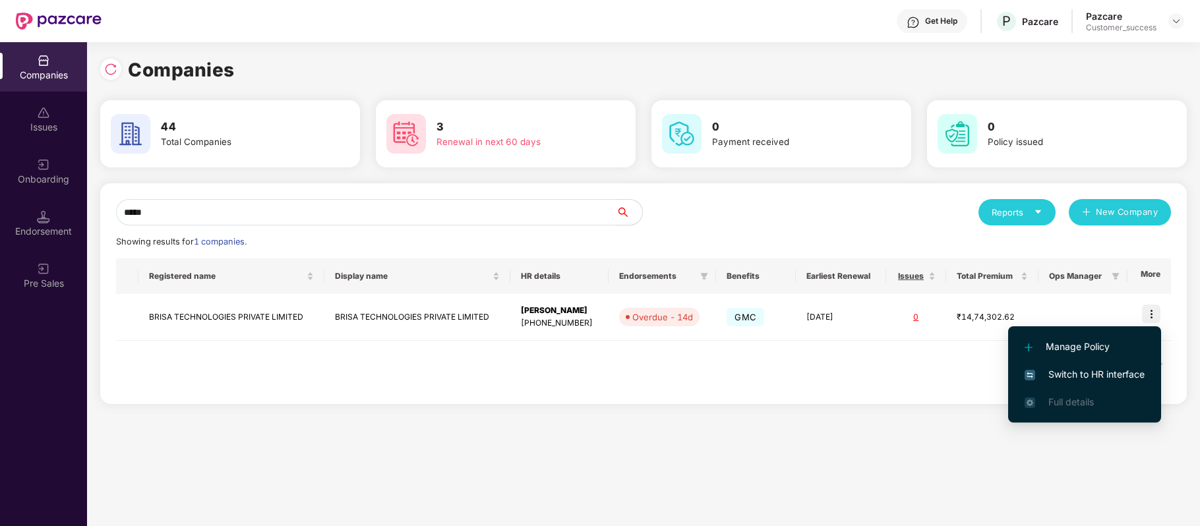
click at [1114, 376] on span "Switch to HR interface" at bounding box center [1085, 374] width 120 height 15
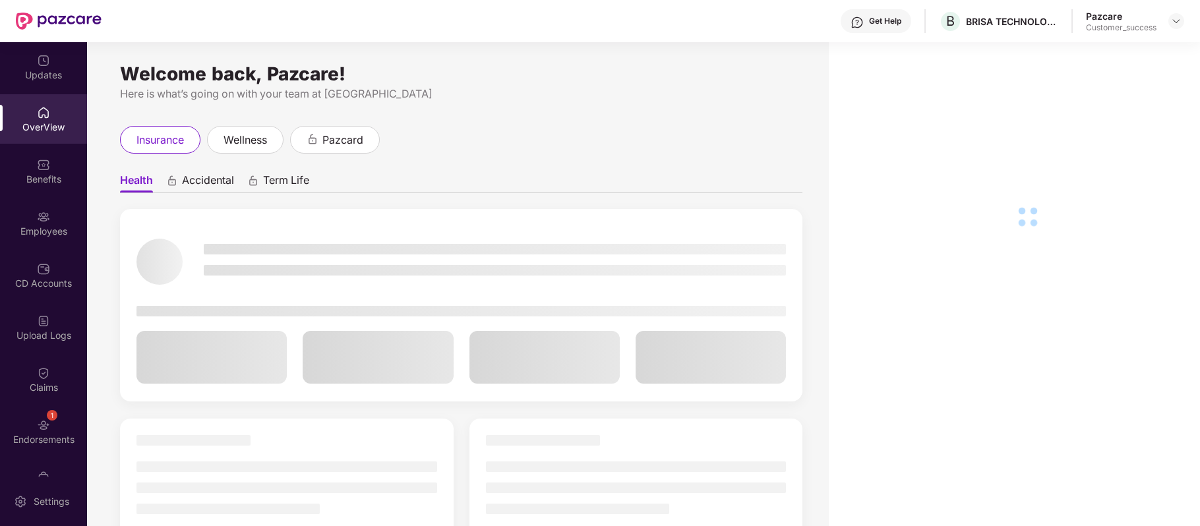
click at [46, 230] on div "Employees" at bounding box center [43, 231] width 87 height 13
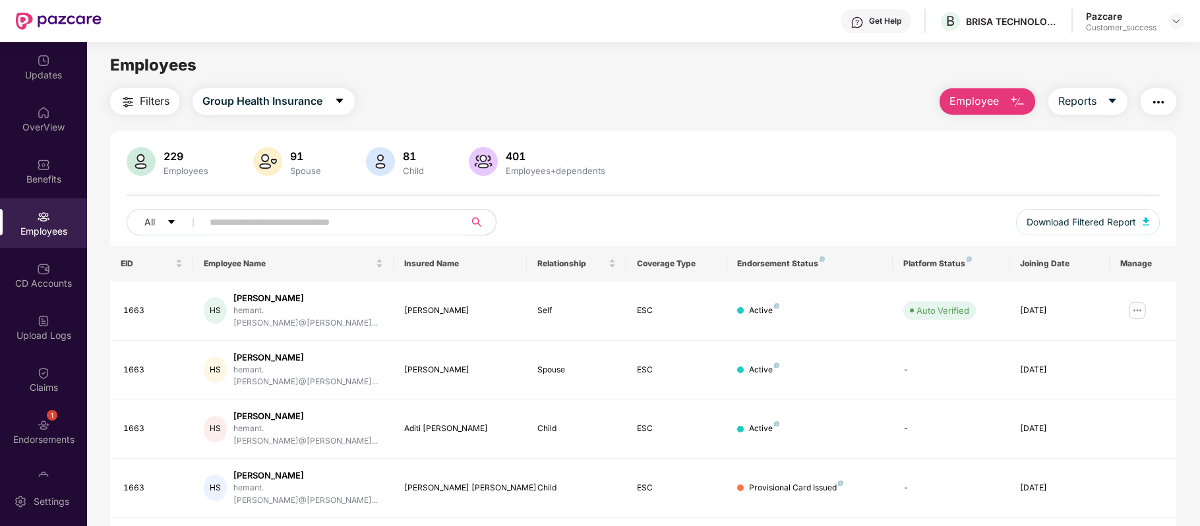
click at [302, 227] on input "text" at bounding box center [328, 222] width 237 height 20
paste input "****"
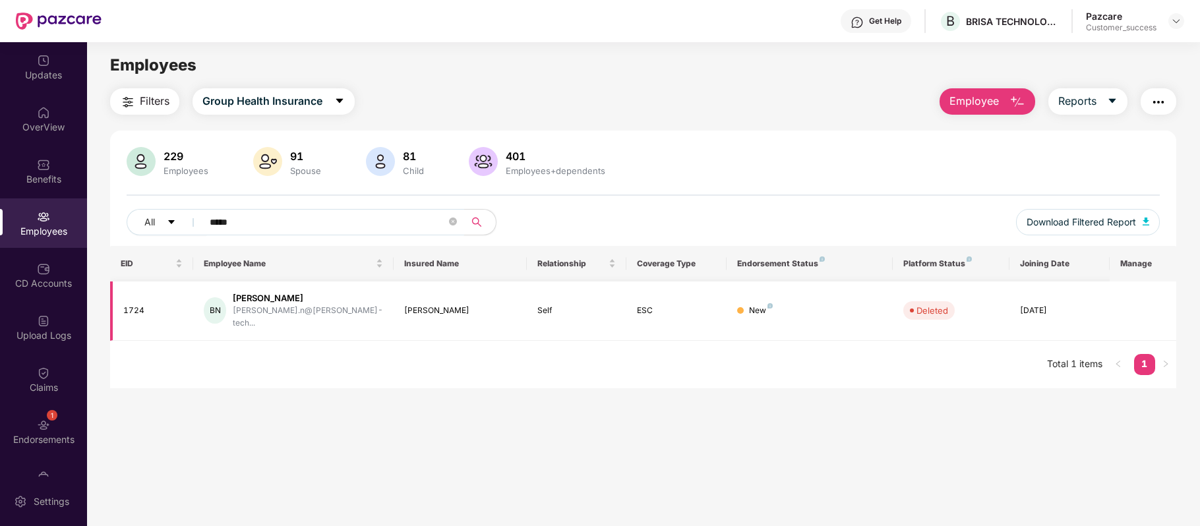
type input "****"
drag, startPoint x: 312, startPoint y: 291, endPoint x: 238, endPoint y: 293, distance: 73.9
click at [238, 293] on div "BN Basavaraj Nelogal basavaraj.n@brisa-tech..." at bounding box center [293, 311] width 179 height 38
copy div "Basavaraj Nelogal"
drag, startPoint x: 157, startPoint y: 303, endPoint x: 123, endPoint y: 303, distance: 34.3
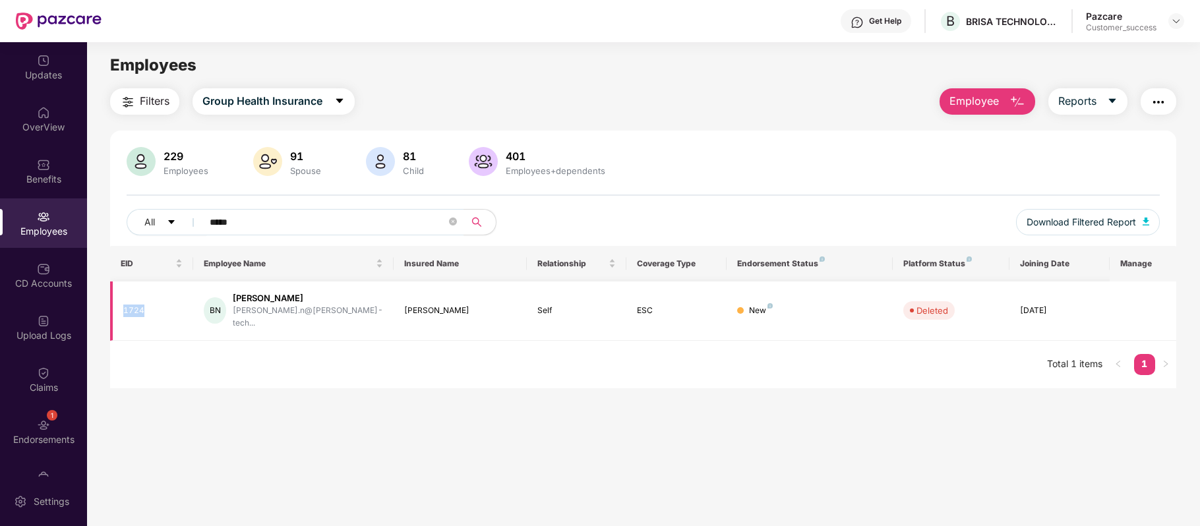
click at [123, 305] on div "1724" at bounding box center [152, 311] width 59 height 13
copy div "1724"
click at [1051, 229] on span "Download Filtered Report" at bounding box center [1081, 222] width 109 height 15
click at [423, 414] on main "Employees Filters Group Health Insurance Employee Reports 229 Employees 91 Spou…" at bounding box center [643, 305] width 1112 height 526
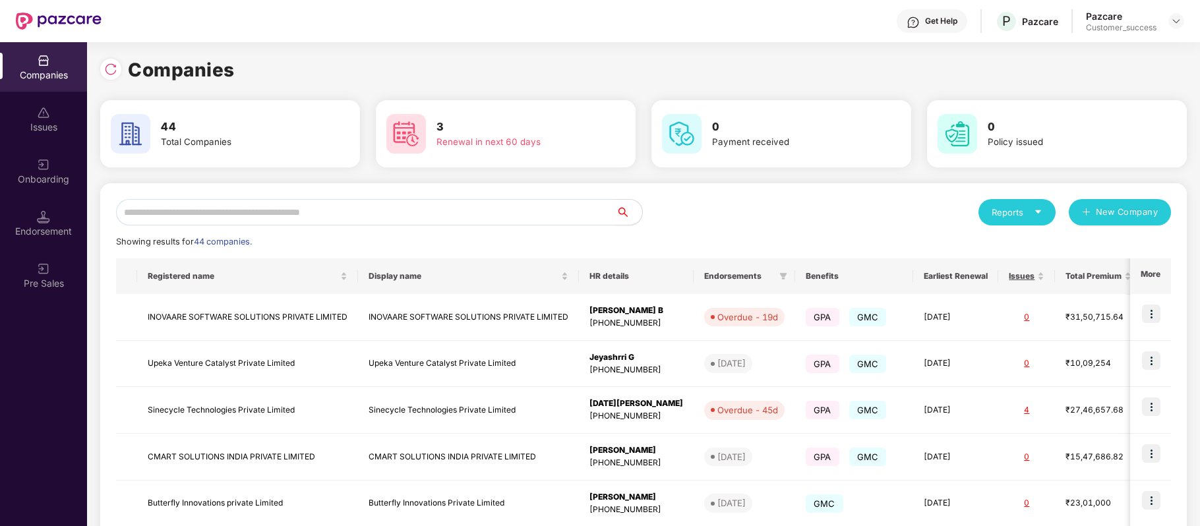
click at [402, 206] on input "text" at bounding box center [366, 212] width 500 height 26
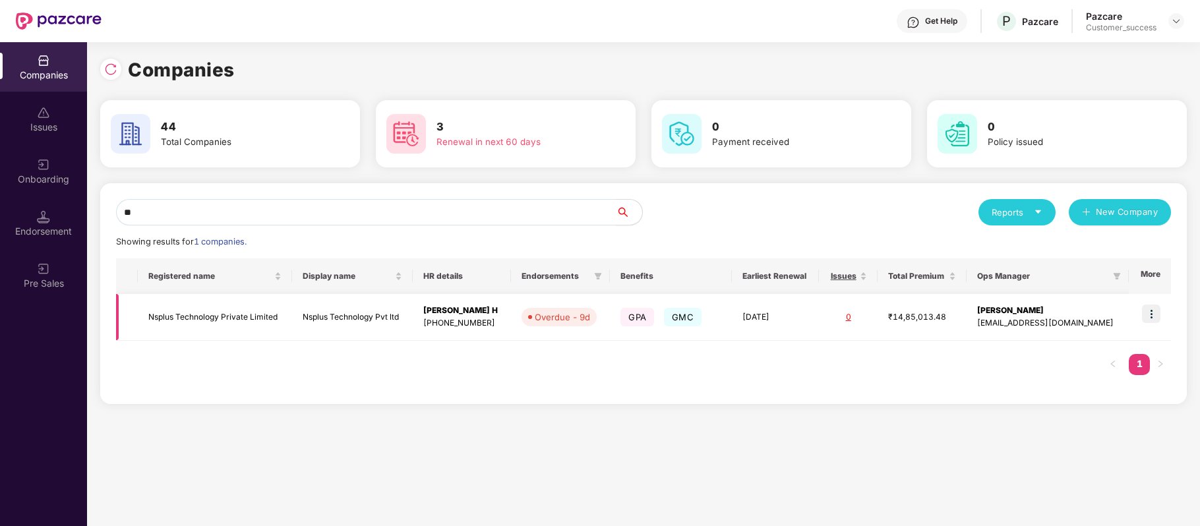
type input "**"
click at [1153, 315] on img at bounding box center [1151, 314] width 18 height 18
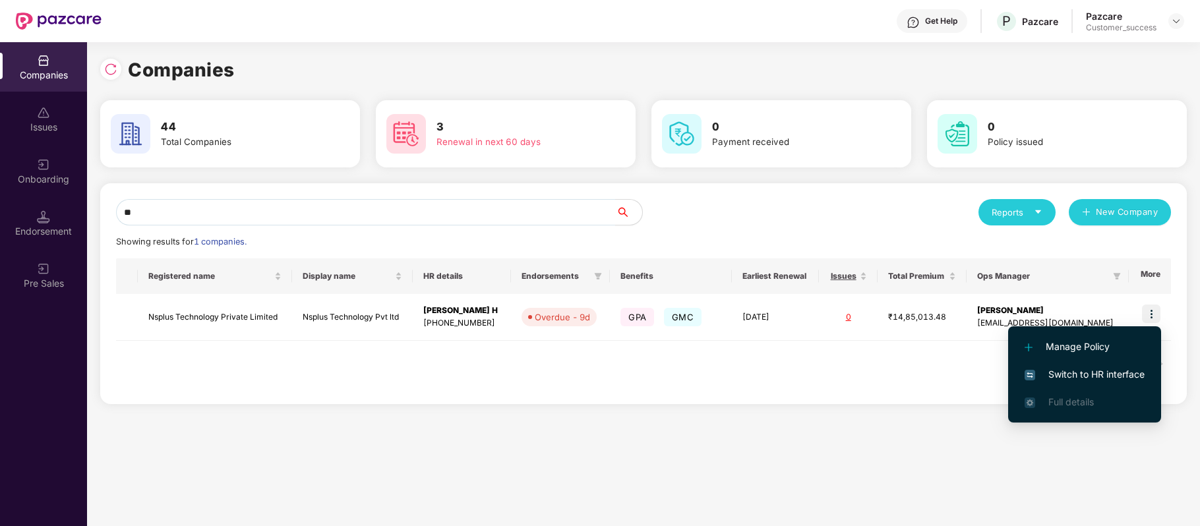
click at [1114, 378] on span "Switch to HR interface" at bounding box center [1085, 374] width 120 height 15
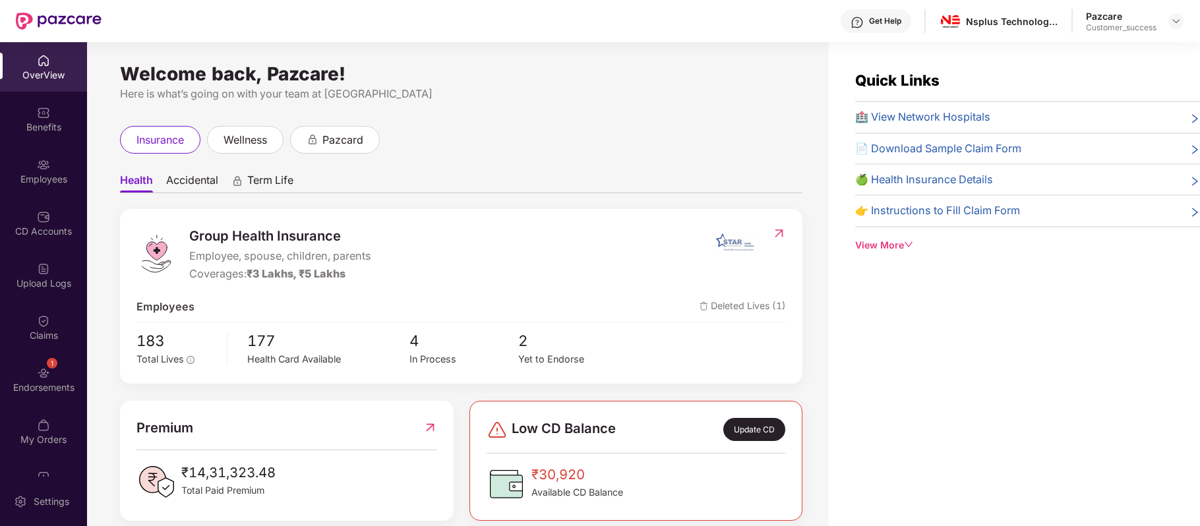
click at [37, 117] on img at bounding box center [43, 112] width 13 height 13
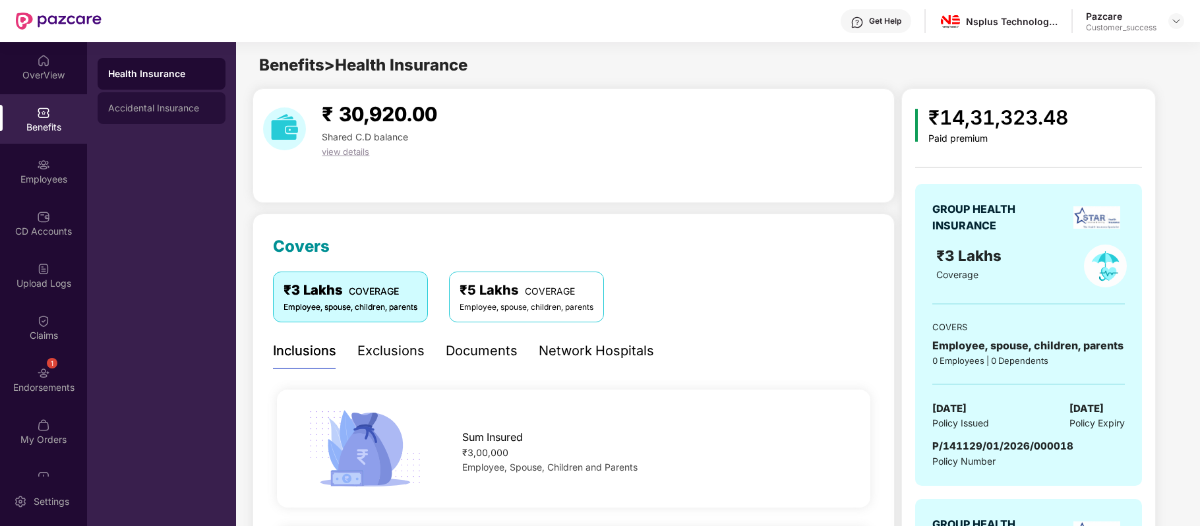
click at [135, 104] on div "Accidental Insurance" at bounding box center [161, 108] width 107 height 11
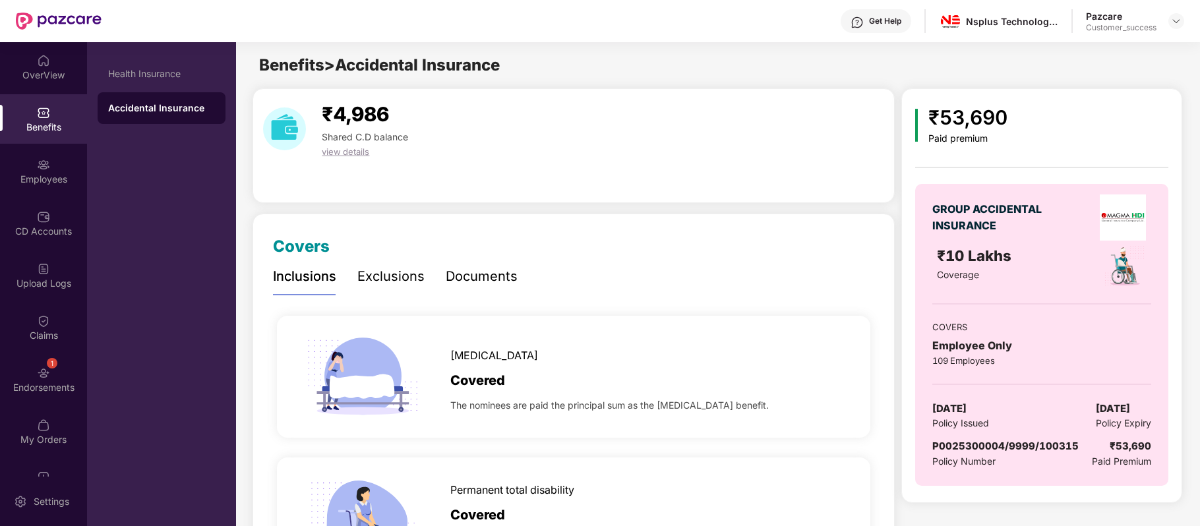
drag, startPoint x: 1088, startPoint y: 409, endPoint x: 1153, endPoint y: 407, distance: 65.3
click at [1153, 407] on div "GROUP ACCIDENTAL INSURANCE ₹10 Lakhs Coverage COVERS Employee Only 109 Employee…" at bounding box center [1041, 335] width 253 height 302
copy span "[DATE]"
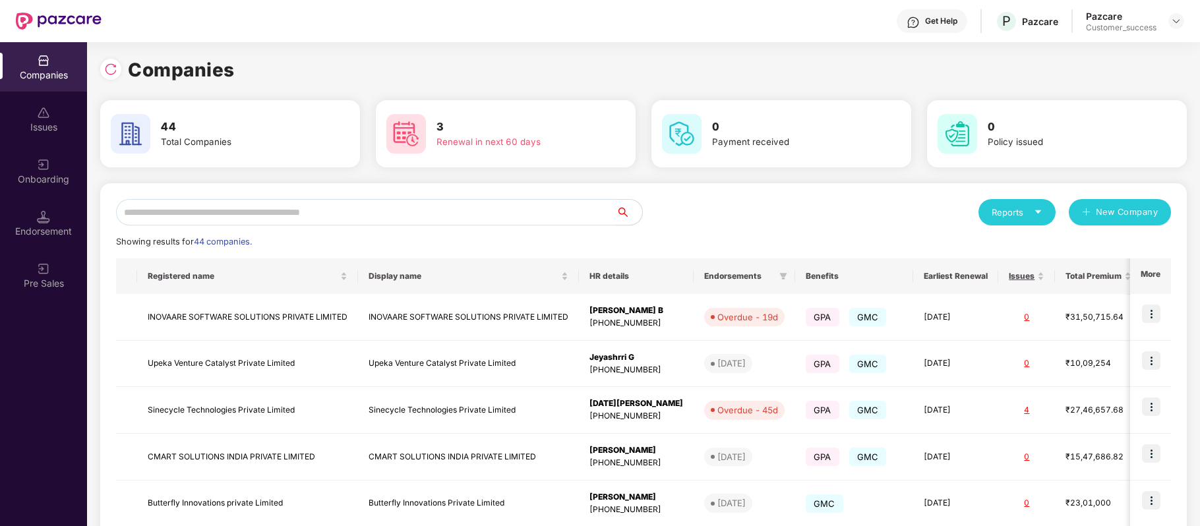
click at [288, 215] on input "text" at bounding box center [366, 212] width 500 height 26
type input "*"
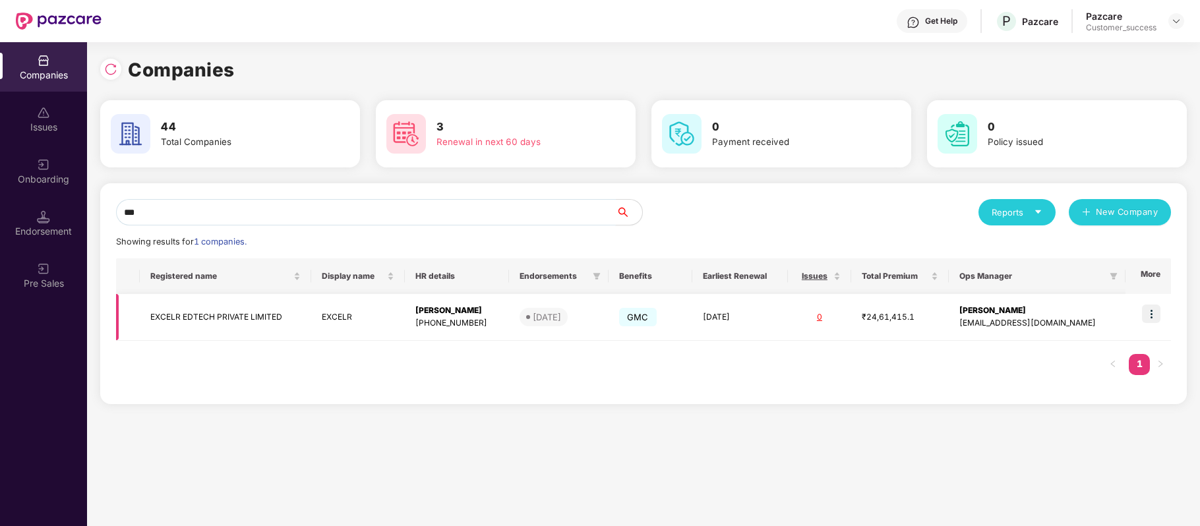
type input "***"
click at [216, 320] on td "EXCELR EDTECH PRIVATE LIMITED" at bounding box center [225, 317] width 171 height 47
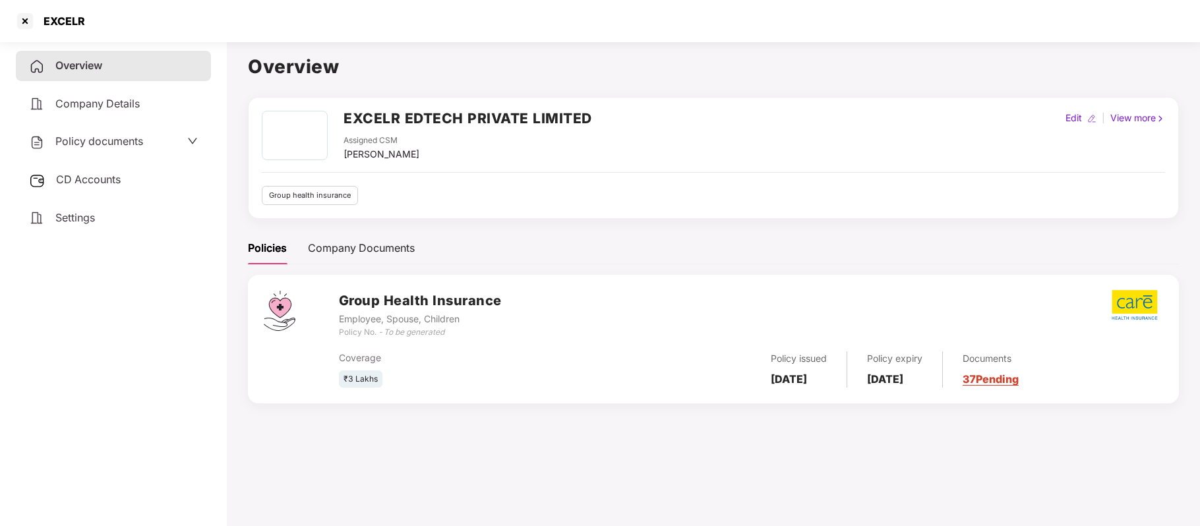
click at [121, 148] on div "Policy documents" at bounding box center [86, 141] width 114 height 17
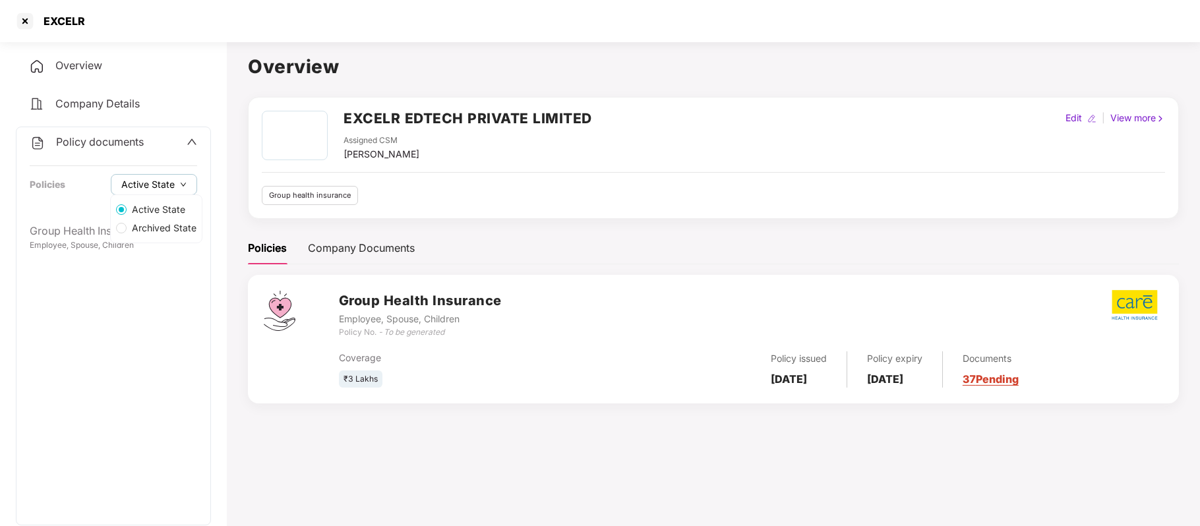
click at [182, 186] on icon "down" at bounding box center [183, 184] width 7 height 7
click at [173, 229] on span "Archived State" at bounding box center [164, 228] width 75 height 15
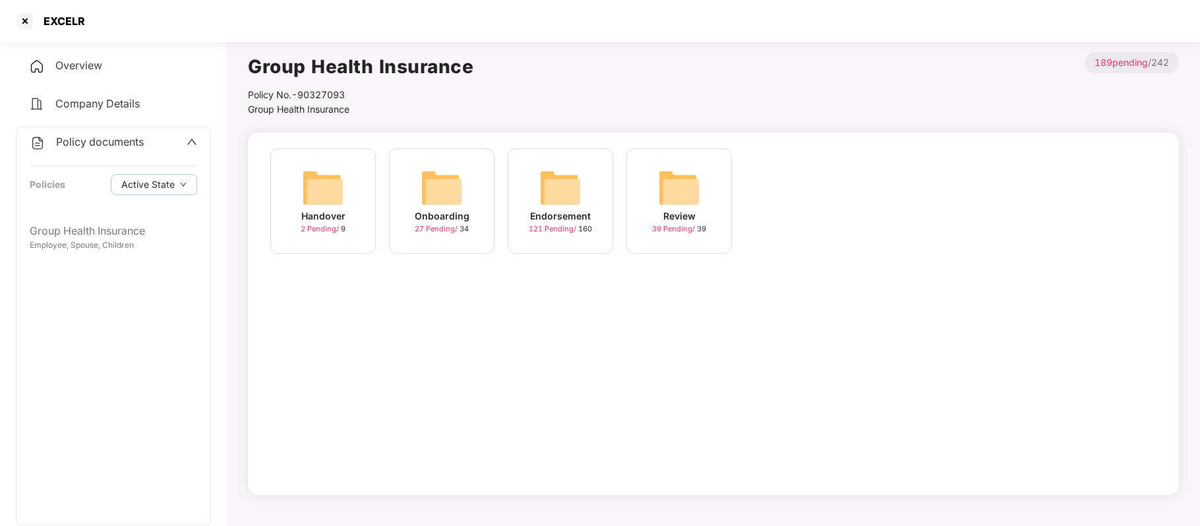
click at [574, 222] on div "Endorsement" at bounding box center [560, 216] width 61 height 15
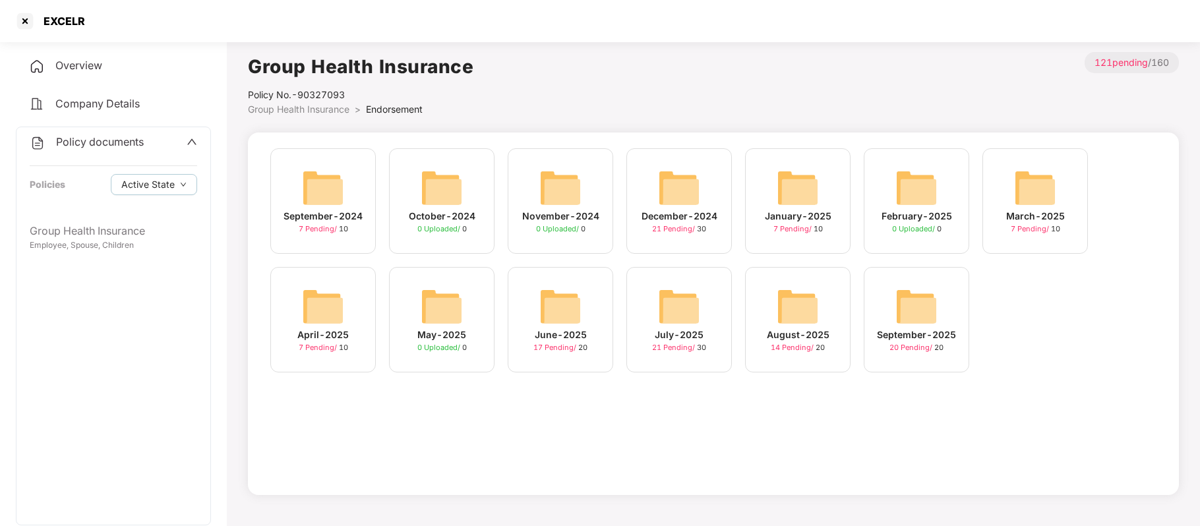
click at [789, 339] on div "August-2025" at bounding box center [798, 335] width 63 height 15
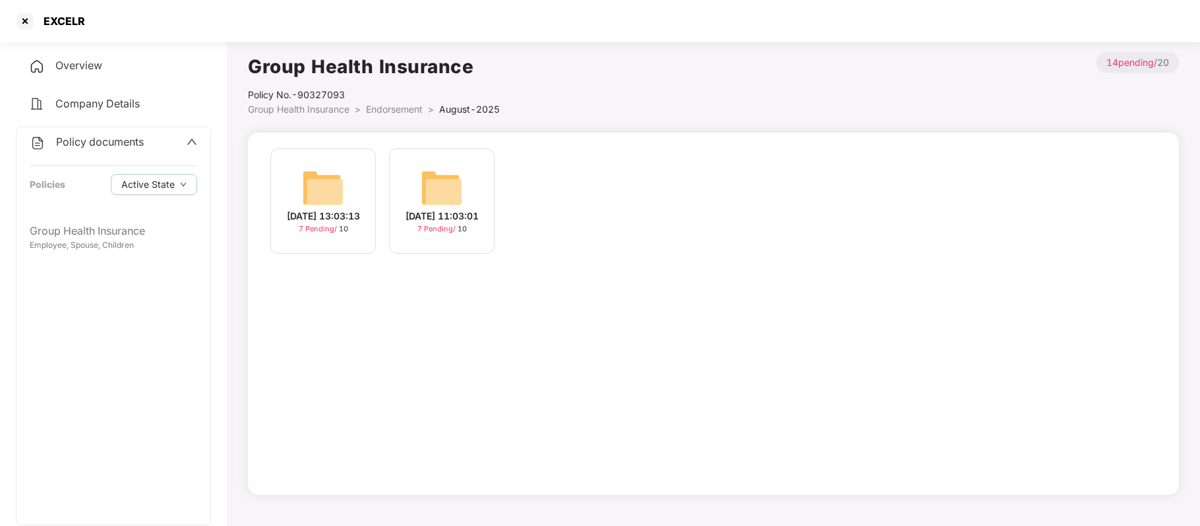
click at [438, 224] on div "[DATE] 11:03:01" at bounding box center [441, 216] width 73 height 15
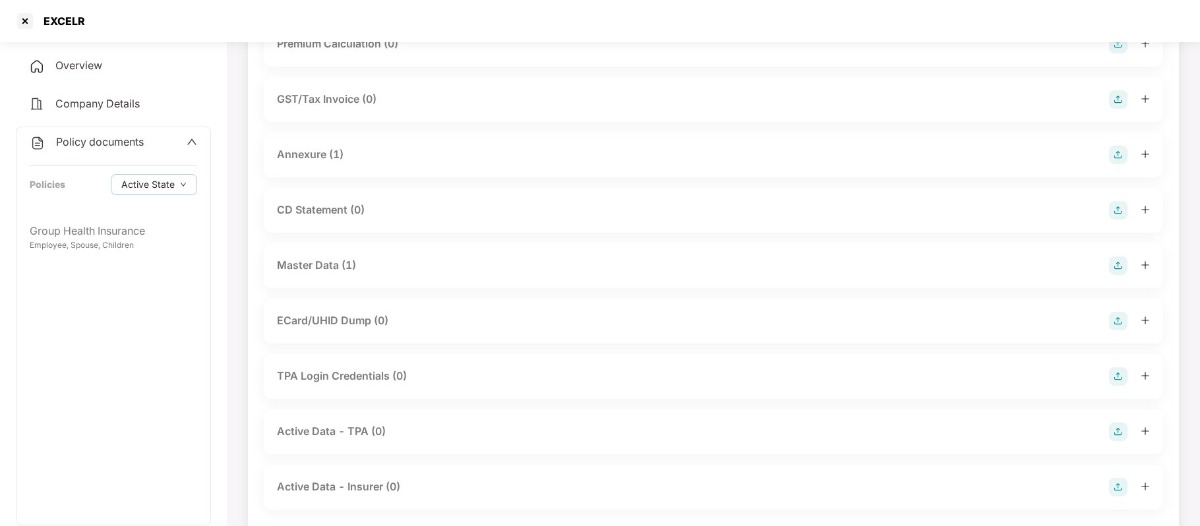
scroll to position [183, 0]
click at [335, 272] on div "Master Data (1)" at bounding box center [316, 264] width 79 height 16
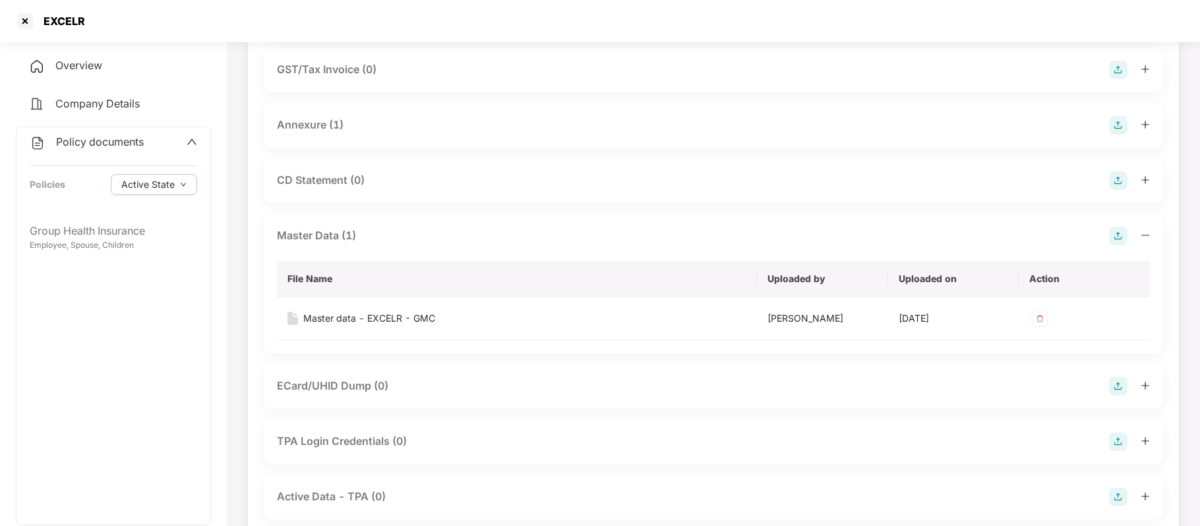
scroll to position [214, 0]
click at [414, 314] on div "Master data - EXCELR - GMC" at bounding box center [369, 316] width 132 height 15
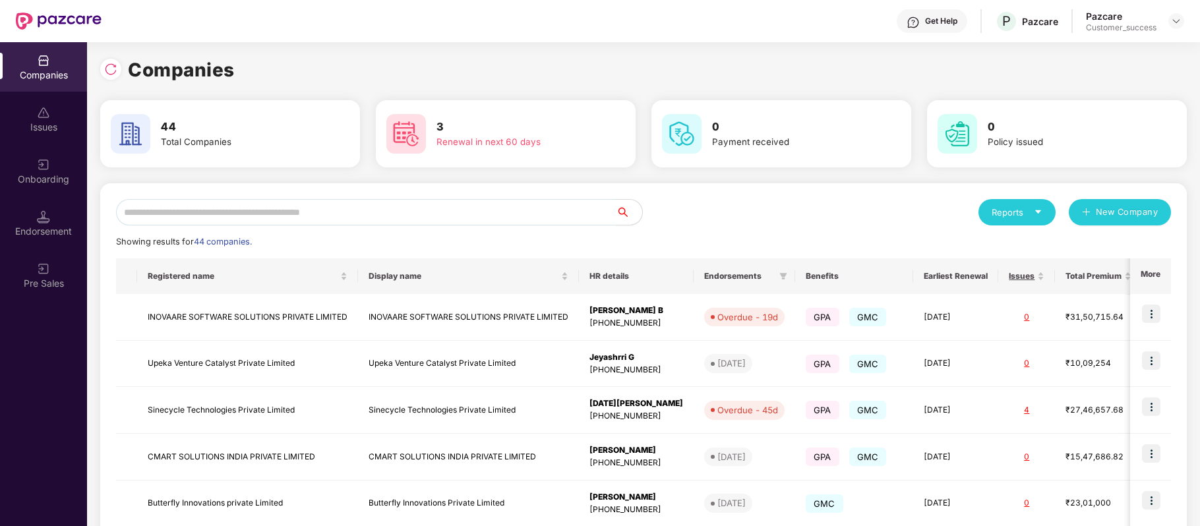
click at [357, 217] on input "text" at bounding box center [366, 212] width 500 height 26
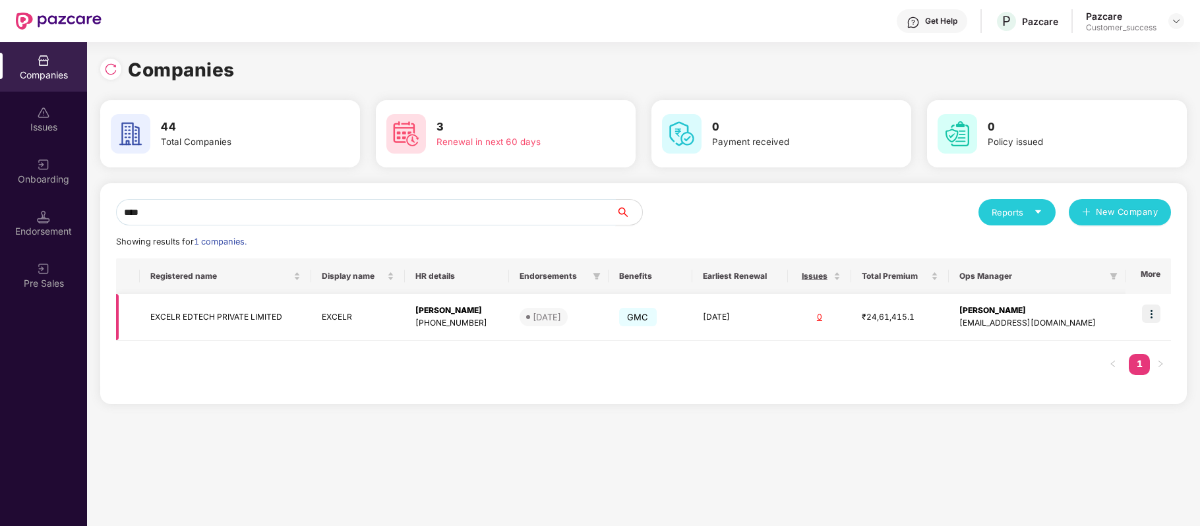
type input "****"
click at [1151, 315] on img at bounding box center [1151, 314] width 18 height 18
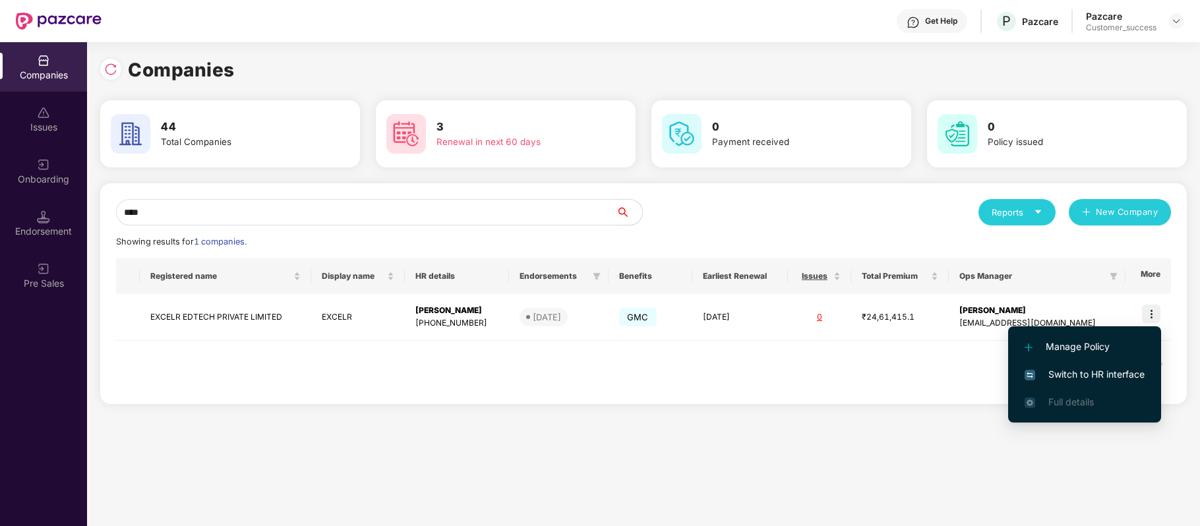
click at [1105, 378] on span "Switch to HR interface" at bounding box center [1085, 374] width 120 height 15
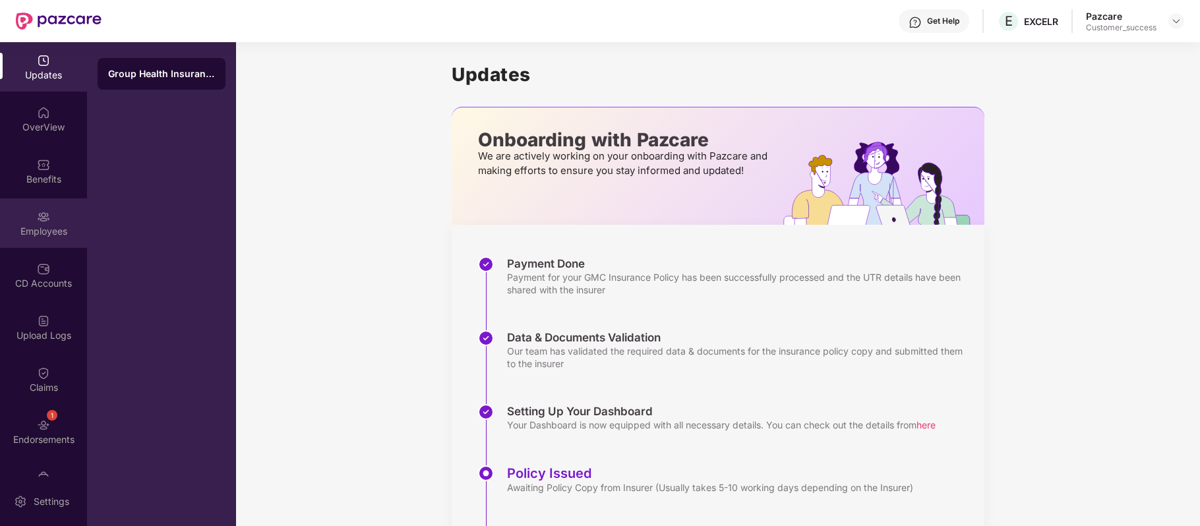
click at [42, 240] on div "Employees" at bounding box center [43, 222] width 87 height 49
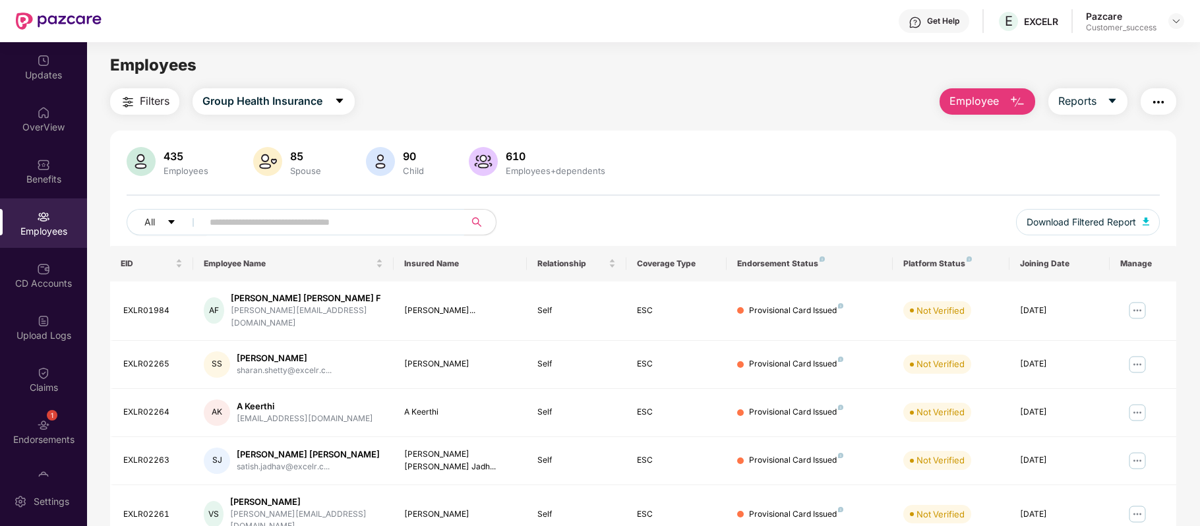
click at [251, 222] on input "text" at bounding box center [328, 222] width 237 height 20
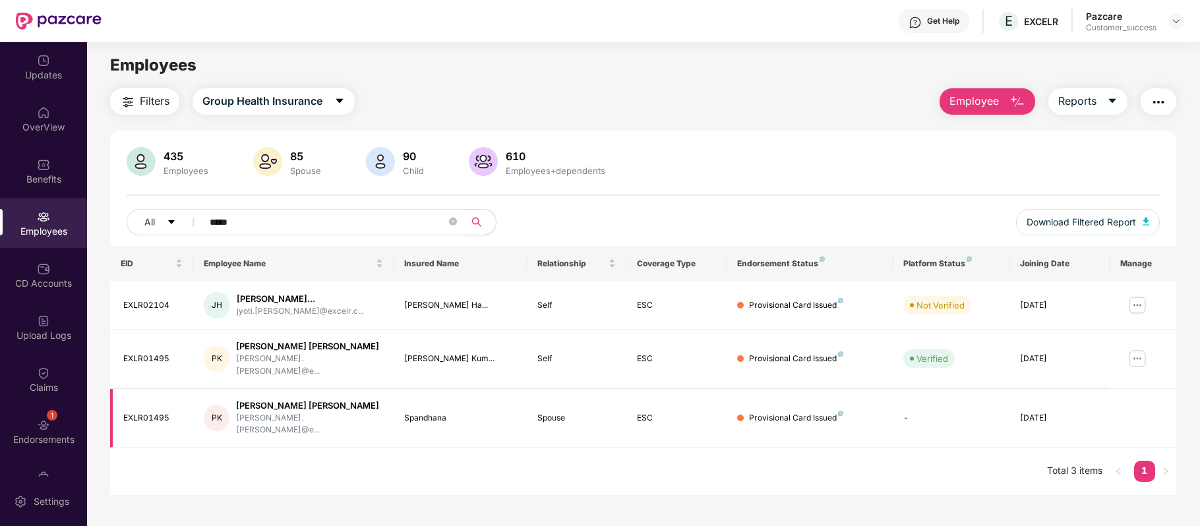
type input "*****"
drag, startPoint x: 174, startPoint y: 399, endPoint x: 122, endPoint y: 399, distance: 52.1
click at [122, 399] on td "EXLR01495" at bounding box center [151, 418] width 83 height 59
copy div "EXLR01495"
click at [428, 412] on div "Spandhana" at bounding box center [460, 418] width 112 height 13
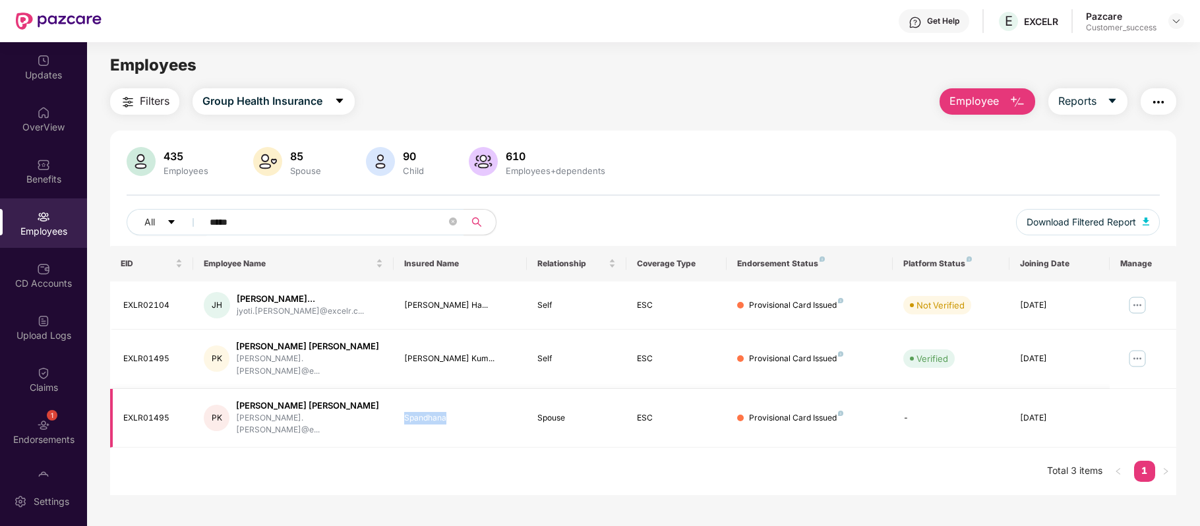
click at [428, 412] on div "Spandhana" at bounding box center [460, 418] width 112 height 13
copy div "Spandhana"
click at [921, 22] on div "Get Help" at bounding box center [934, 21] width 71 height 24
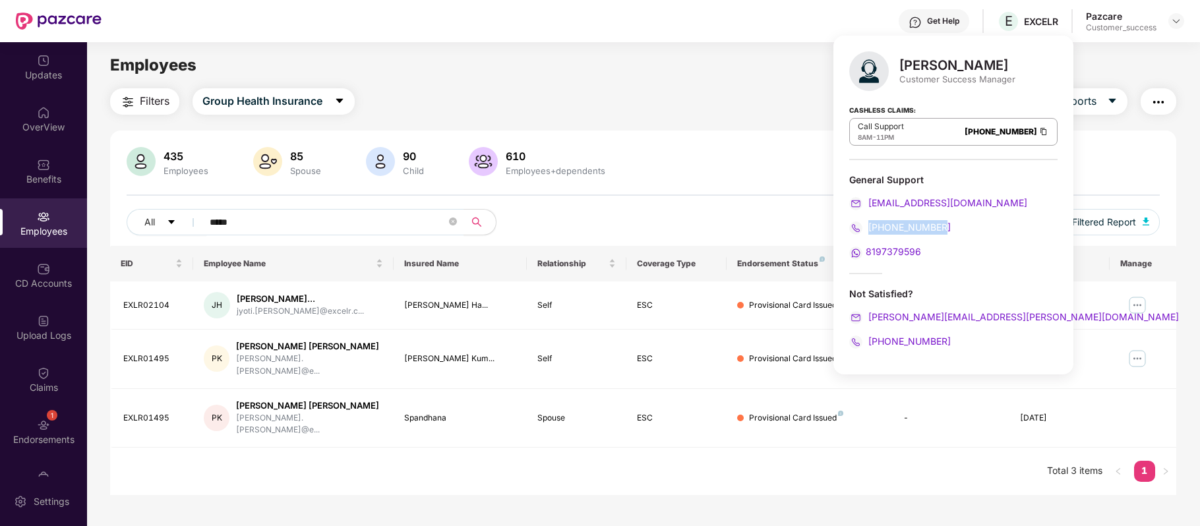
drag, startPoint x: 965, startPoint y: 225, endPoint x: 870, endPoint y: 227, distance: 95.0
click at [870, 227] on div "[PHONE_NUMBER]" at bounding box center [953, 227] width 208 height 15
copy span "[PHONE_NUMBER]"
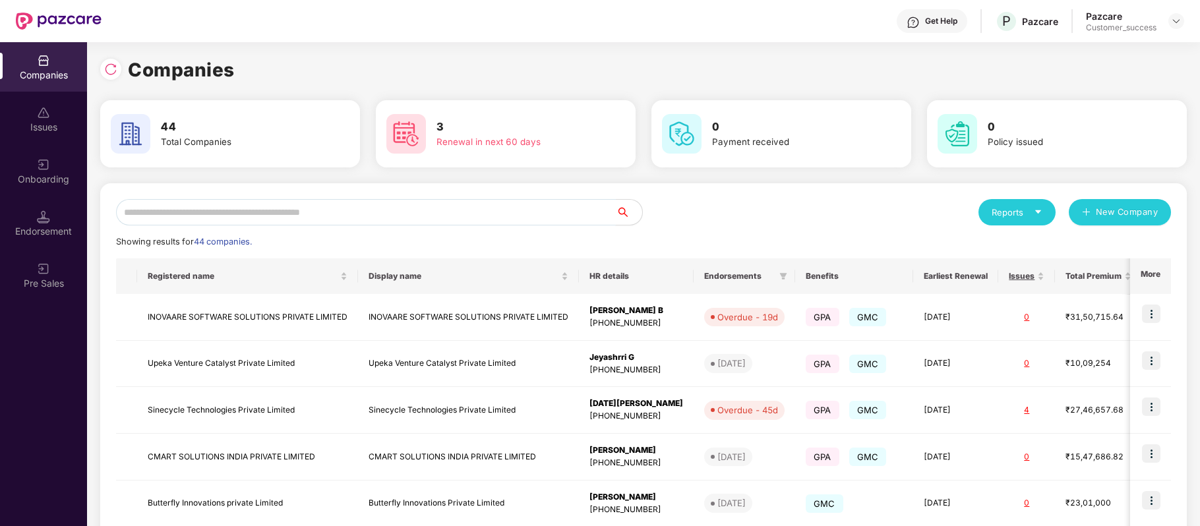
click at [353, 215] on input "text" at bounding box center [366, 212] width 500 height 26
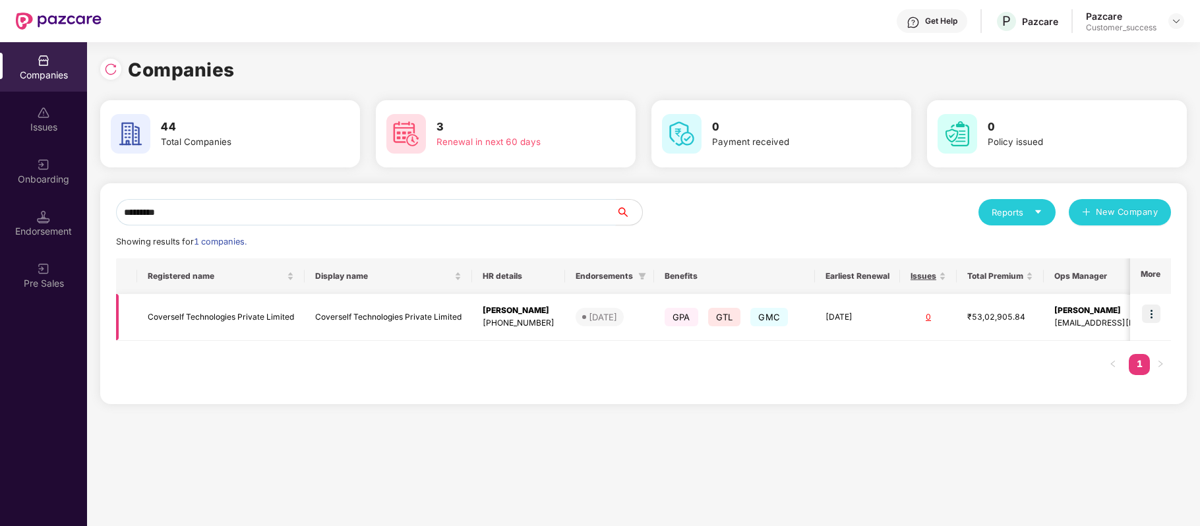
type input "*********"
click at [1150, 318] on img at bounding box center [1151, 314] width 18 height 18
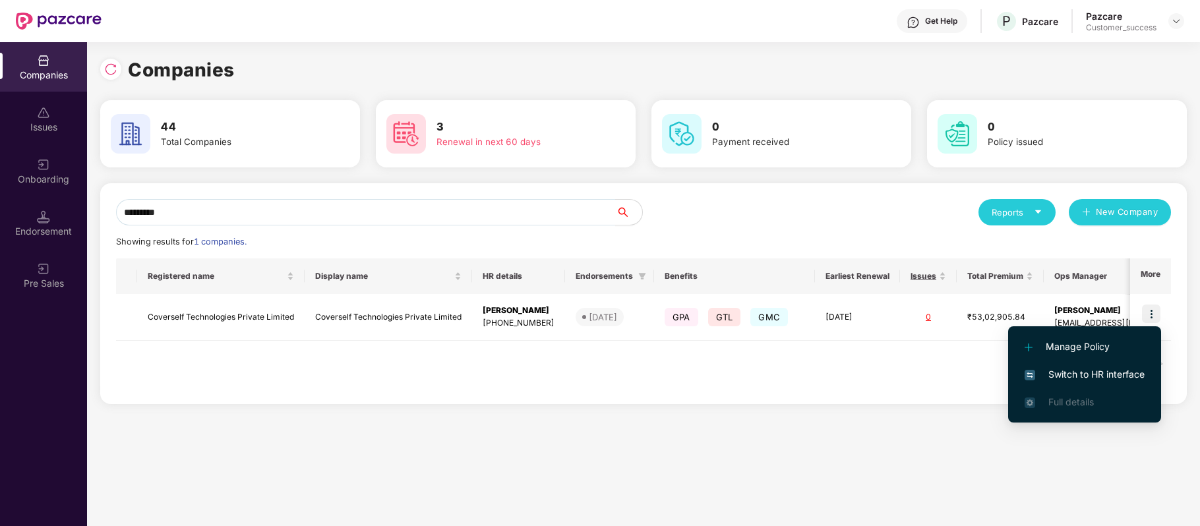
click at [1121, 369] on span "Switch to HR interface" at bounding box center [1085, 374] width 120 height 15
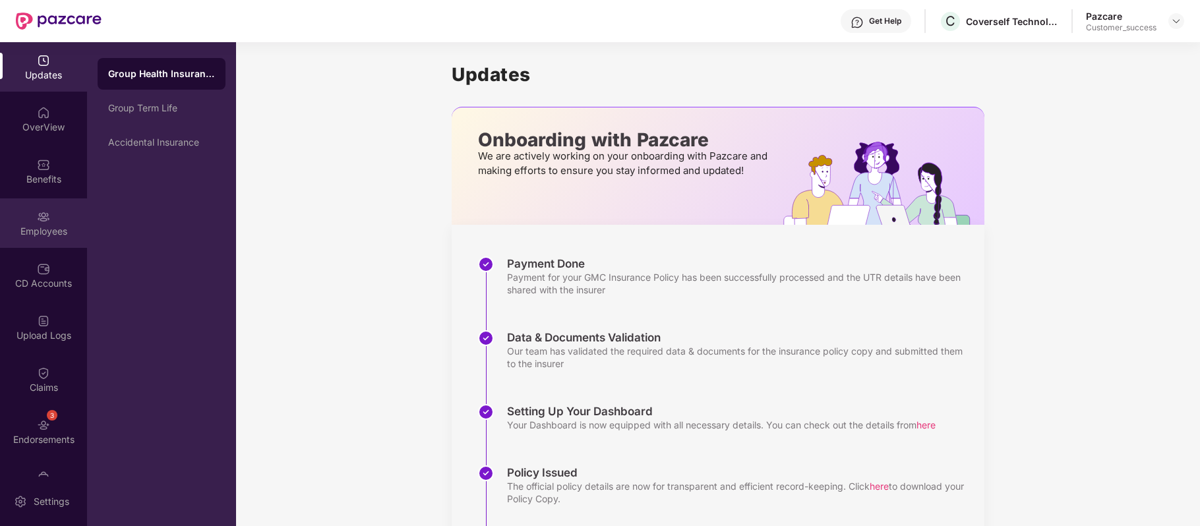
click at [48, 220] on div "Employees" at bounding box center [43, 222] width 87 height 49
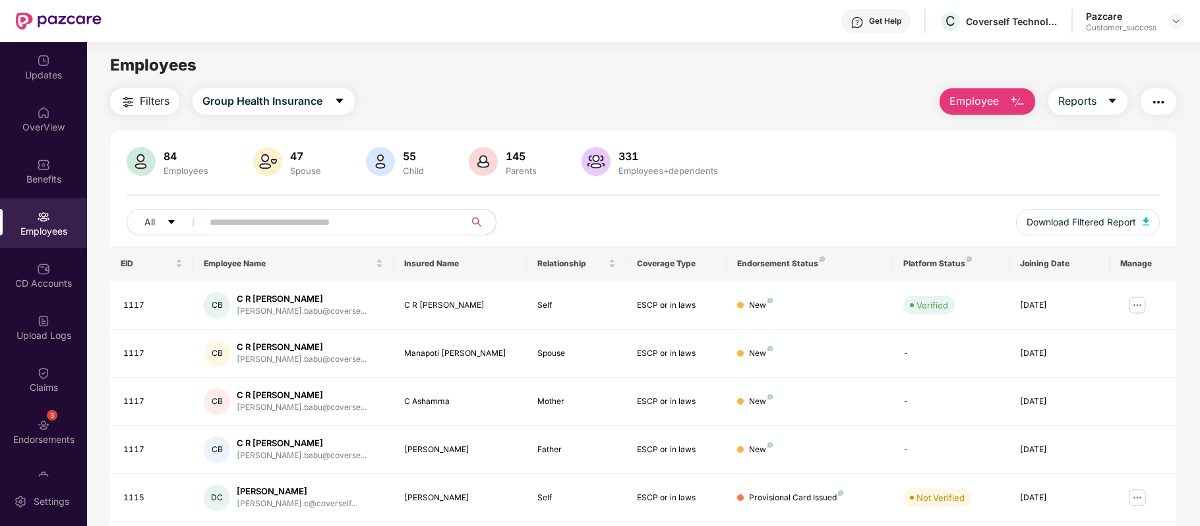
click at [299, 225] on input "text" at bounding box center [328, 222] width 237 height 20
paste input "********"
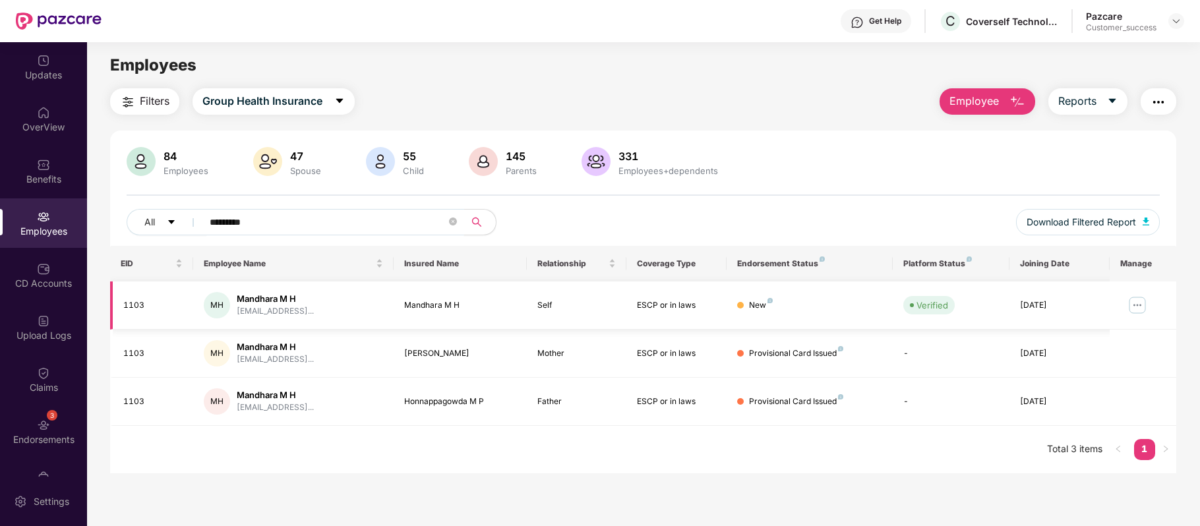
type input "********"
drag, startPoint x: 160, startPoint y: 307, endPoint x: 125, endPoint y: 304, distance: 34.4
click at [125, 304] on div "1103" at bounding box center [152, 305] width 59 height 13
copy div "1103"
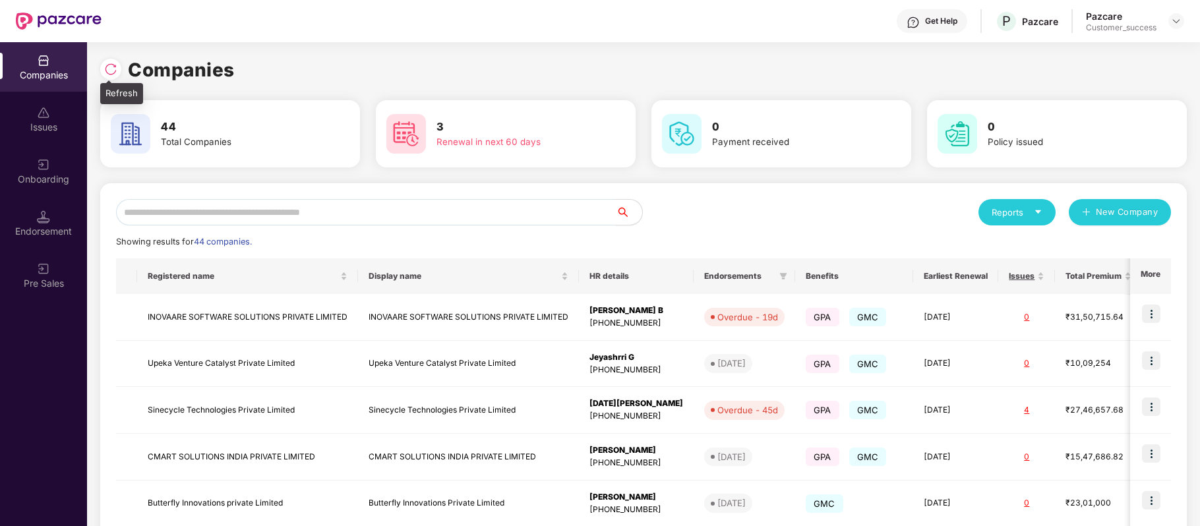
click at [112, 71] on img at bounding box center [110, 69] width 13 height 13
click at [251, 212] on input "text" at bounding box center [366, 212] width 500 height 26
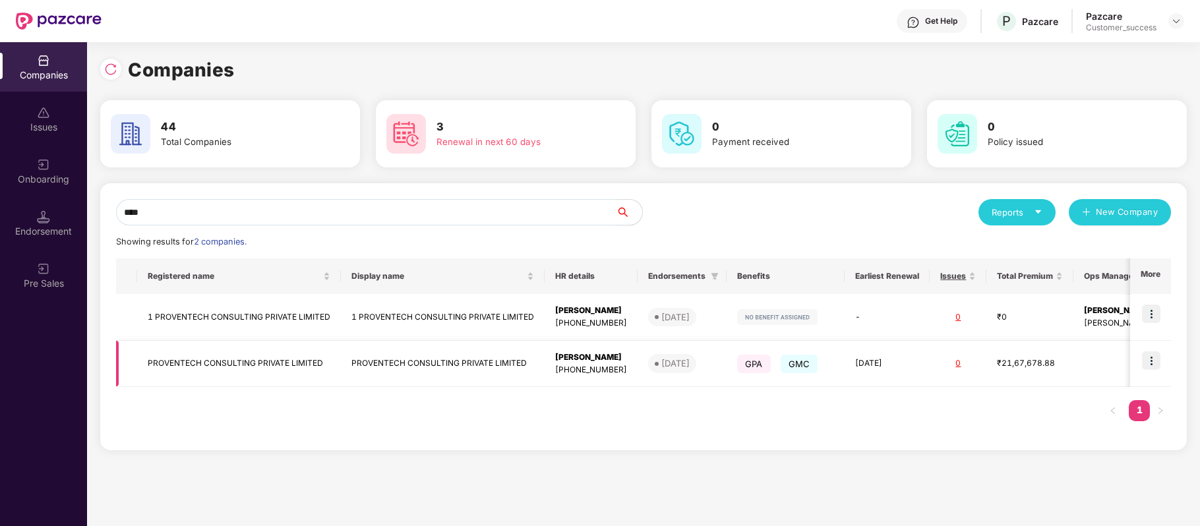
type input "****"
click at [1148, 351] on img at bounding box center [1151, 360] width 18 height 18
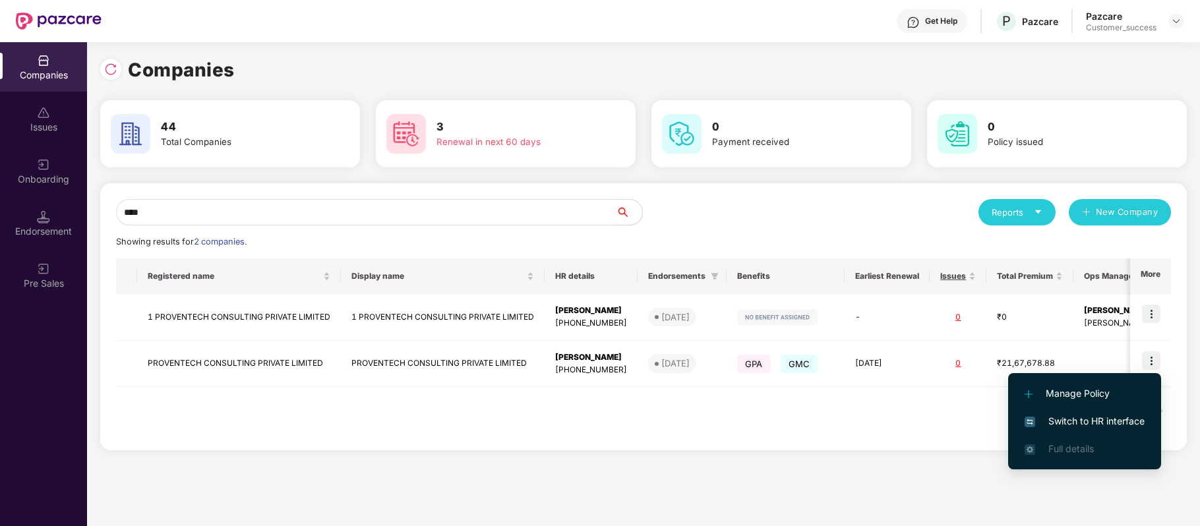
click at [1106, 427] on span "Switch to HR interface" at bounding box center [1085, 421] width 120 height 15
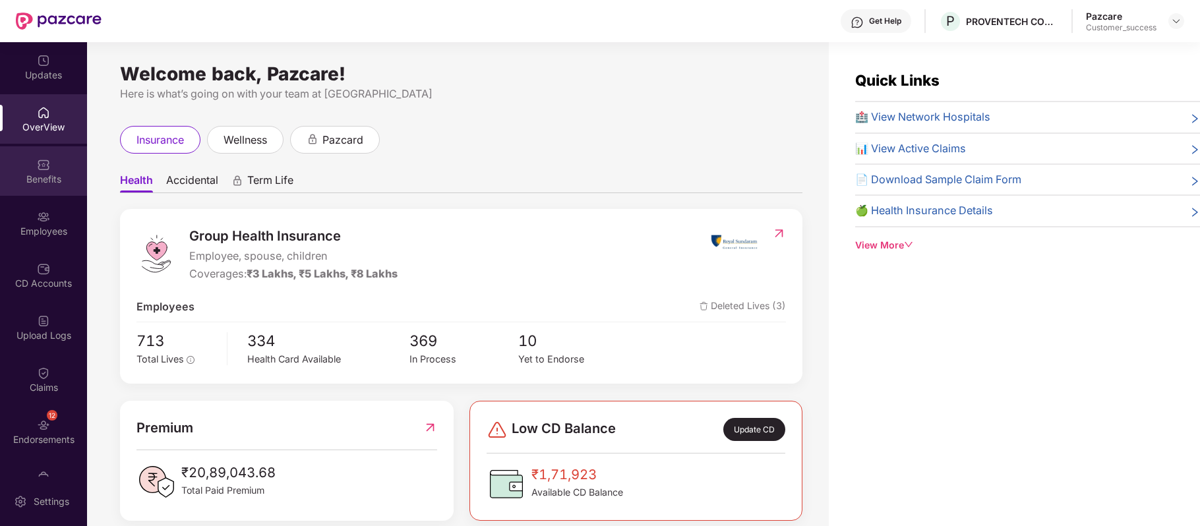
click at [51, 158] on div "Benefits" at bounding box center [43, 170] width 87 height 49
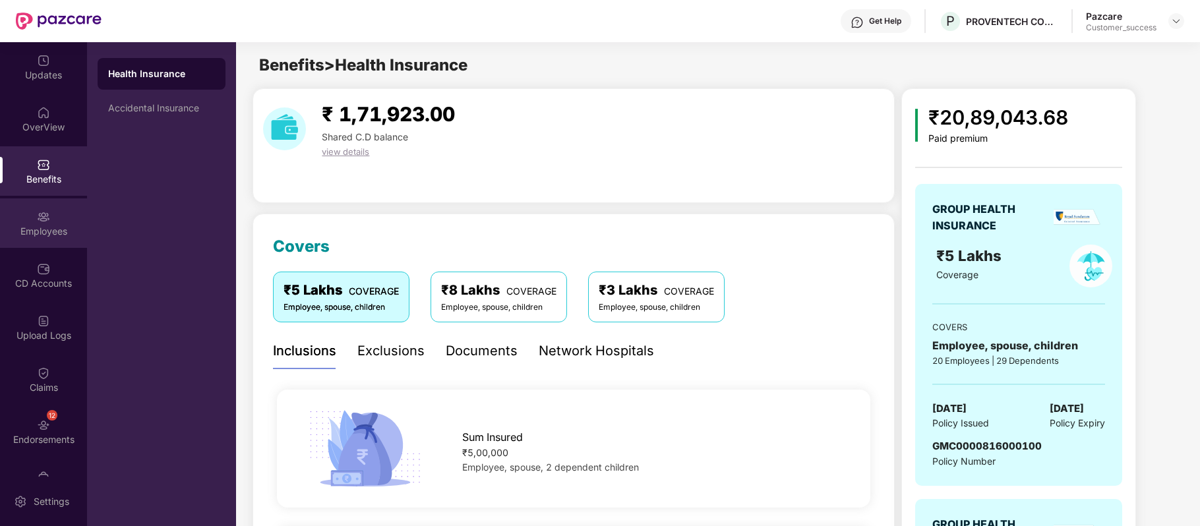
click at [47, 220] on img at bounding box center [43, 216] width 13 height 13
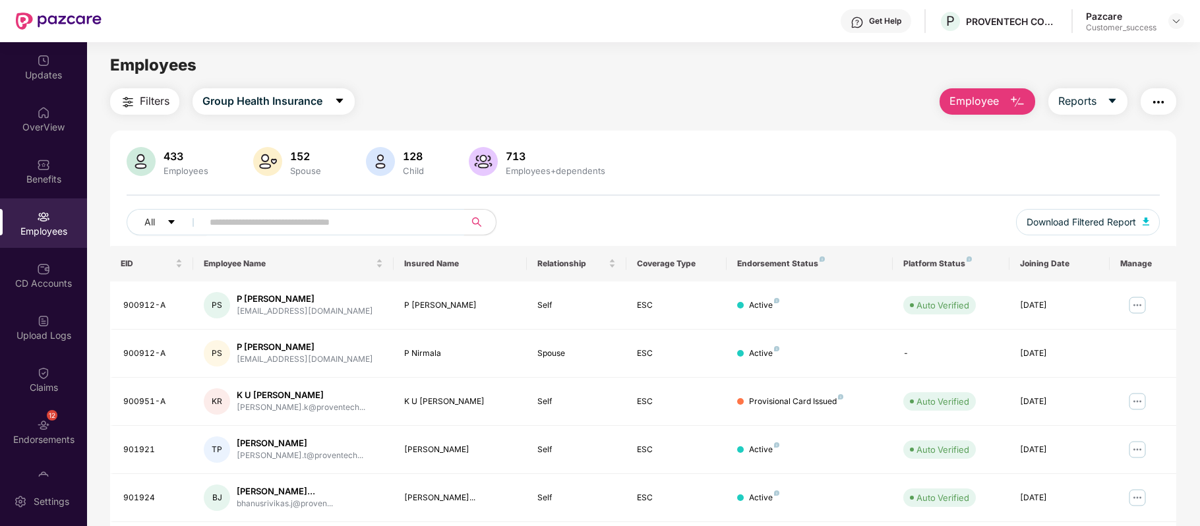
click at [293, 225] on input "text" at bounding box center [328, 222] width 237 height 20
paste input "******"
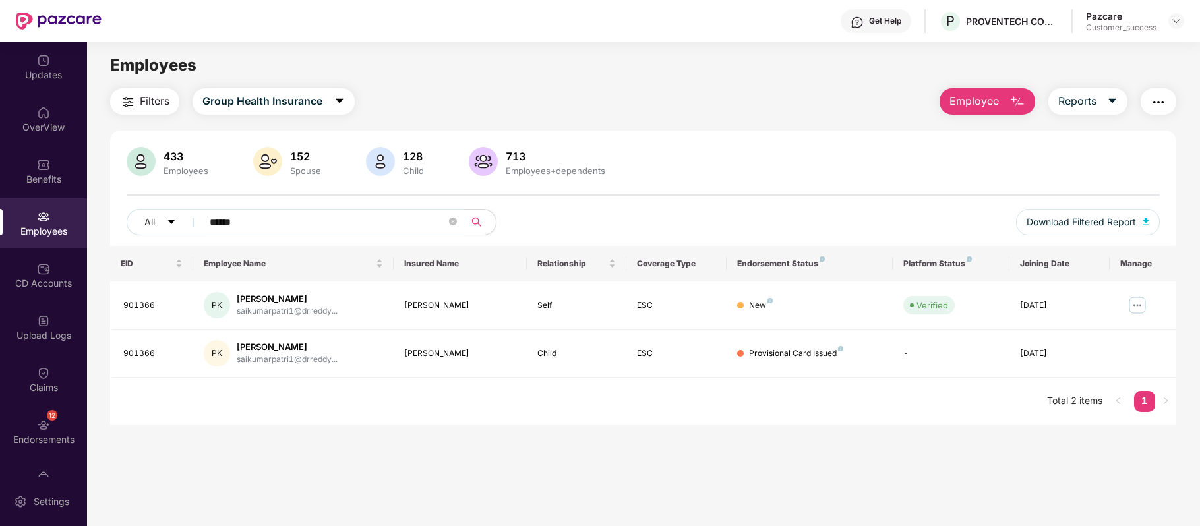
type input "******"
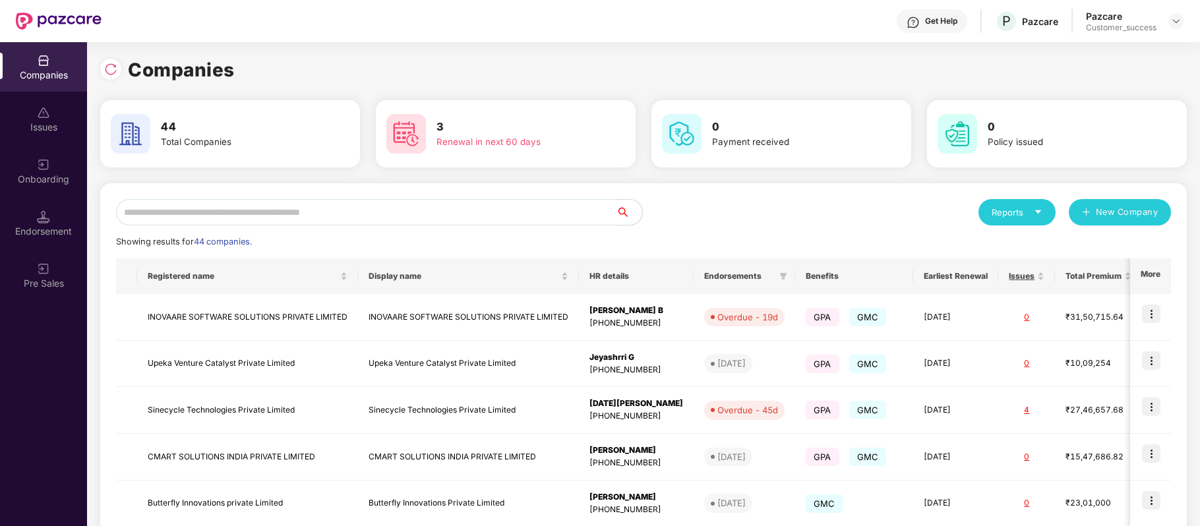
click at [381, 216] on input "text" at bounding box center [366, 212] width 500 height 26
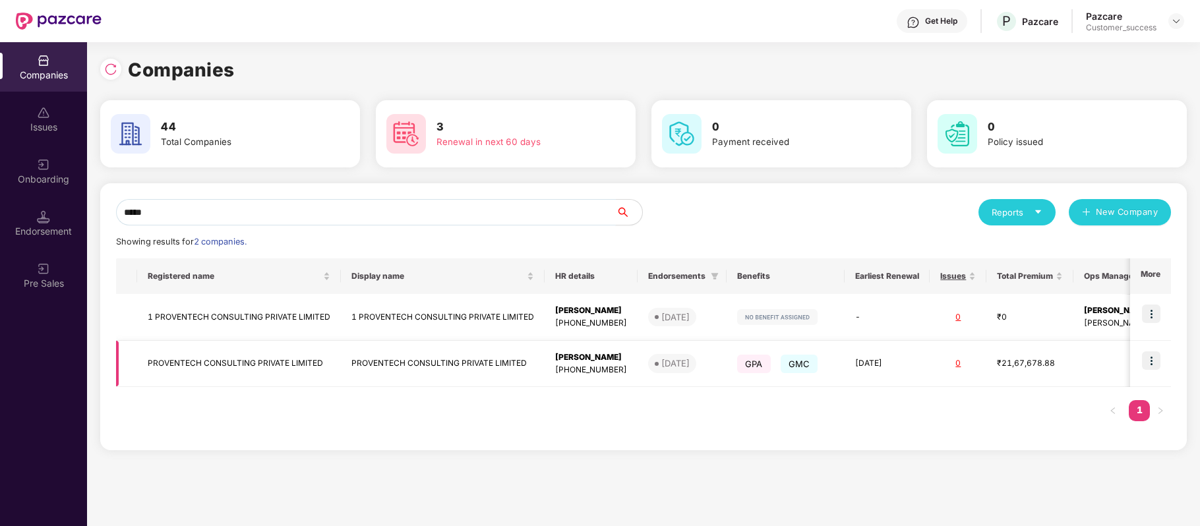
type input "*****"
click at [1156, 353] on img at bounding box center [1151, 360] width 18 height 18
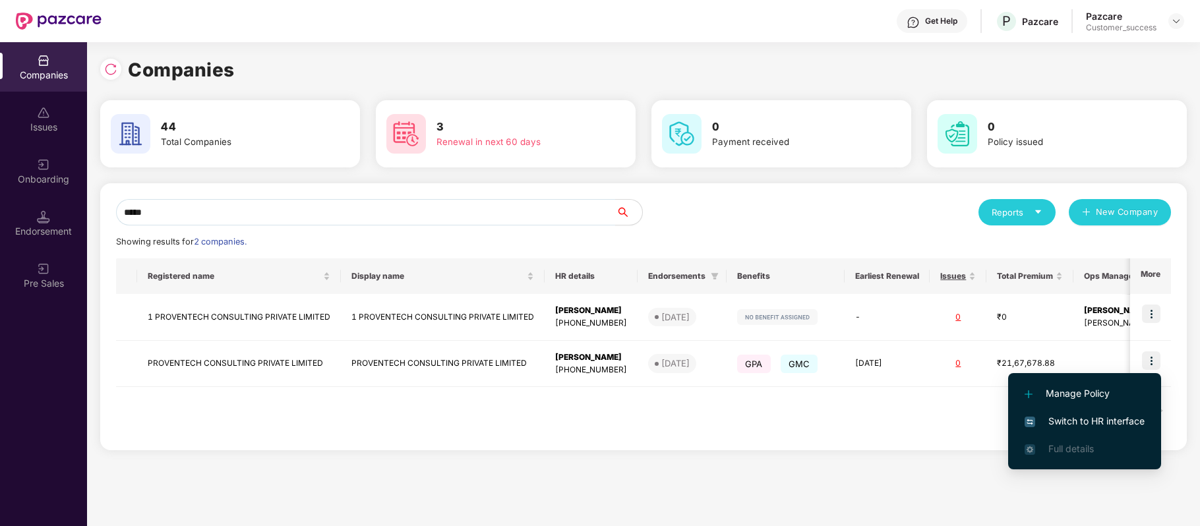
click at [1077, 415] on span "Switch to HR interface" at bounding box center [1085, 421] width 120 height 15
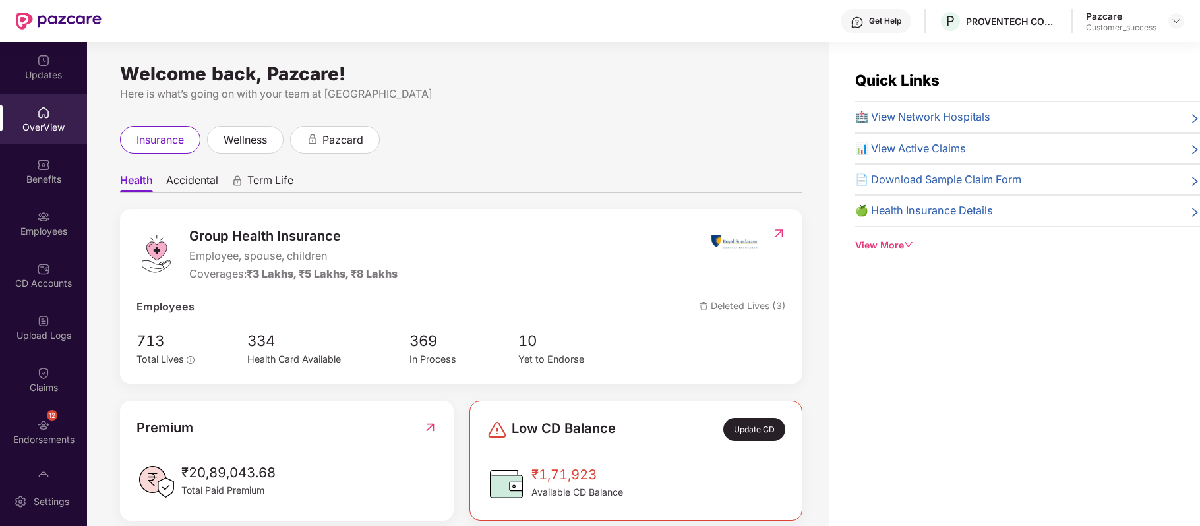
click at [45, 225] on div "Employees" at bounding box center [43, 231] width 87 height 13
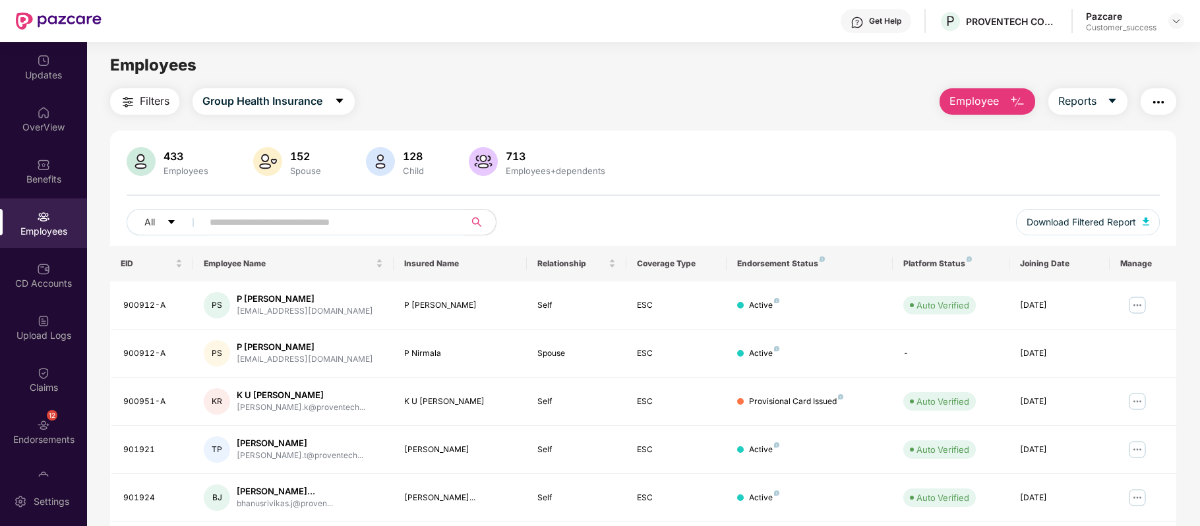
click at [322, 225] on input "text" at bounding box center [328, 222] width 237 height 20
paste input "******"
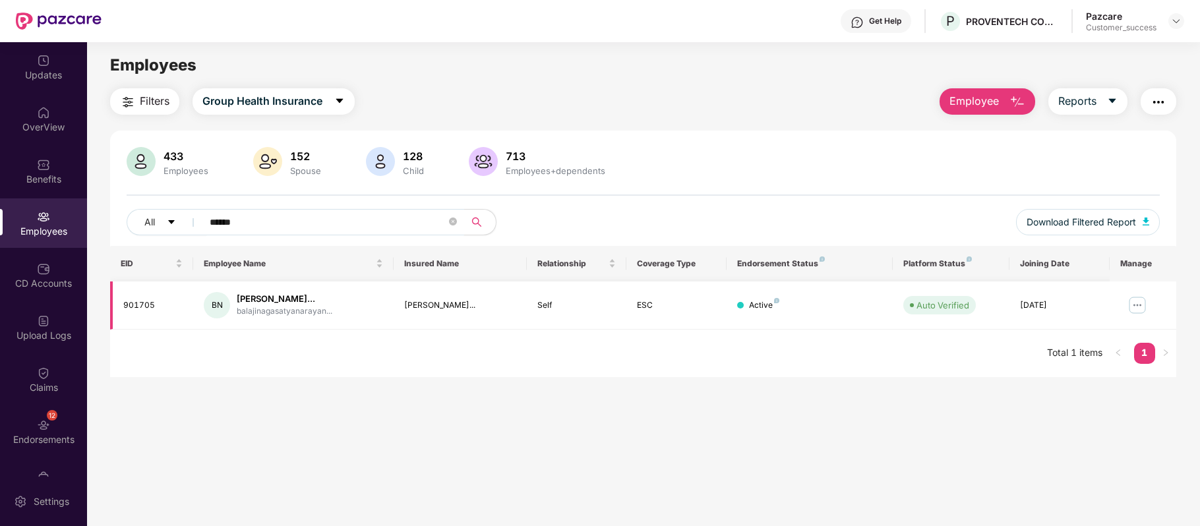
type input "******"
click at [1137, 304] on img at bounding box center [1137, 305] width 21 height 21
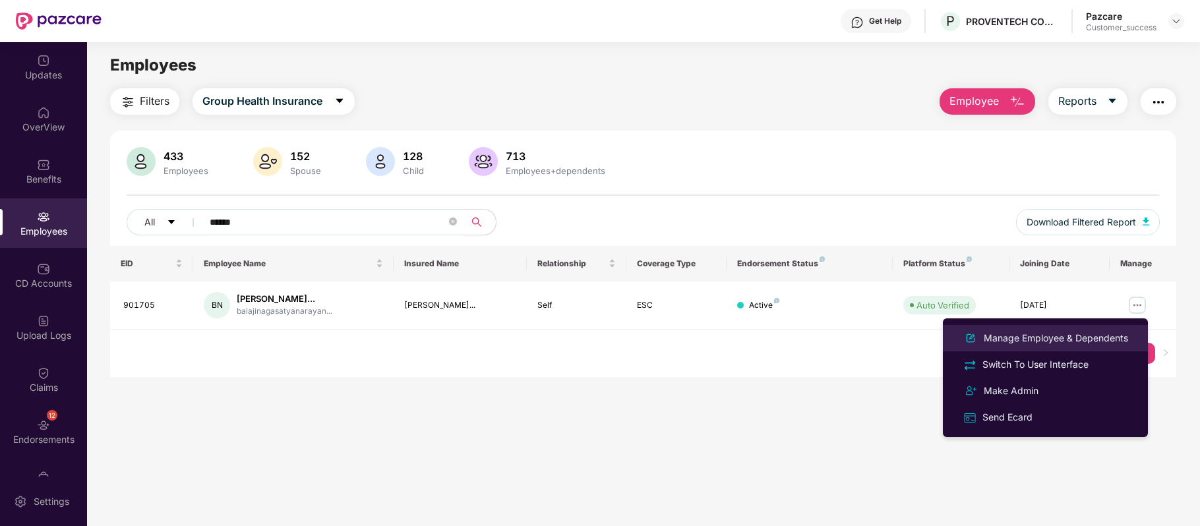
click at [1052, 332] on div "Manage Employee & Dependents" at bounding box center [1056, 338] width 150 height 15
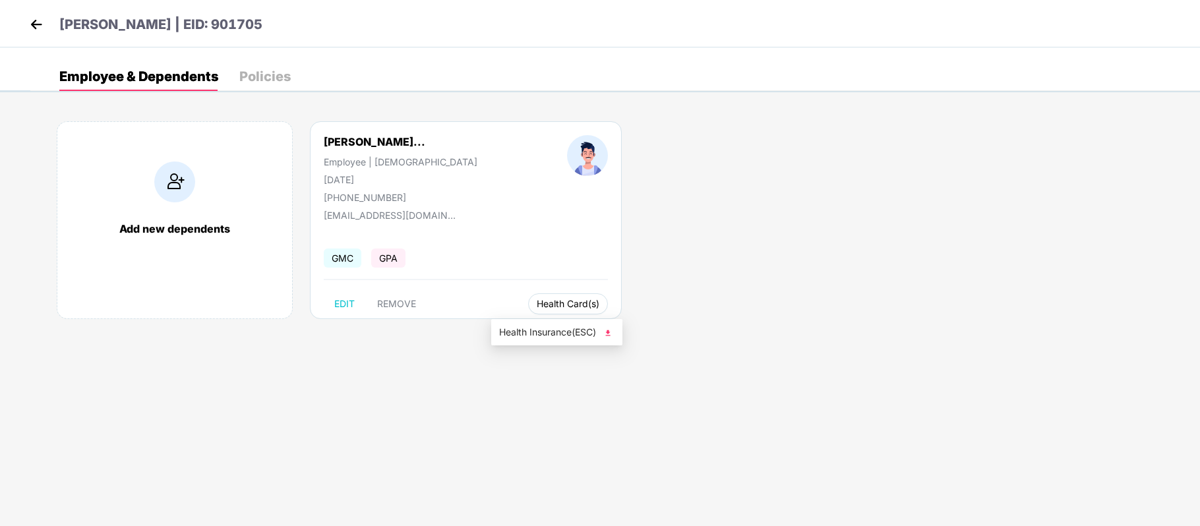
click at [544, 306] on span "Health Card(s)" at bounding box center [568, 304] width 63 height 7
click at [549, 331] on span "Health Insurance(ESC)" at bounding box center [556, 332] width 115 height 15
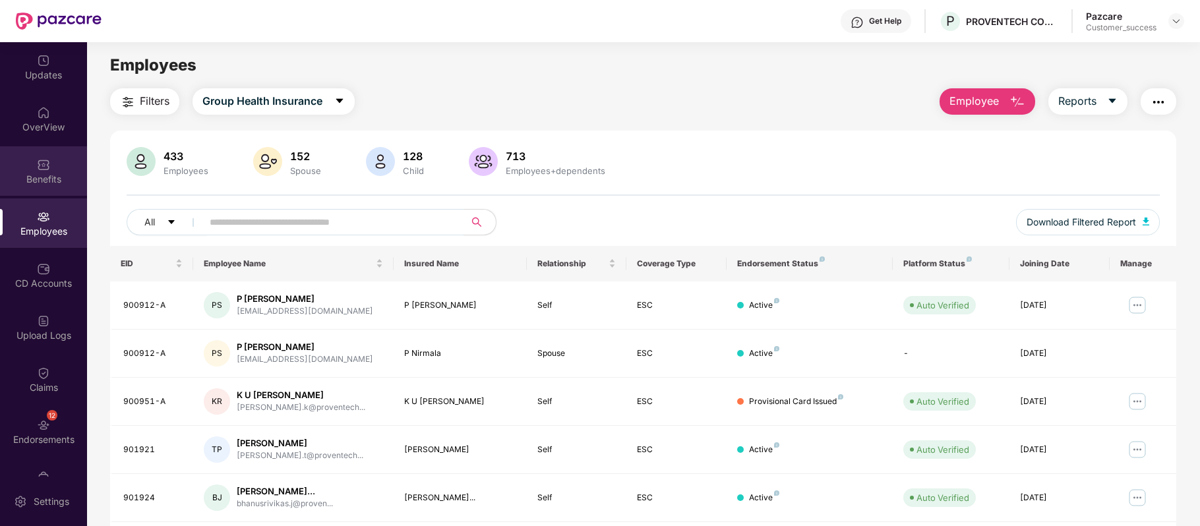
click at [48, 158] on div "Benefits" at bounding box center [43, 170] width 87 height 49
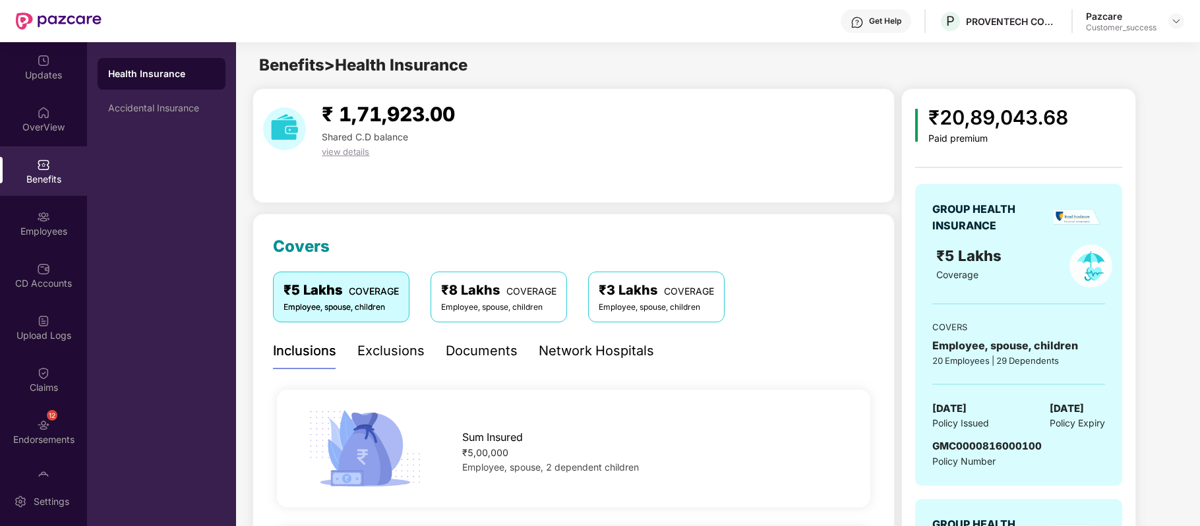
click at [879, 21] on div "Get Help" at bounding box center [885, 21] width 32 height 11
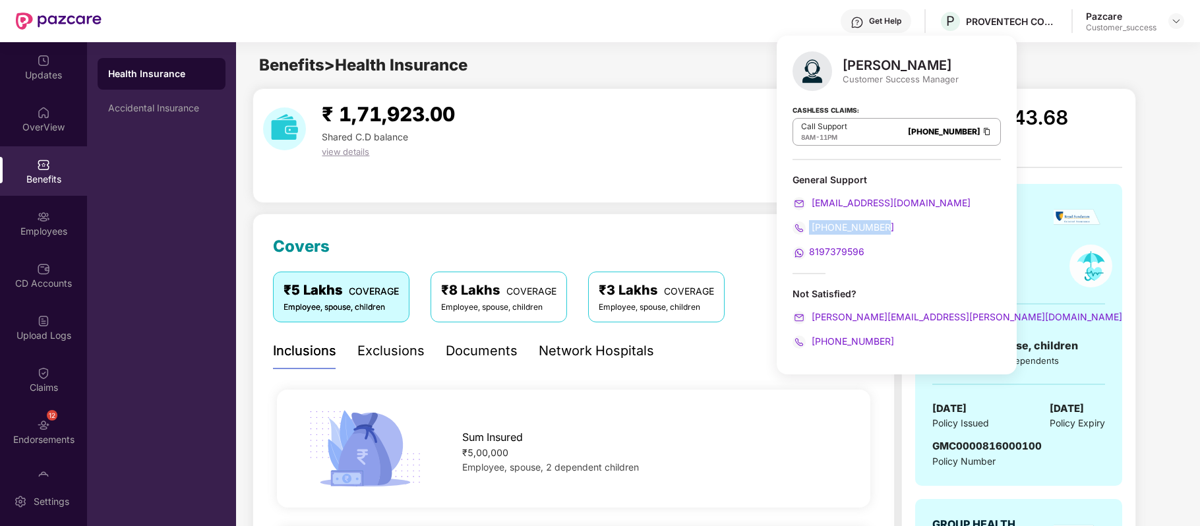
drag, startPoint x: 858, startPoint y: 227, endPoint x: 810, endPoint y: 233, distance: 49.1
click at [810, 233] on div "[PHONE_NUMBER]" at bounding box center [897, 227] width 208 height 15
copy span "[PHONE_NUMBER]"
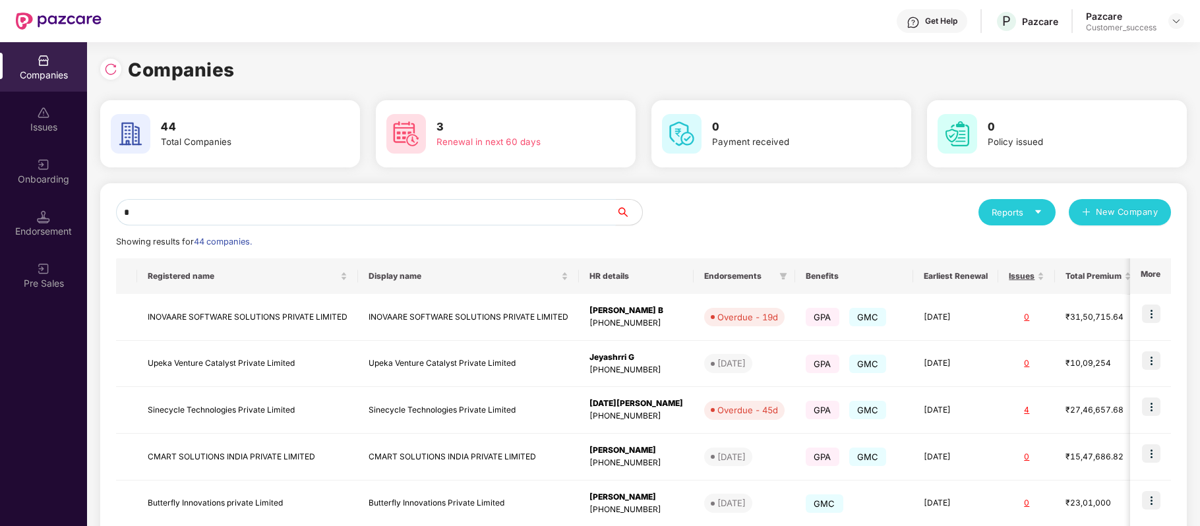
click at [386, 214] on input "*" at bounding box center [366, 212] width 500 height 26
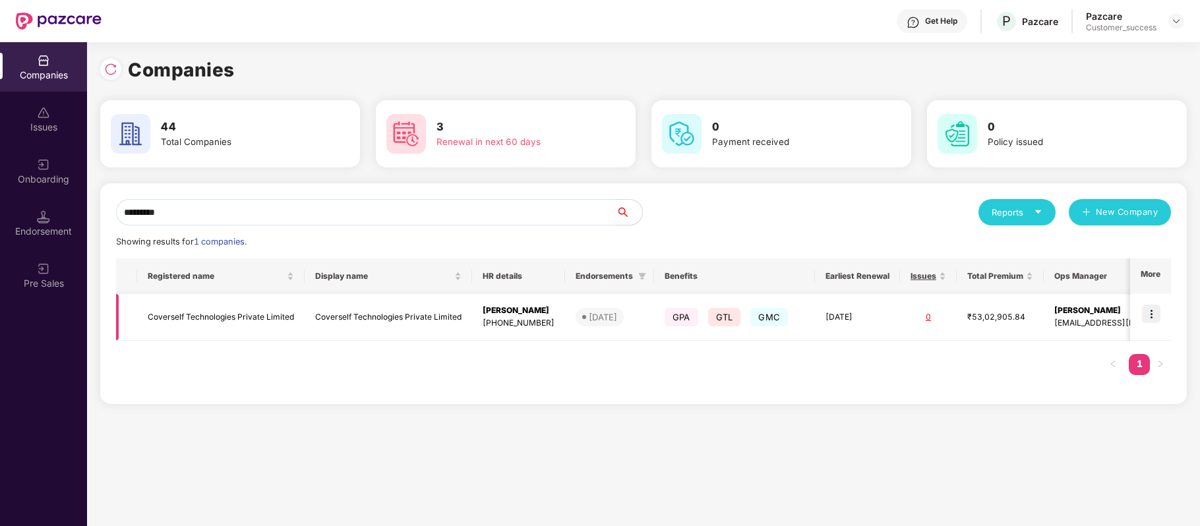
type input "*********"
click at [1145, 312] on img at bounding box center [1151, 314] width 18 height 18
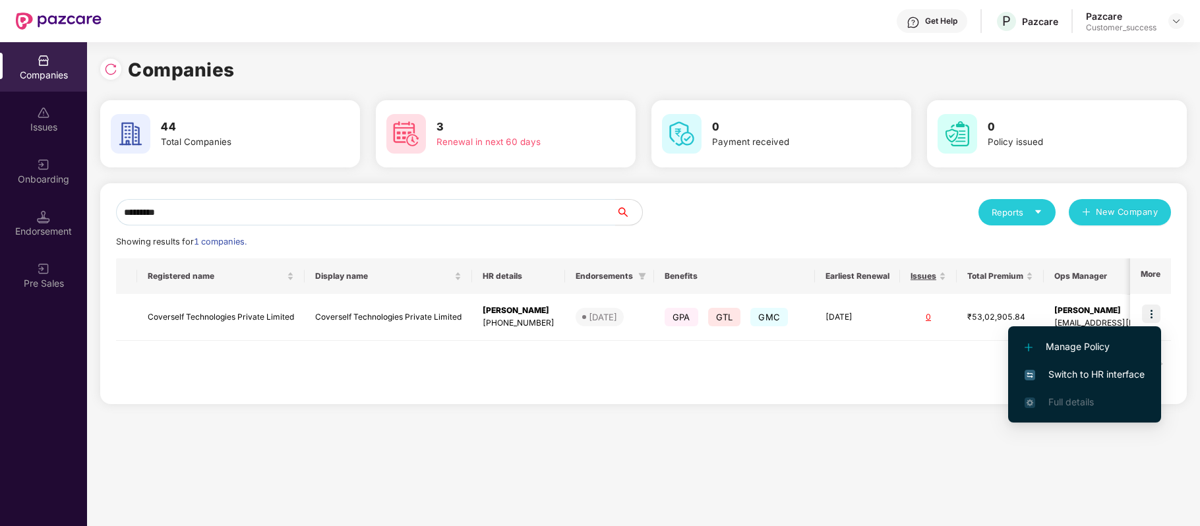
click at [1064, 373] on span "Switch to HR interface" at bounding box center [1085, 374] width 120 height 15
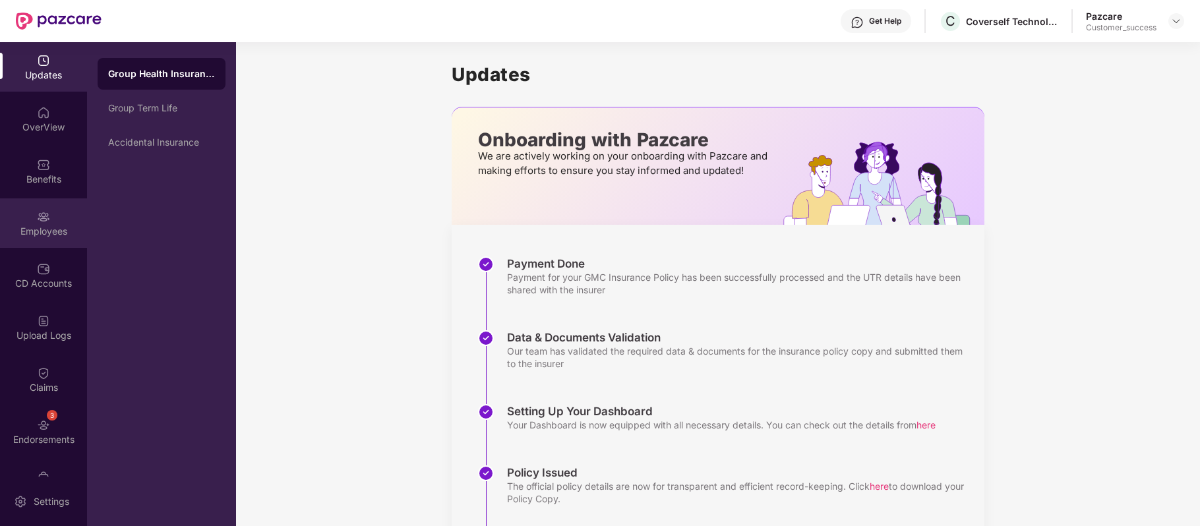
click at [53, 223] on div "Employees" at bounding box center [43, 222] width 87 height 49
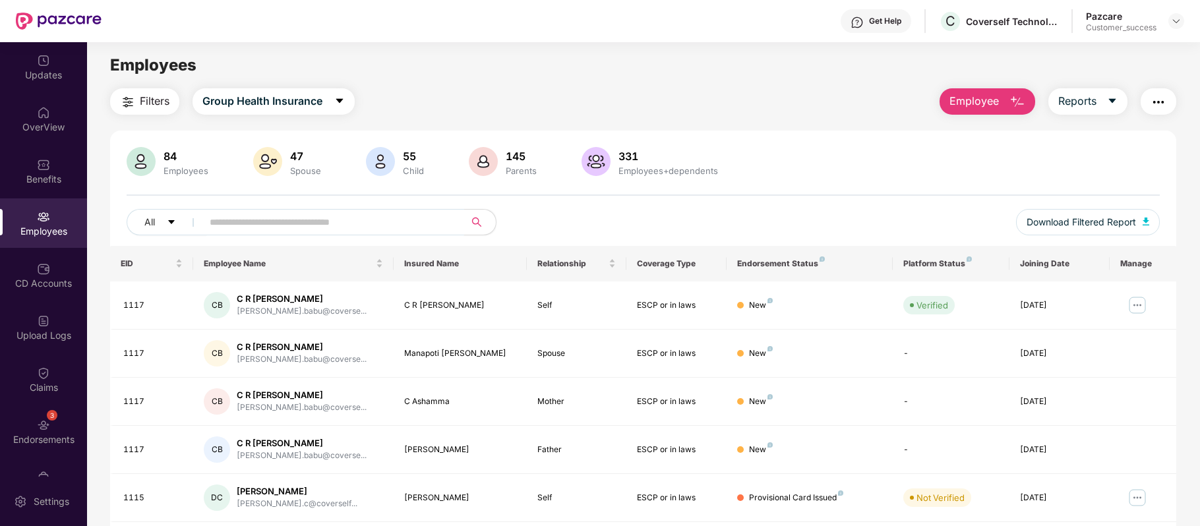
click at [269, 218] on input "text" at bounding box center [328, 222] width 237 height 20
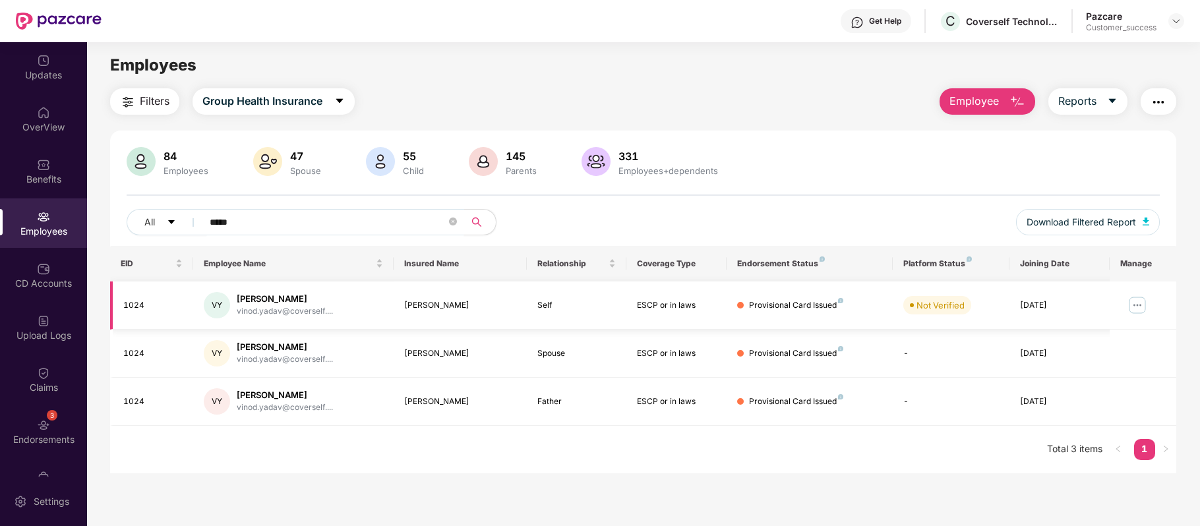
type input "*****"
click at [1132, 306] on img at bounding box center [1137, 305] width 21 height 21
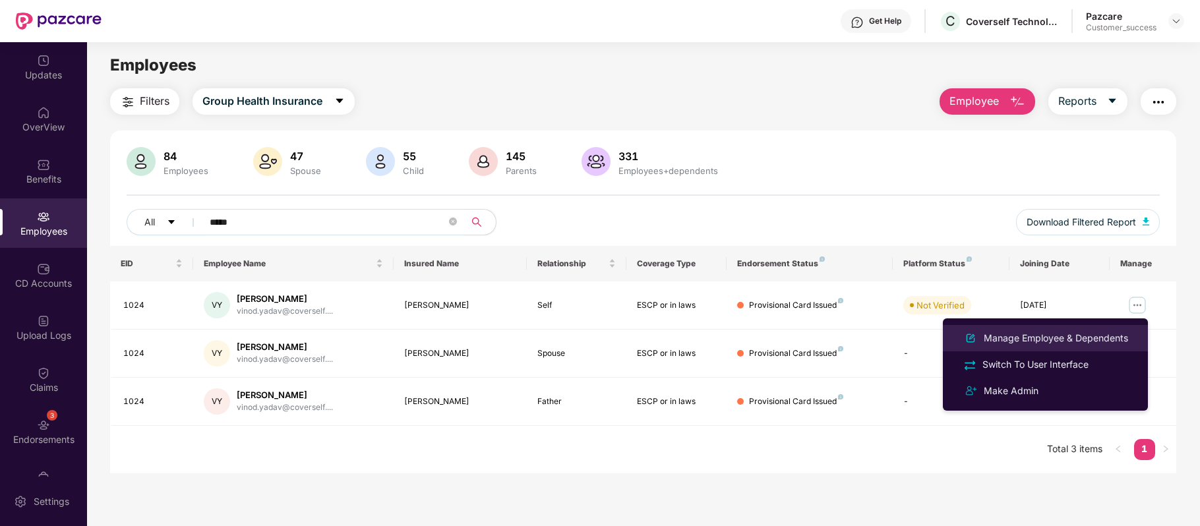
click at [1087, 338] on div "Manage Employee & Dependents" at bounding box center [1056, 338] width 150 height 15
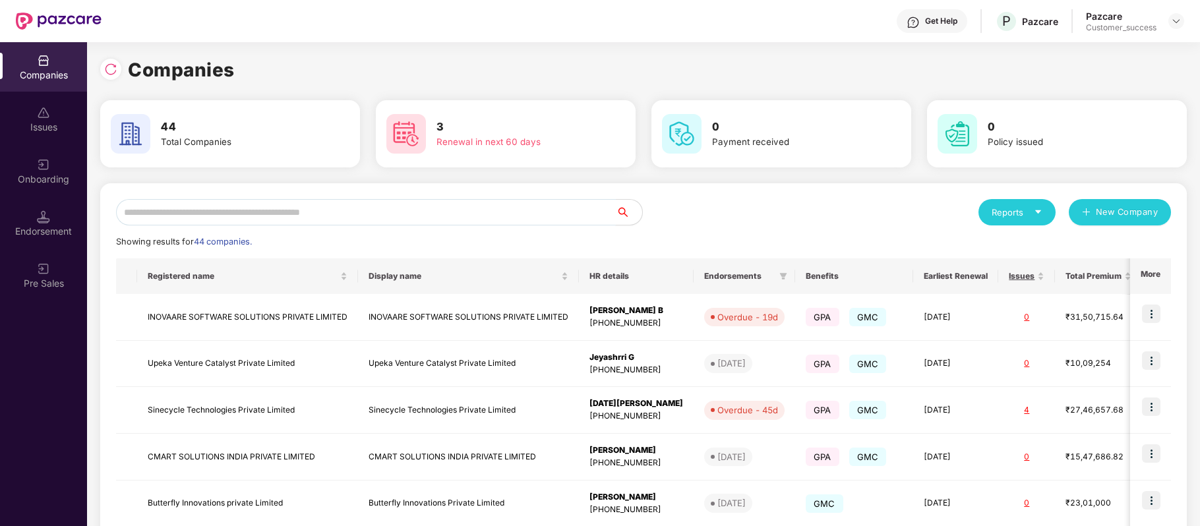
click at [319, 212] on input "text" at bounding box center [366, 212] width 500 height 26
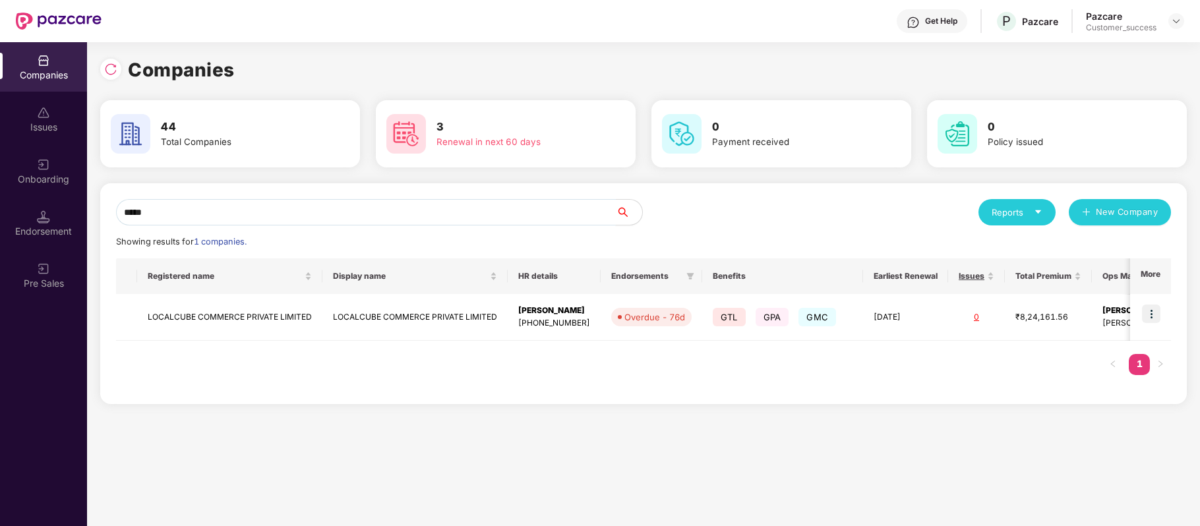
type input "*****"
click at [1151, 319] on img at bounding box center [1151, 314] width 18 height 18
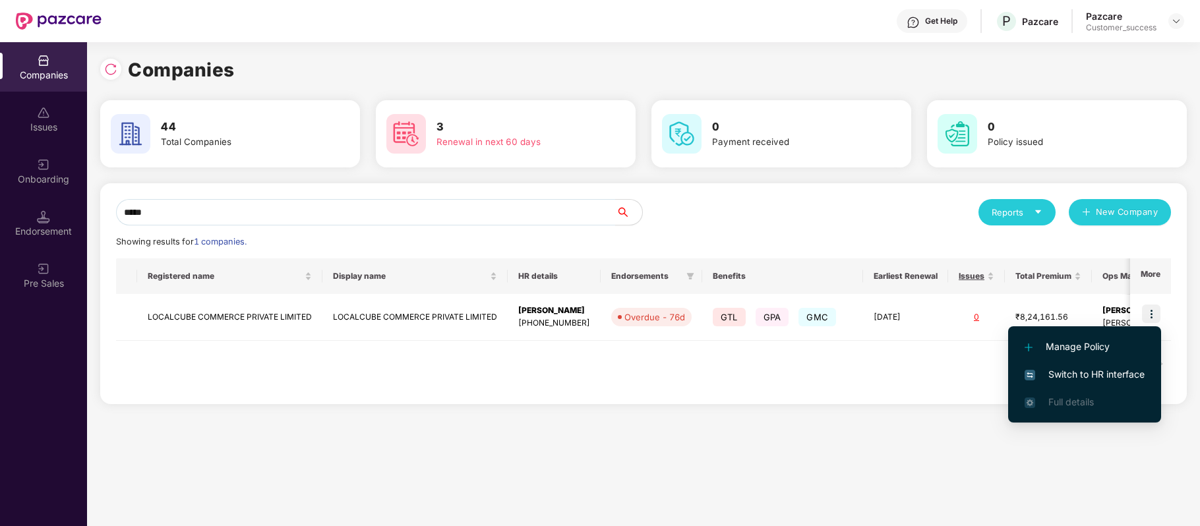
click at [1125, 370] on span "Switch to HR interface" at bounding box center [1085, 374] width 120 height 15
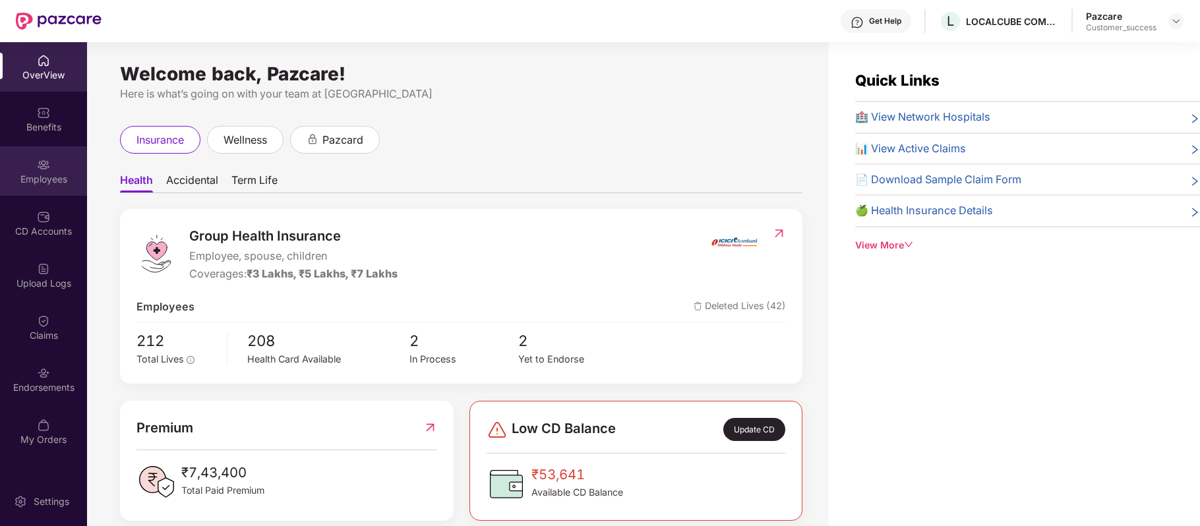
click at [49, 178] on div "Employees" at bounding box center [43, 179] width 87 height 13
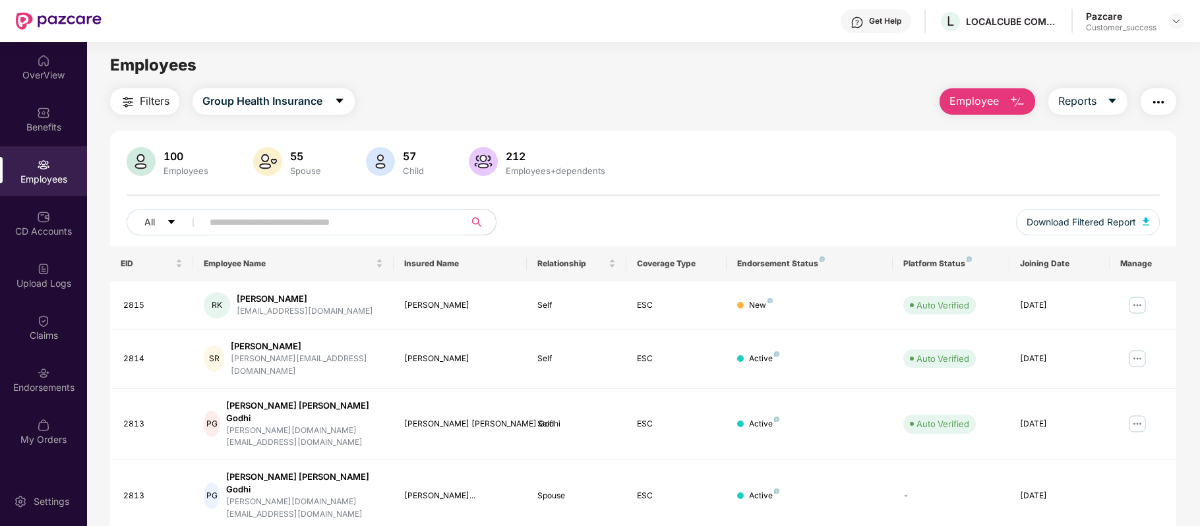
click at [246, 225] on input "text" at bounding box center [328, 222] width 237 height 20
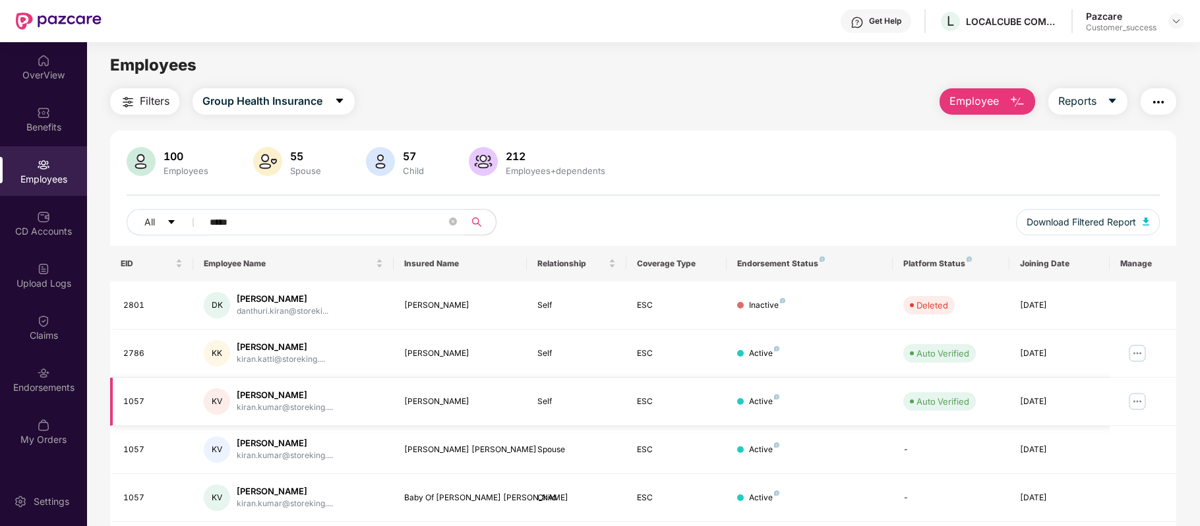
scroll to position [93, 0]
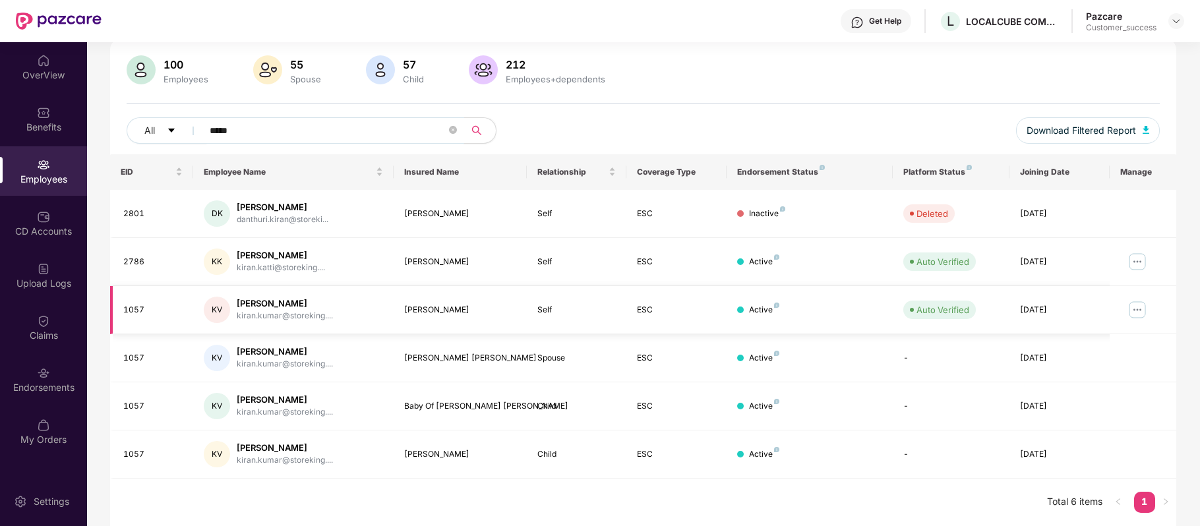
type input "*****"
click at [1137, 315] on img at bounding box center [1137, 309] width 21 height 21
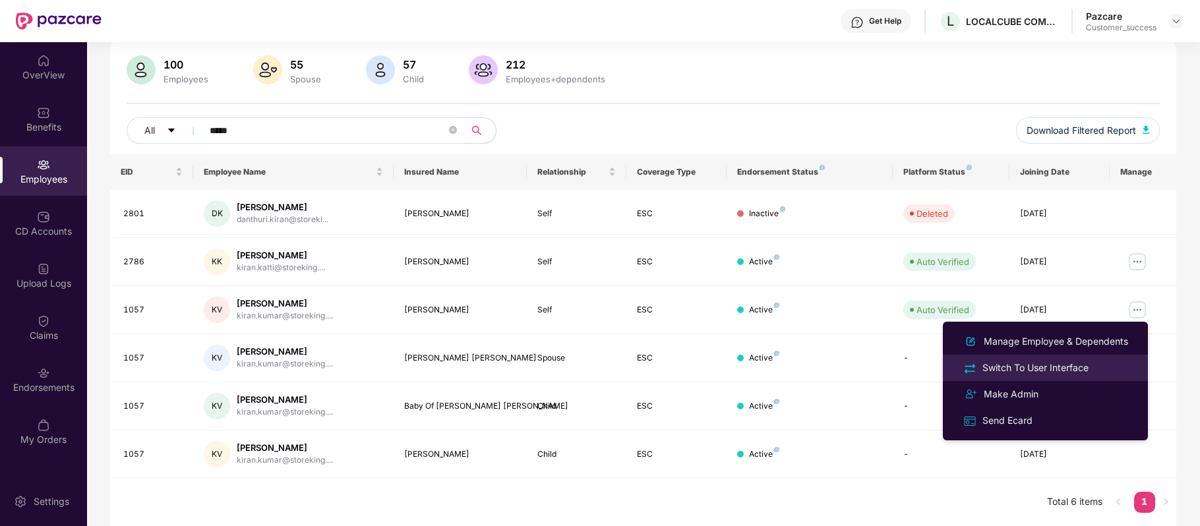
click at [998, 361] on div "Switch To User Interface" at bounding box center [1035, 368] width 111 height 15
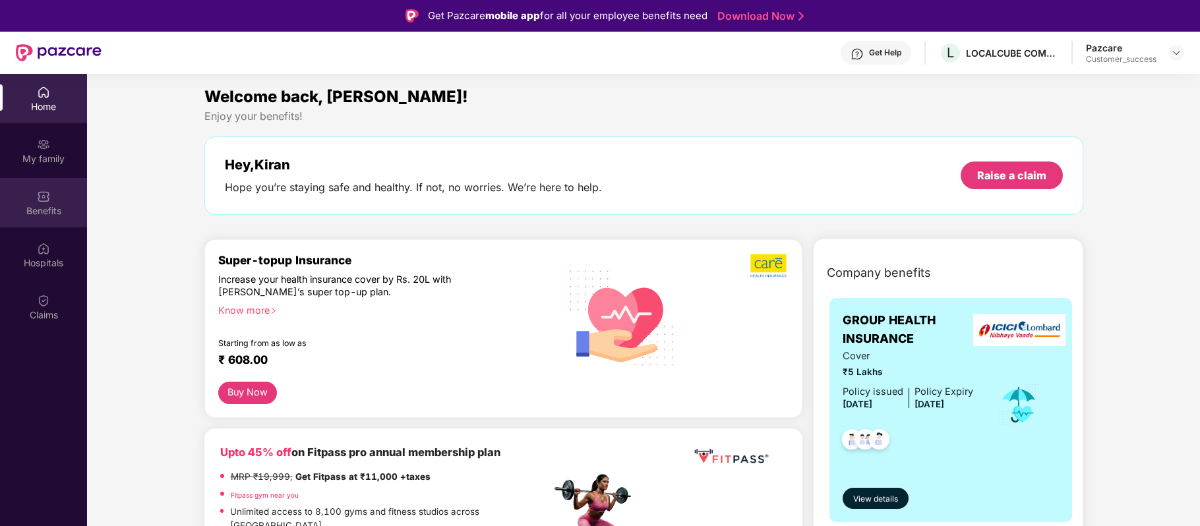
click at [44, 190] on img at bounding box center [43, 196] width 13 height 13
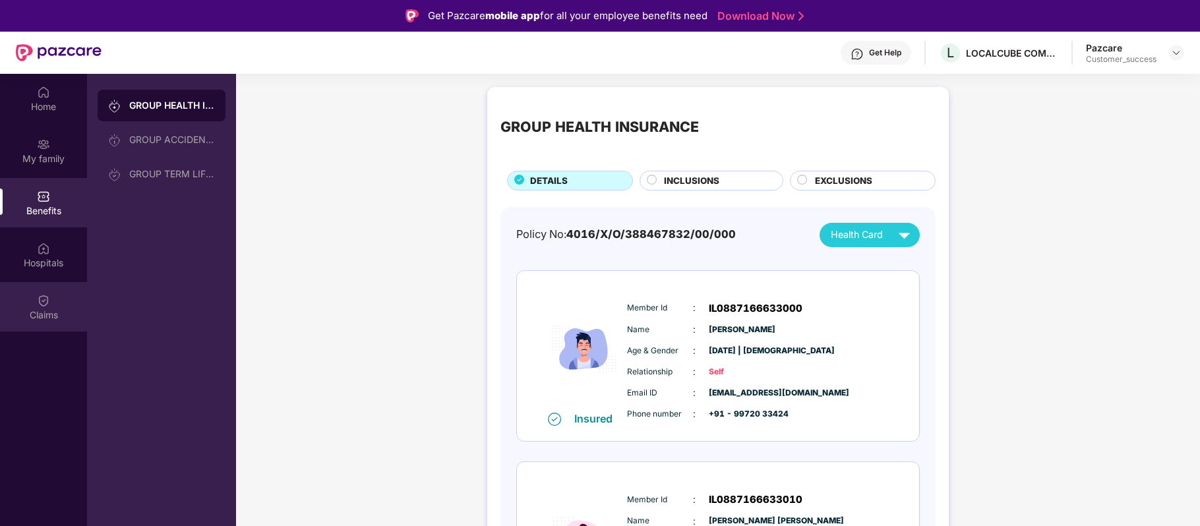
click at [45, 299] on img at bounding box center [43, 300] width 13 height 13
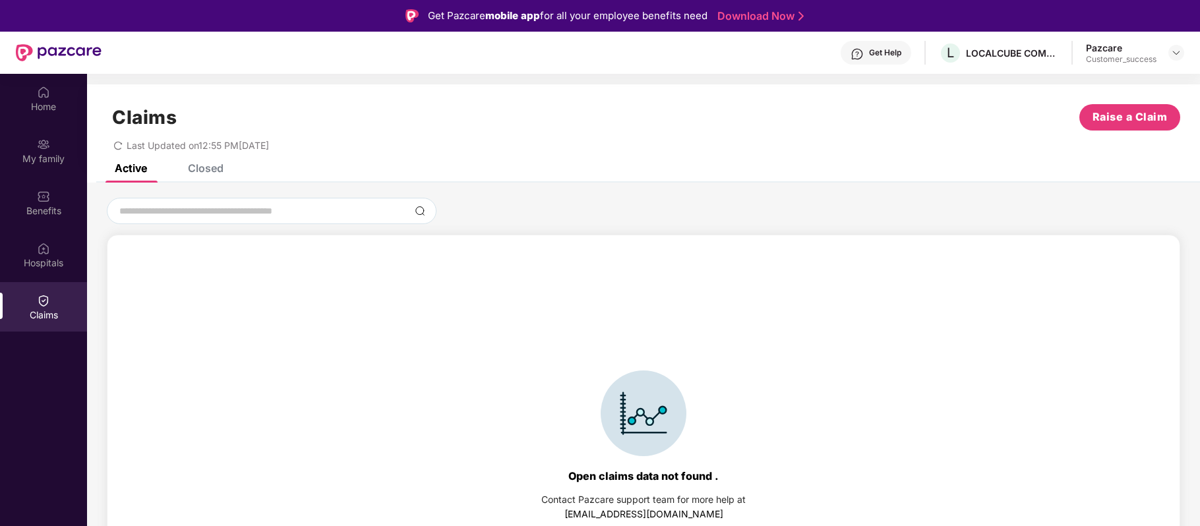
drag, startPoint x: 220, startPoint y: 185, endPoint x: 212, endPoint y: 175, distance: 12.8
click at [212, 175] on div "Active Closed Open claims data not found . Contact Pazcare support team for mor…" at bounding box center [643, 396] width 1113 height 465
click at [212, 175] on div "Closed" at bounding box center [195, 168] width 55 height 29
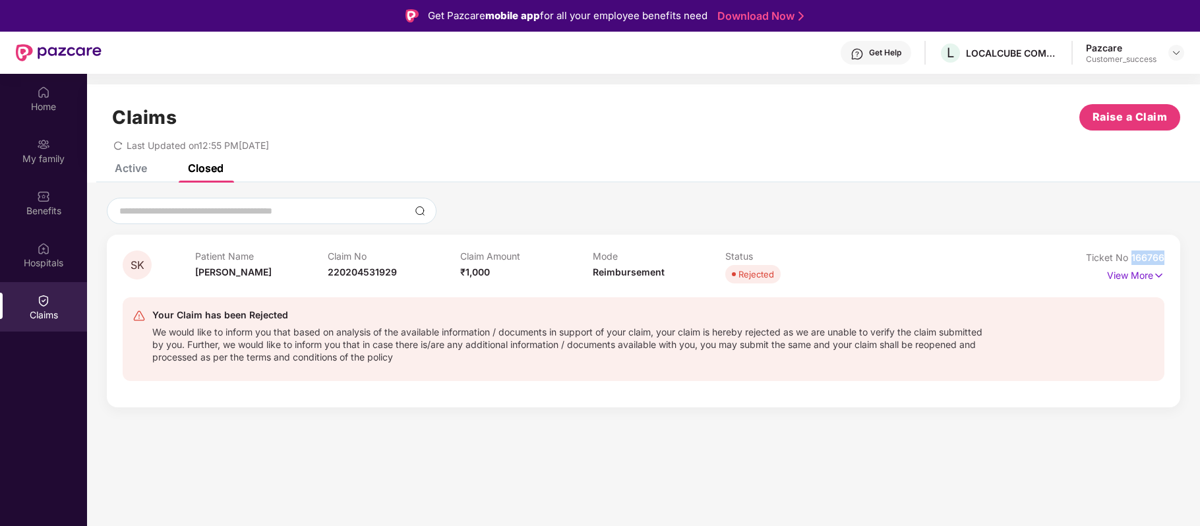
drag, startPoint x: 1168, startPoint y: 257, endPoint x: 1132, endPoint y: 256, distance: 36.3
click at [1132, 256] on div "SK Patient Name [PERSON_NAME] Claim No 220204531929 Claim Amount ₹1,000 Mode Re…" at bounding box center [643, 321] width 1073 height 173
copy span "166766"
click at [642, 154] on div "Claims Raise a Claim Last Updated on 12:55 PM[DATE]" at bounding box center [643, 124] width 1113 height 80
